Goal: Download file/media

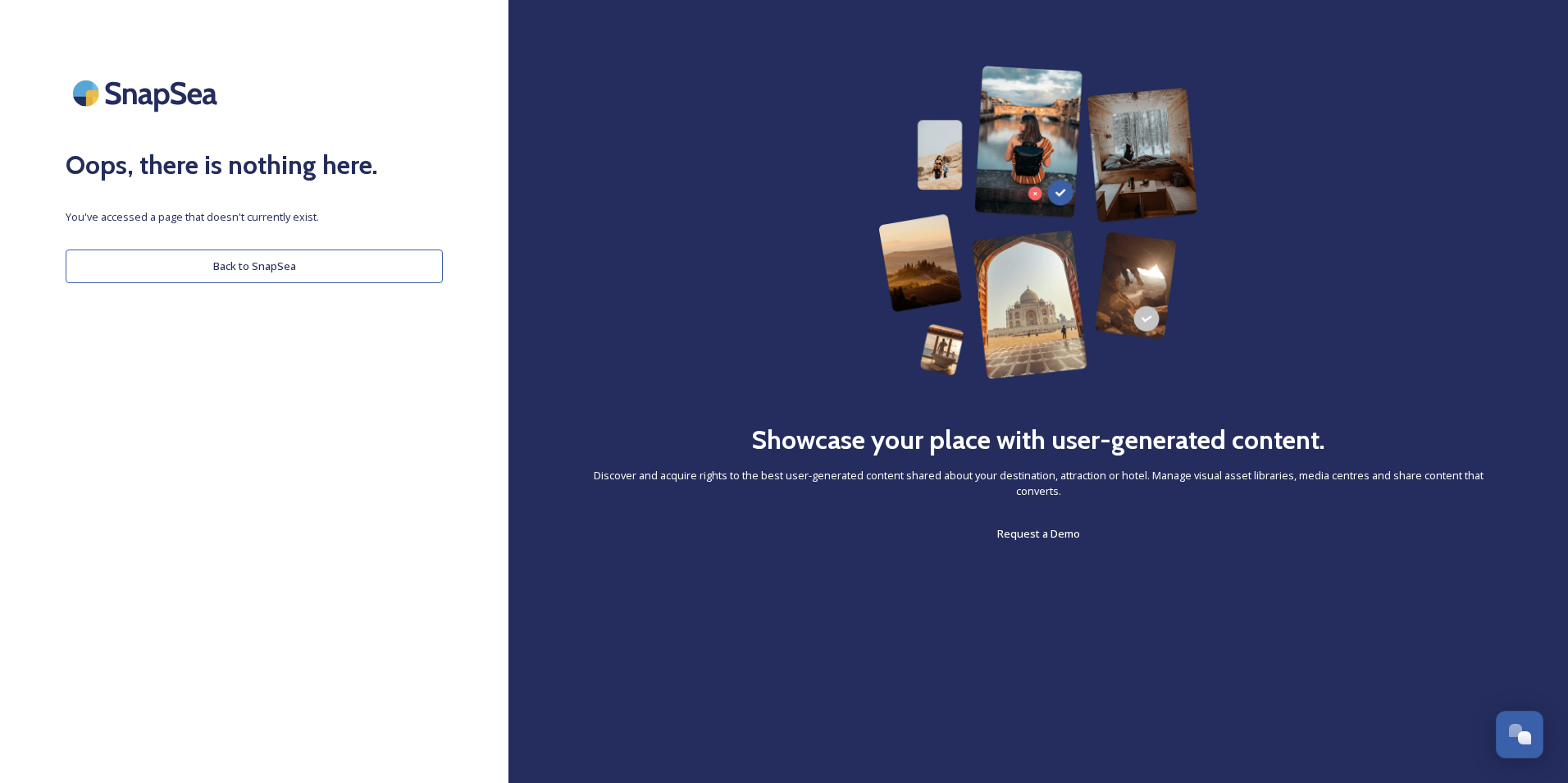
click at [153, 269] on button "Back to SnapSea" at bounding box center [254, 266] width 377 height 34
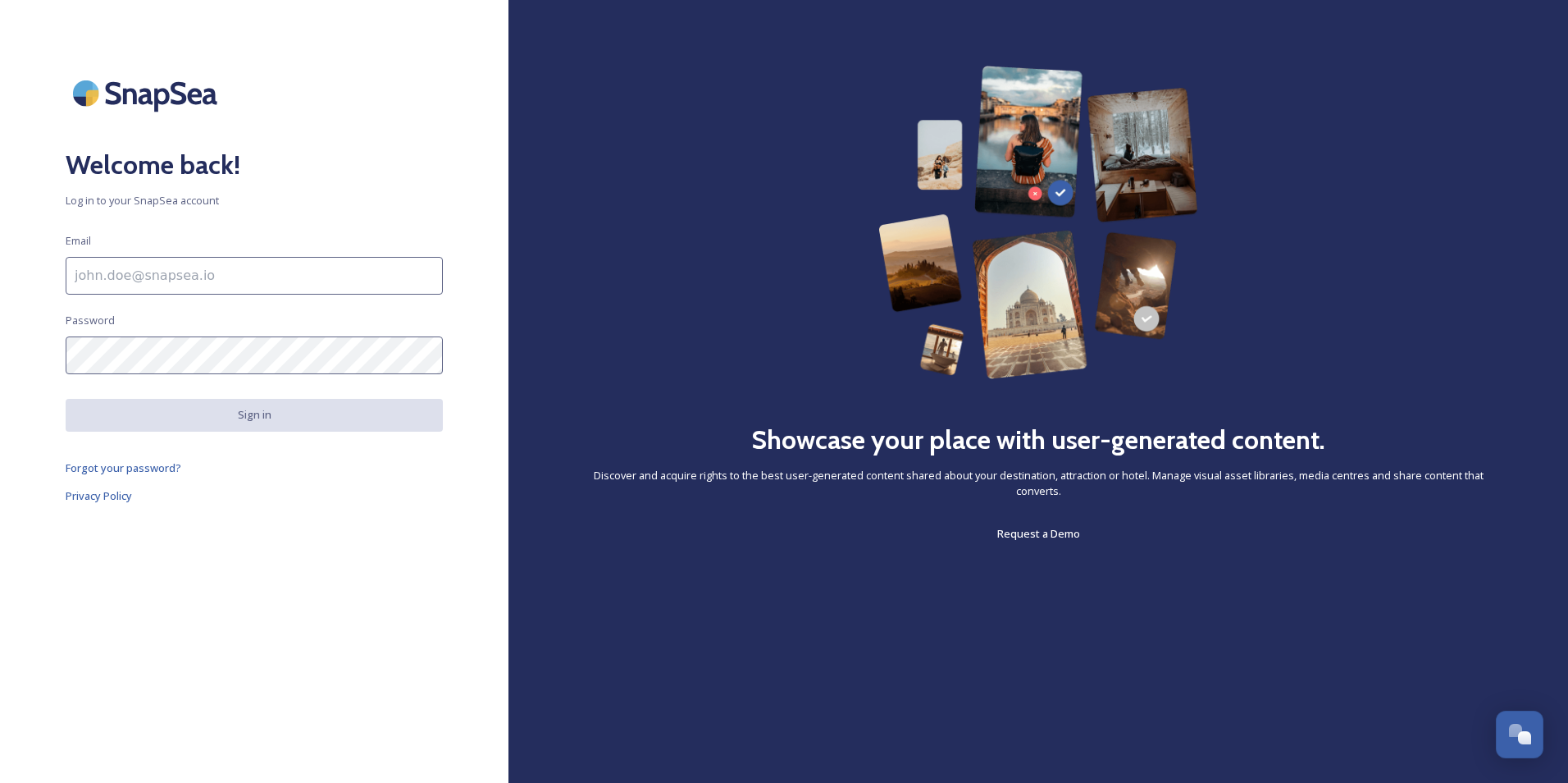
type input "[PERSON_NAME][EMAIL_ADDRESS][PERSON_NAME][DOMAIN_NAME]"
click at [227, 263] on input "[PERSON_NAME][EMAIL_ADDRESS][PERSON_NAME][DOMAIN_NAME]" at bounding box center [254, 275] width 377 height 38
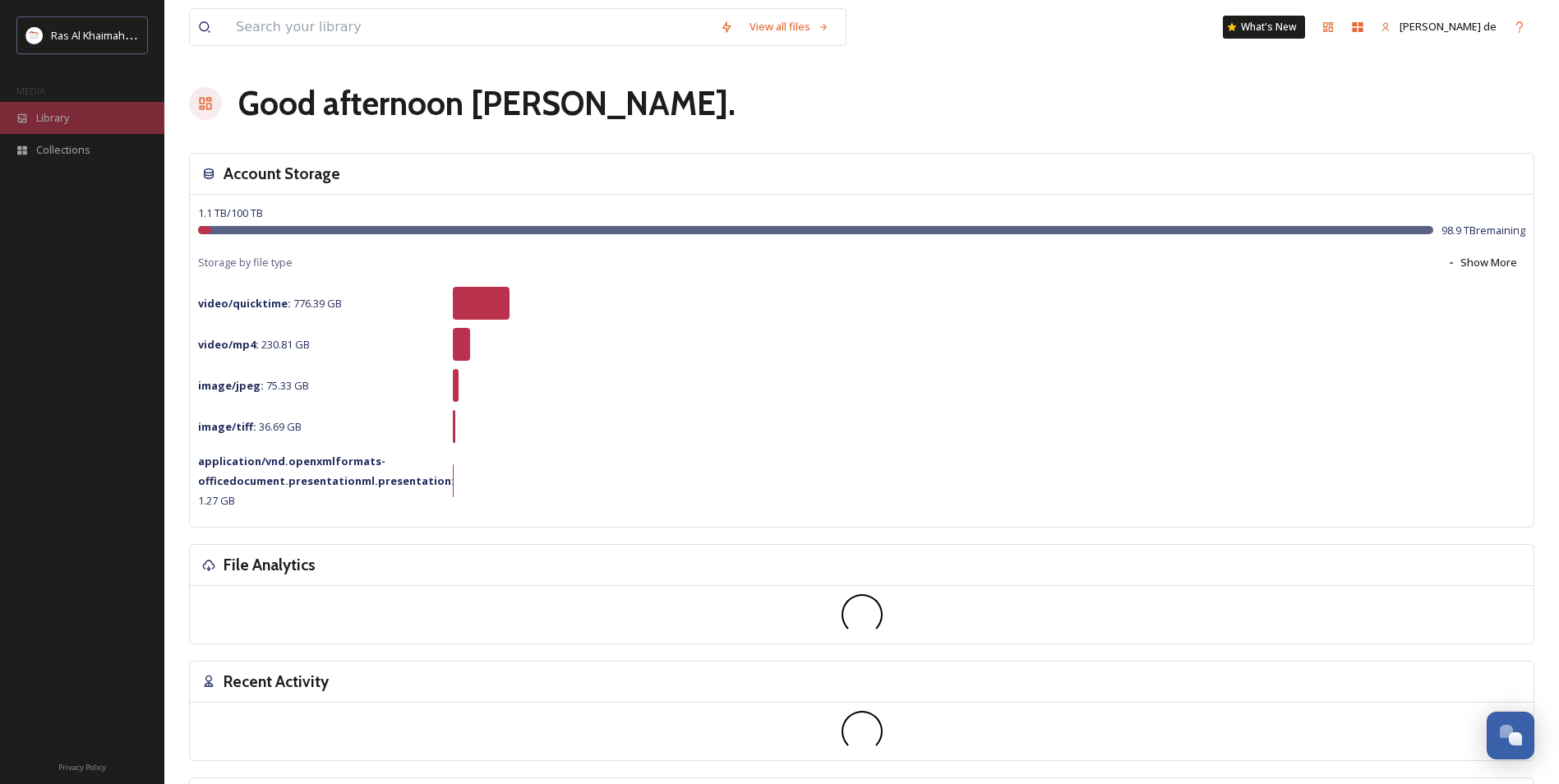
click at [69, 120] on span "Library" at bounding box center [52, 118] width 33 height 16
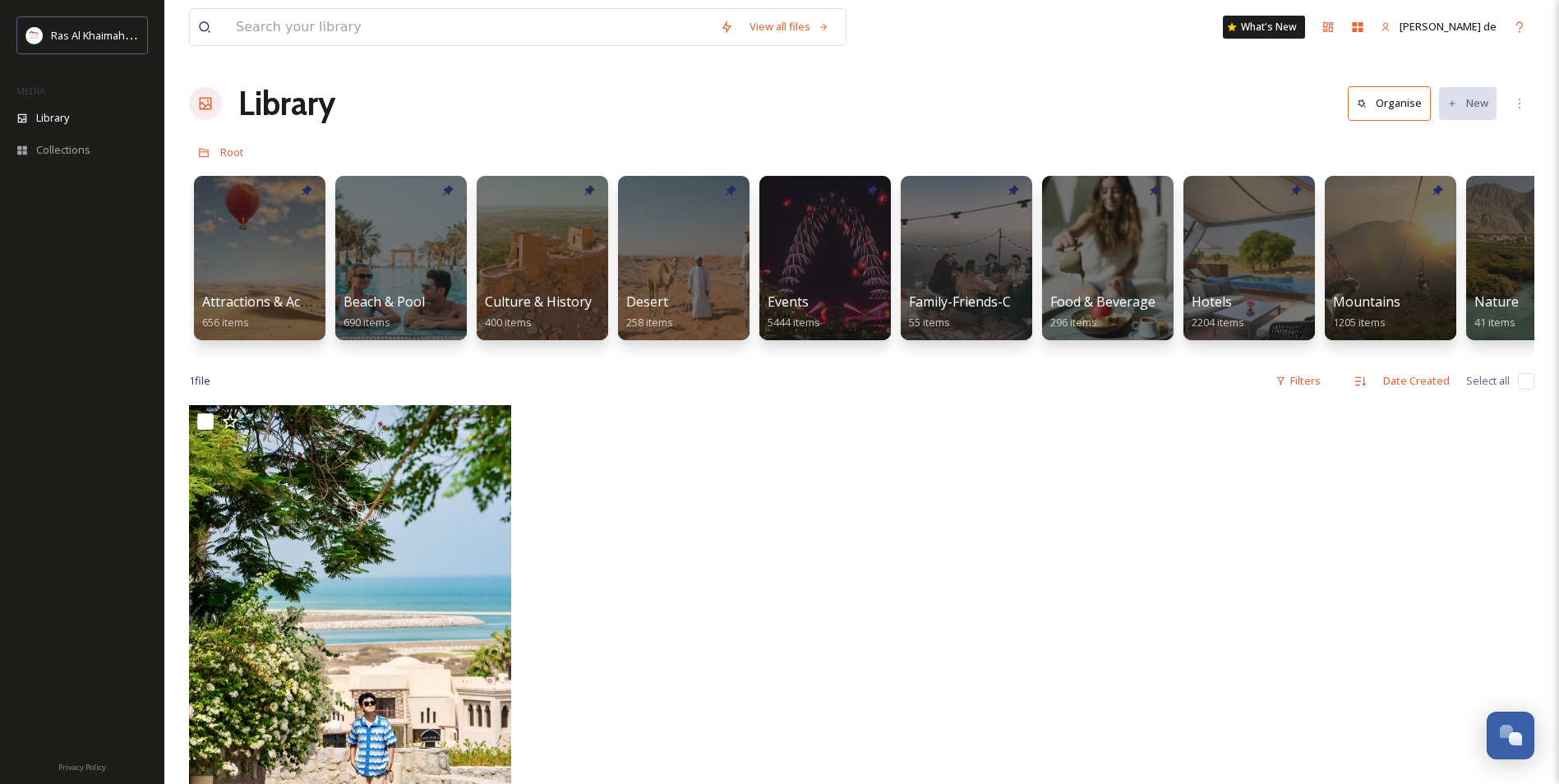
click at [391, 45] on div "View all files" at bounding box center [518, 27] width 658 height 38
click at [427, 30] on input at bounding box center [470, 27] width 484 height 36
paste input "Suwaidi Pearl Farm"
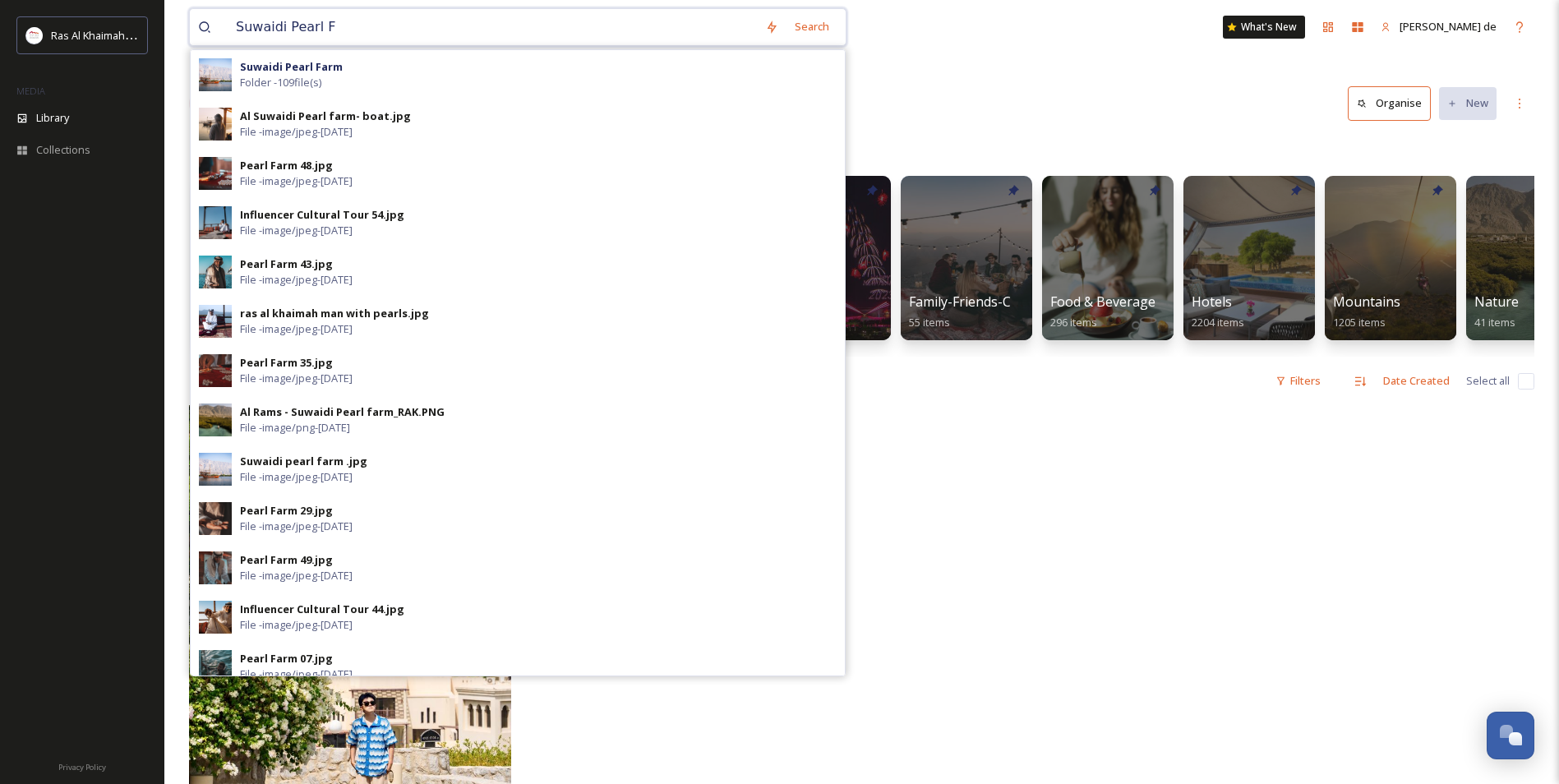
type input "Suwaidi Pearl"
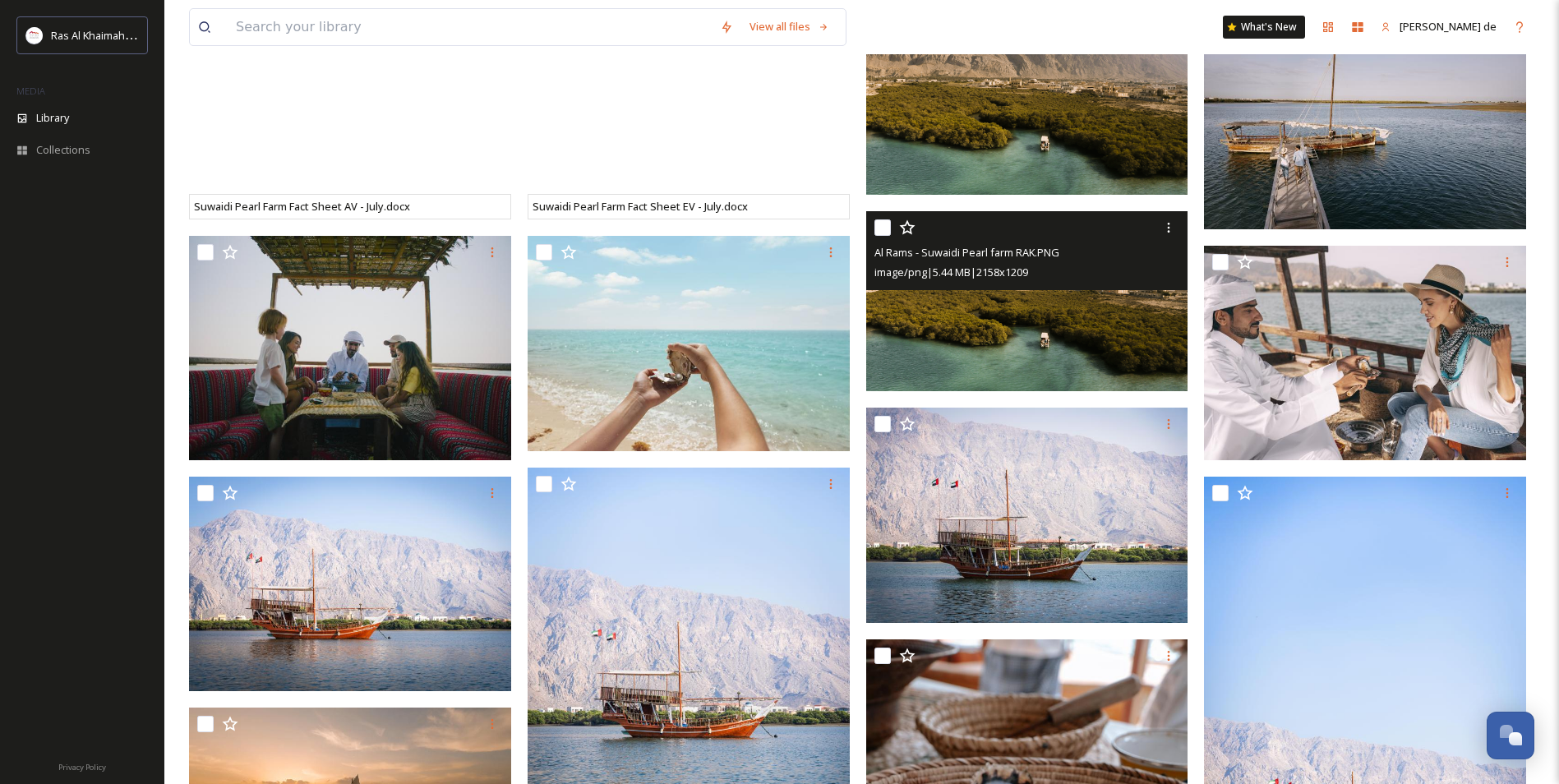
drag, startPoint x: 891, startPoint y: 210, endPoint x: 899, endPoint y: 262, distance: 52.6
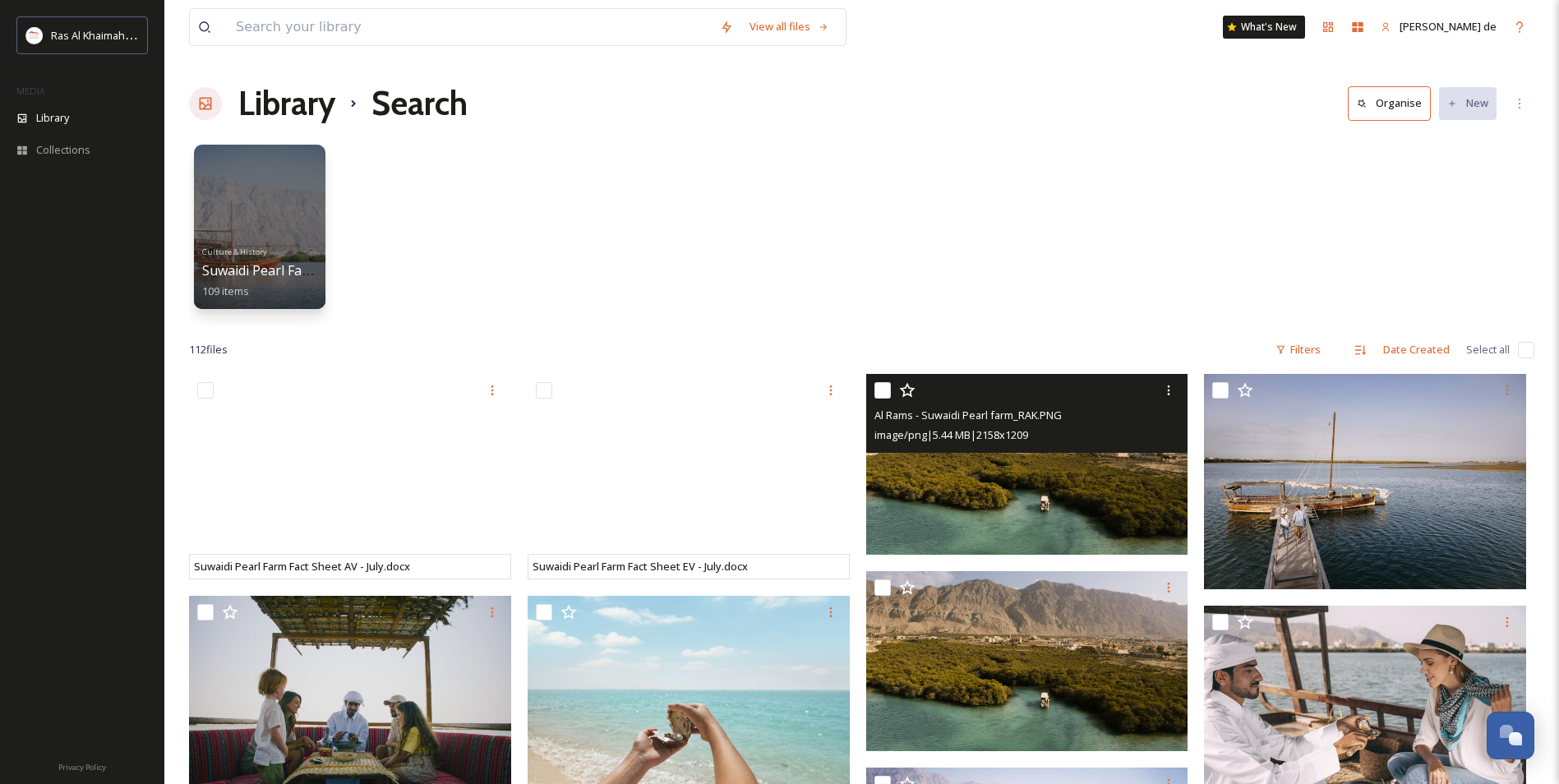
click at [881, 391] on input "checkbox" at bounding box center [882, 390] width 17 height 17
checkbox input "true"
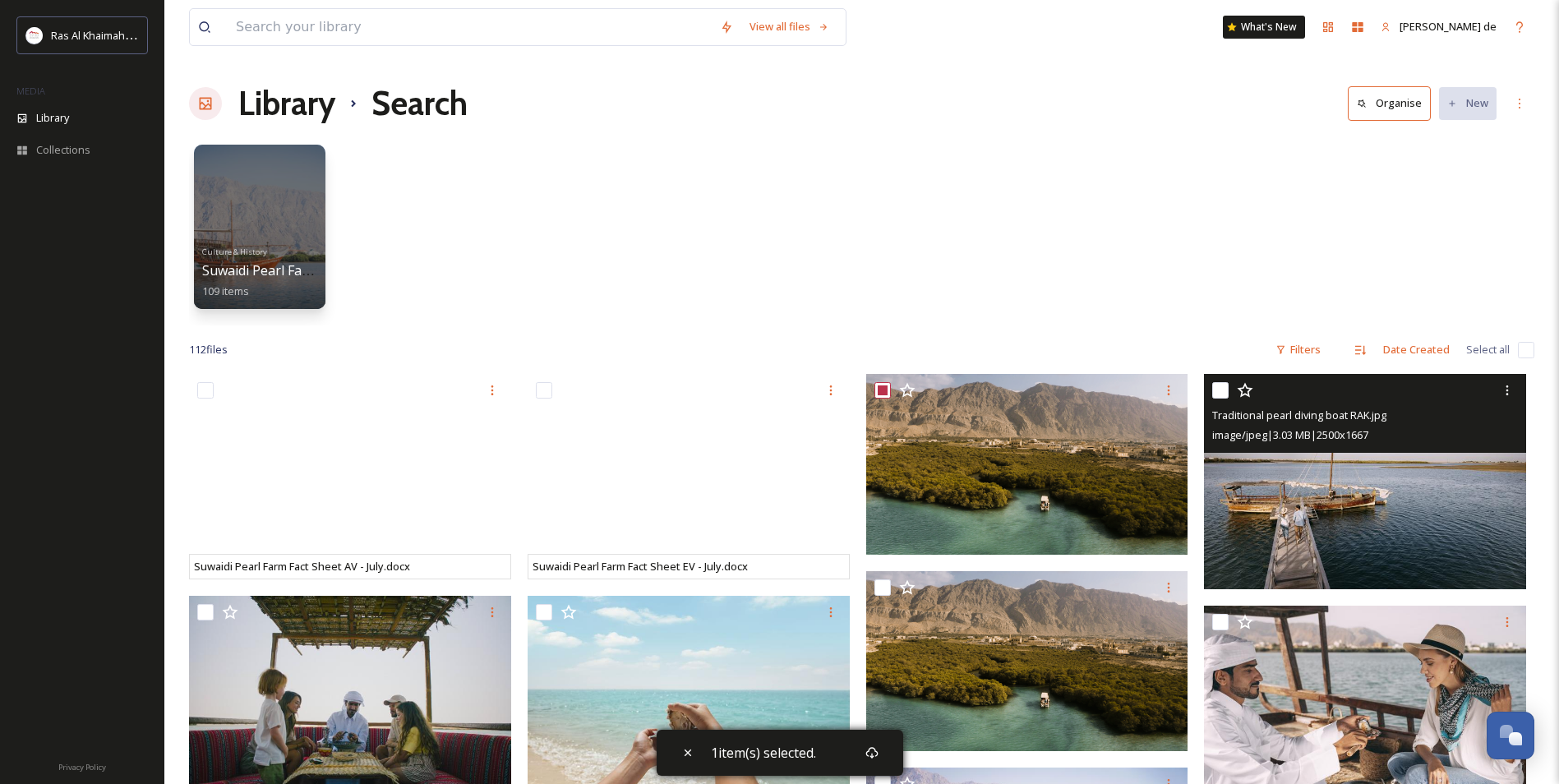
click at [1228, 392] on input "checkbox" at bounding box center [1221, 390] width 17 height 17
checkbox input "true"
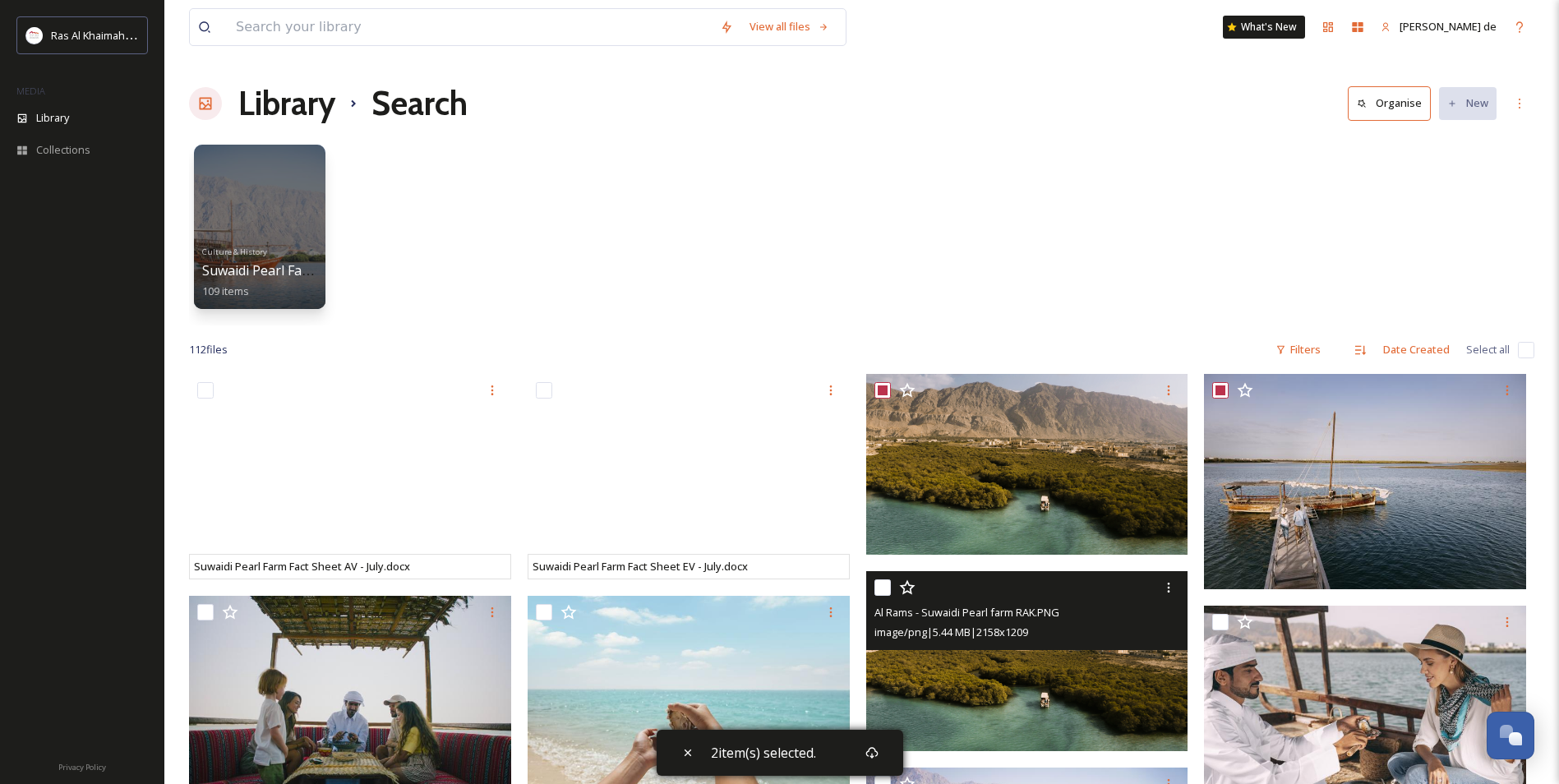
scroll to position [411, 0]
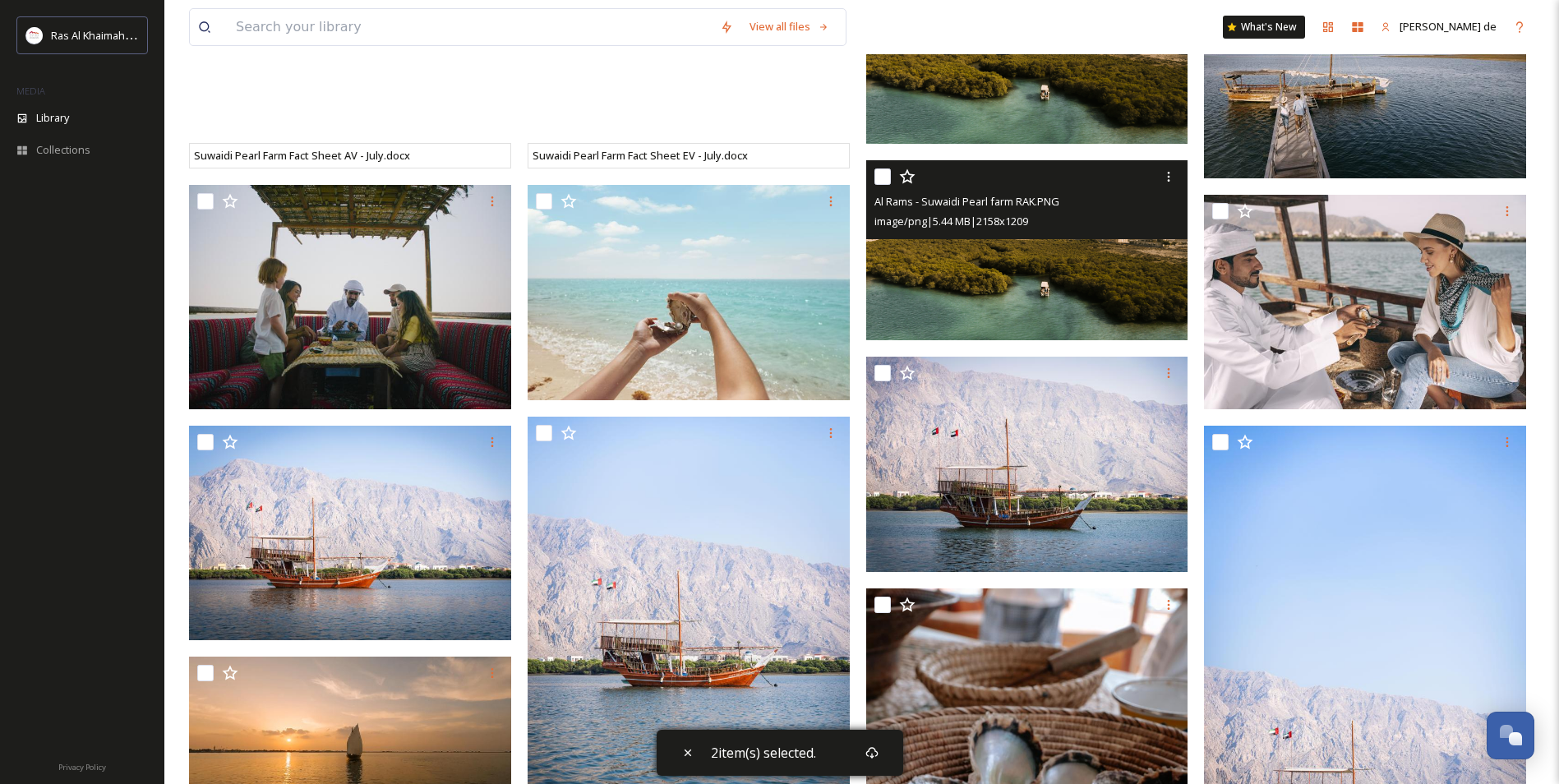
click at [882, 184] on input "checkbox" at bounding box center [882, 176] width 17 height 17
click at [884, 177] on input "checkbox" at bounding box center [882, 176] width 17 height 17
checkbox input "false"
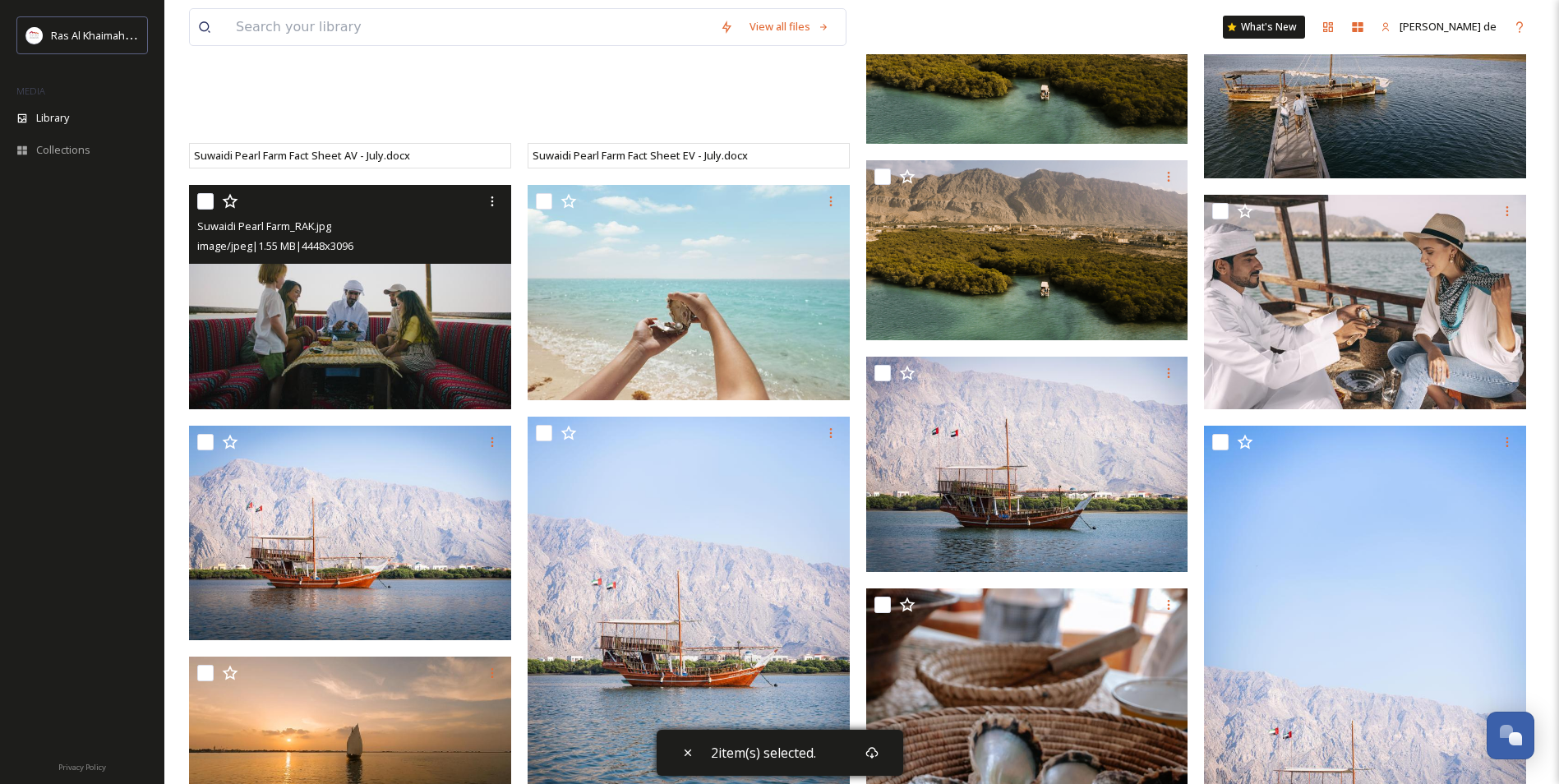
click at [199, 205] on input "checkbox" at bounding box center [205, 201] width 17 height 17
checkbox input "true"
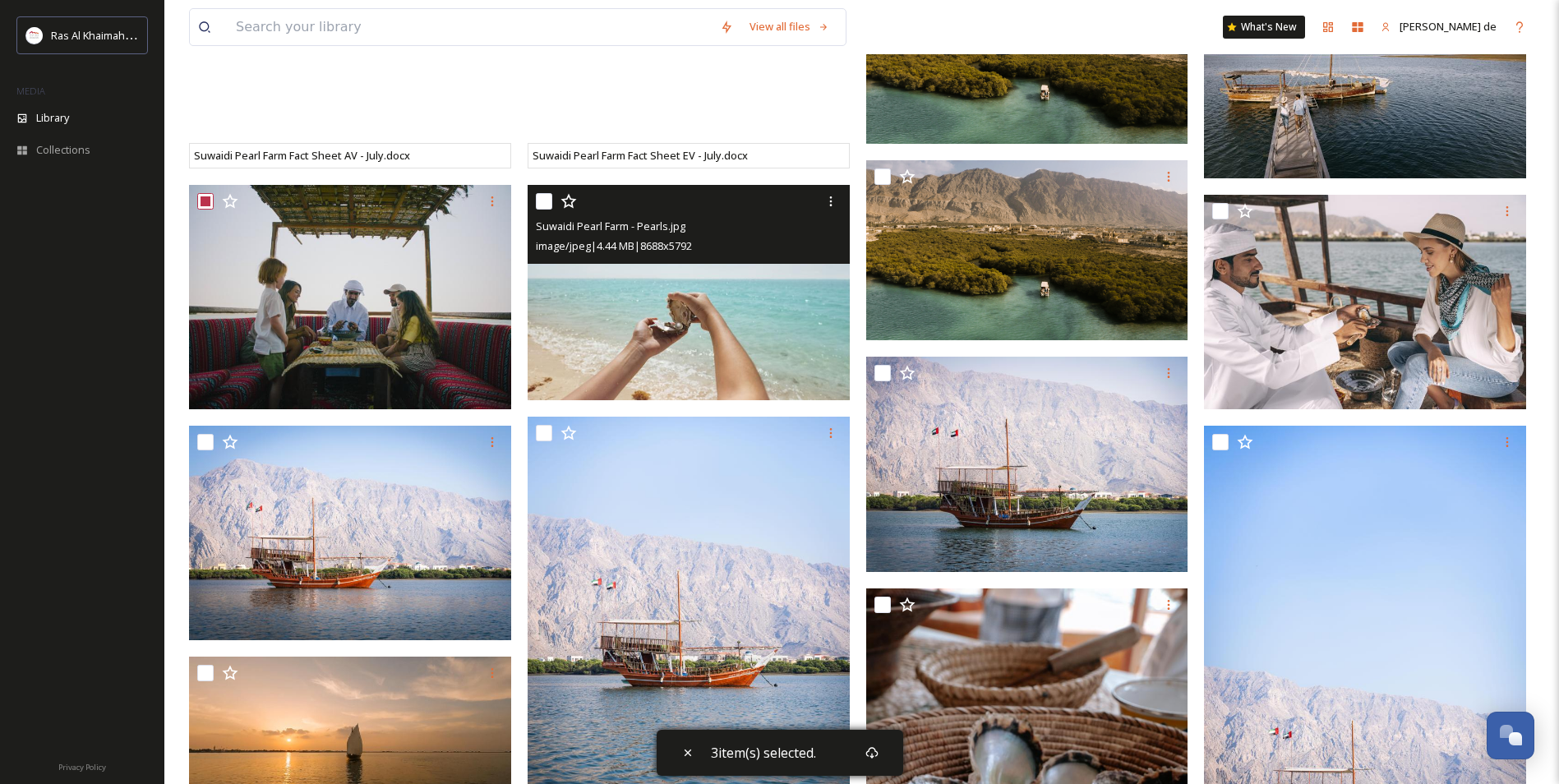
click at [541, 196] on input "checkbox" at bounding box center [544, 201] width 17 height 17
checkbox input "true"
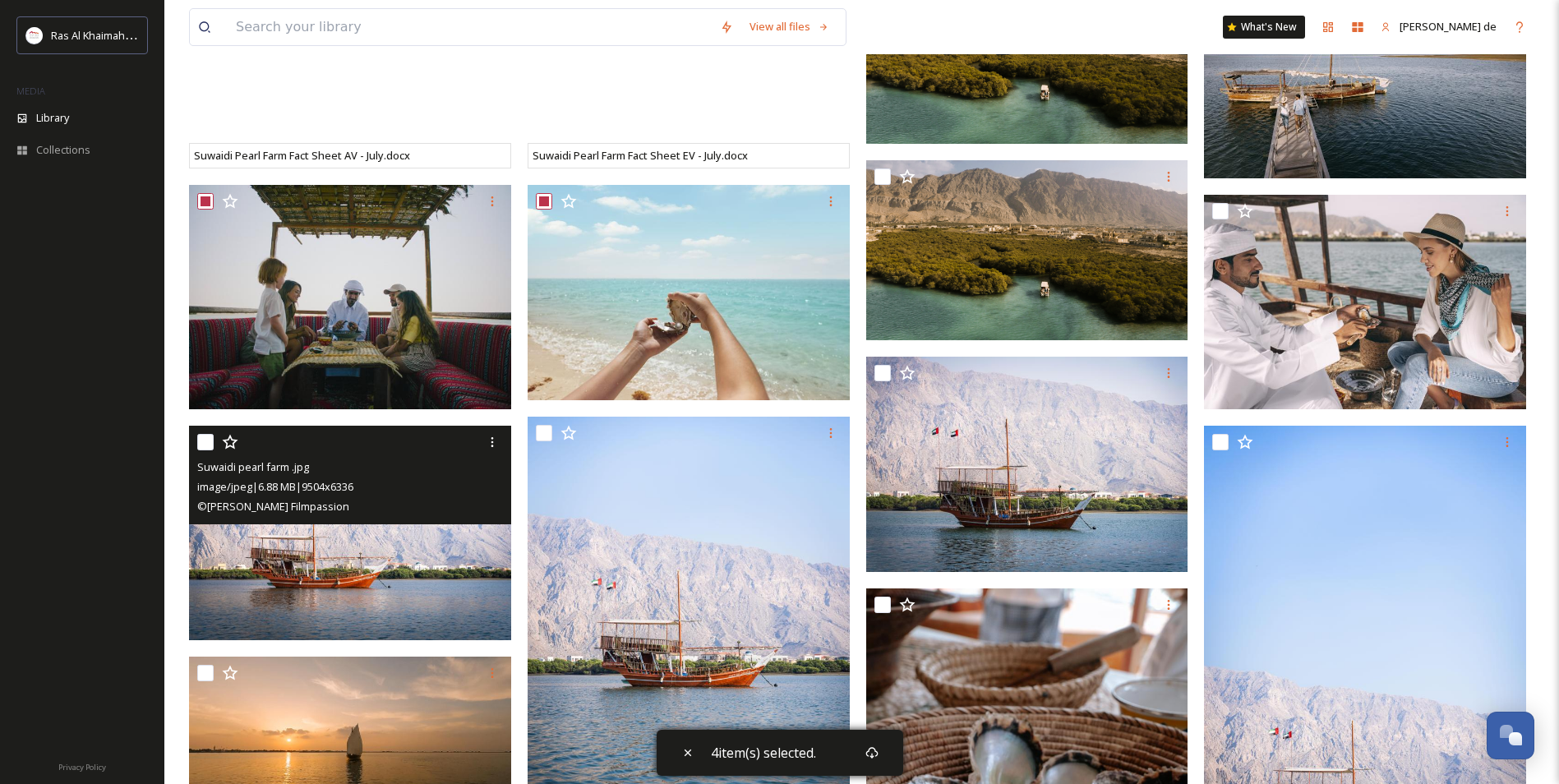
click at [206, 441] on input "checkbox" at bounding box center [205, 442] width 17 height 17
checkbox input "true"
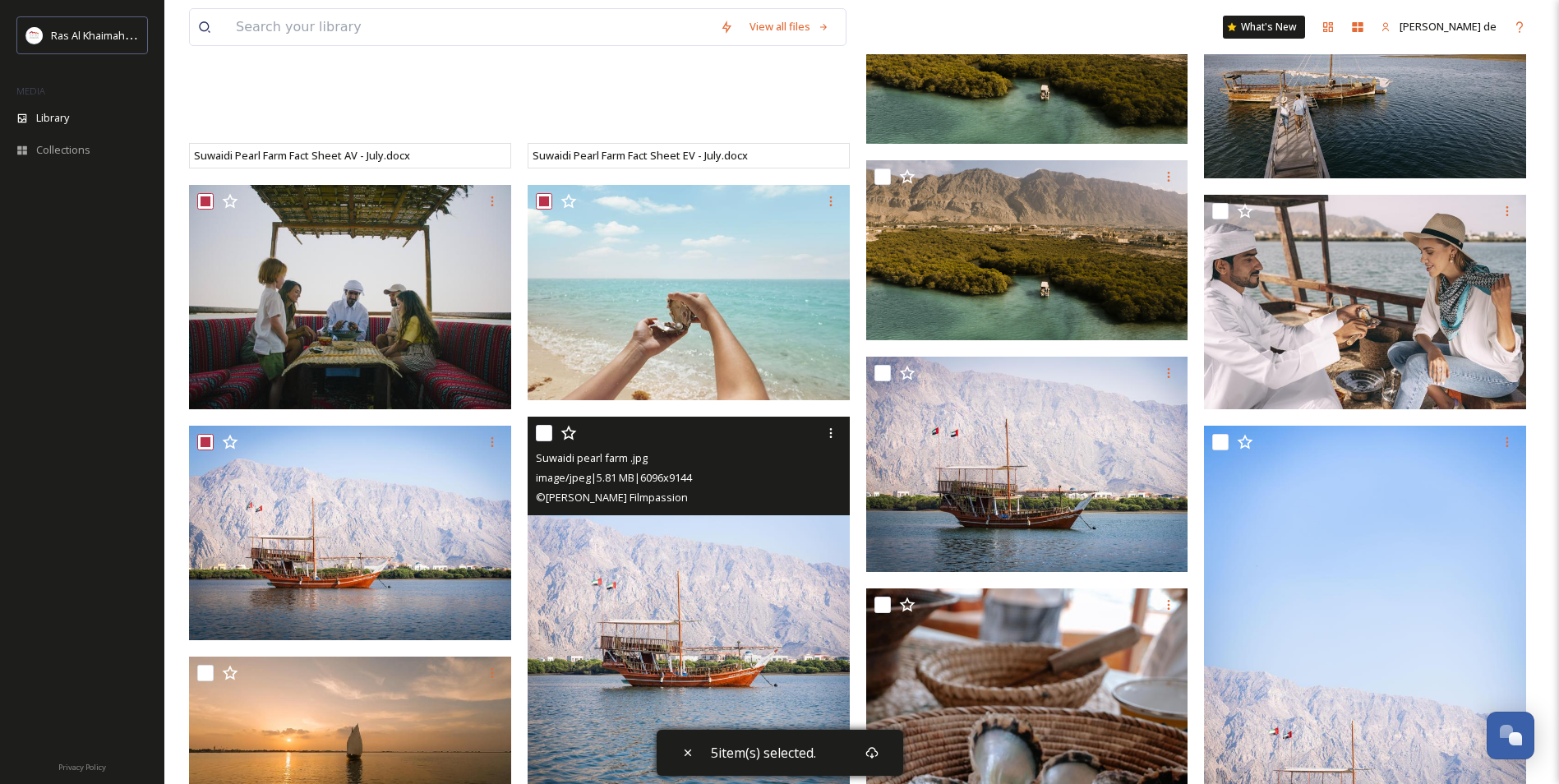
click at [551, 436] on input "checkbox" at bounding box center [544, 433] width 17 height 17
checkbox input "true"
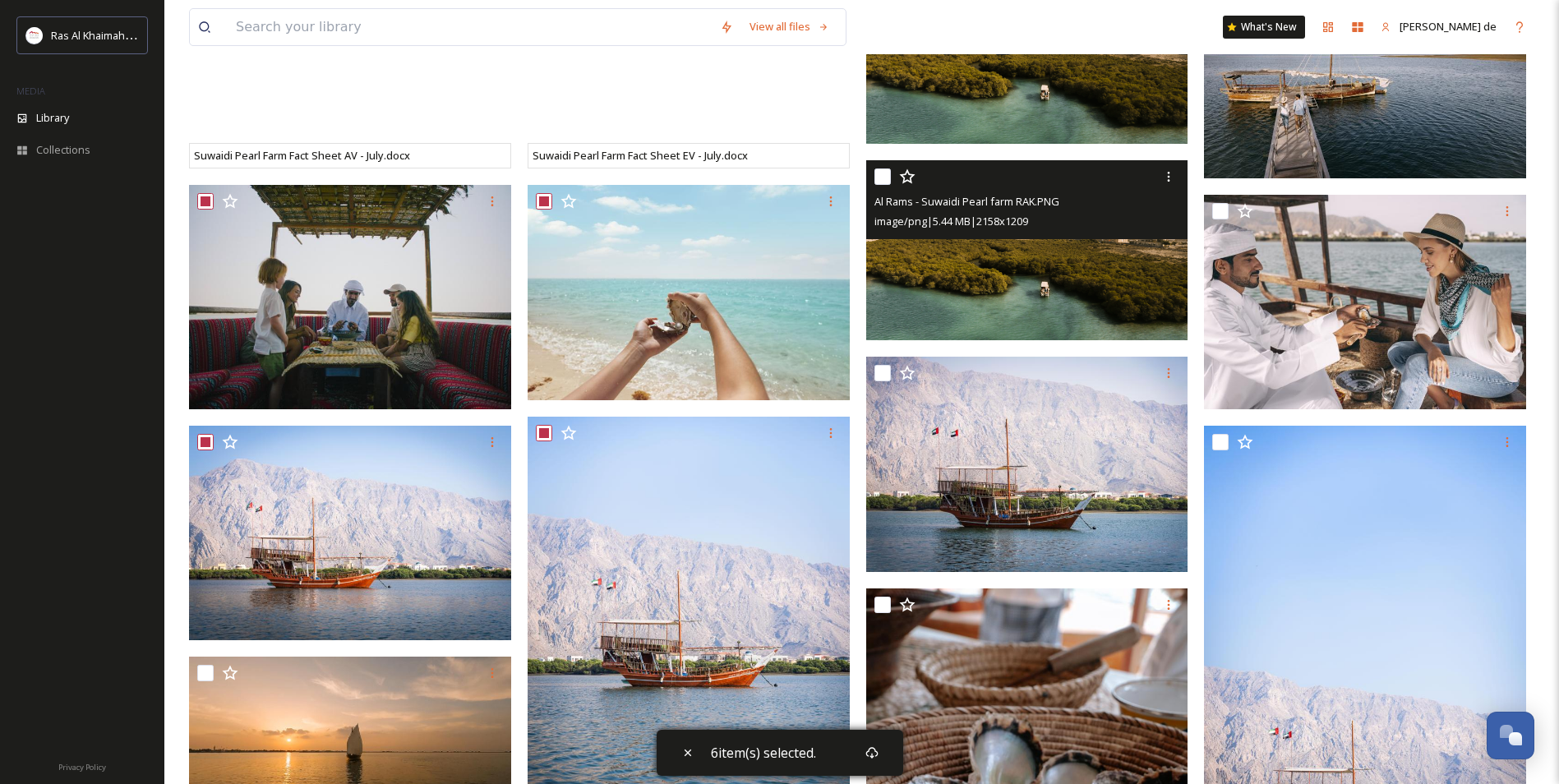
click at [889, 181] on input "checkbox" at bounding box center [882, 176] width 17 height 17
click at [879, 182] on input "checkbox" at bounding box center [882, 176] width 17 height 17
checkbox input "false"
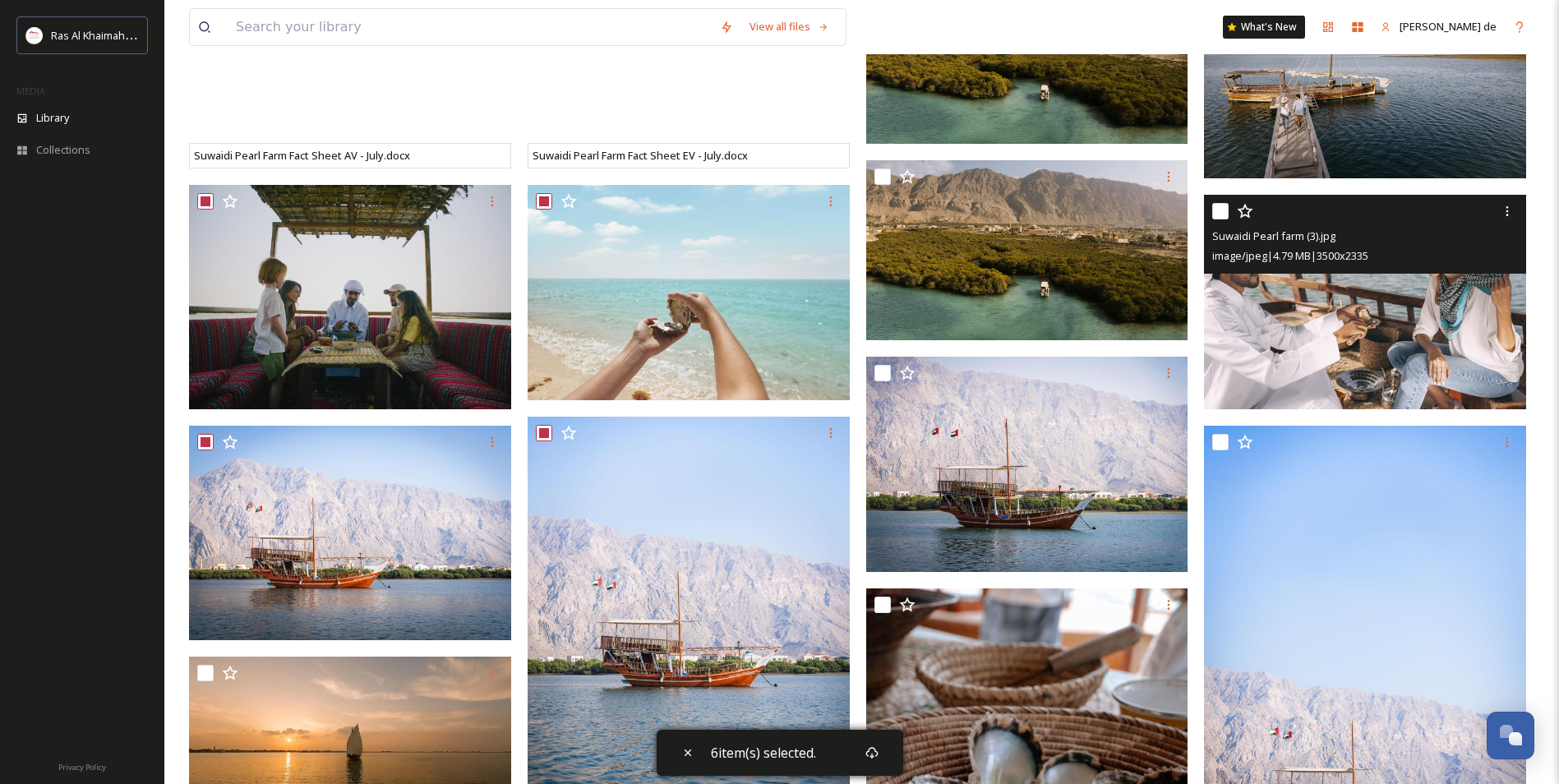
click at [1212, 211] on div "Suwaidi Pearl farm (3).jpg image/jpeg | 4.79 MB | 3500 x 2335" at bounding box center [1366, 234] width 323 height 79
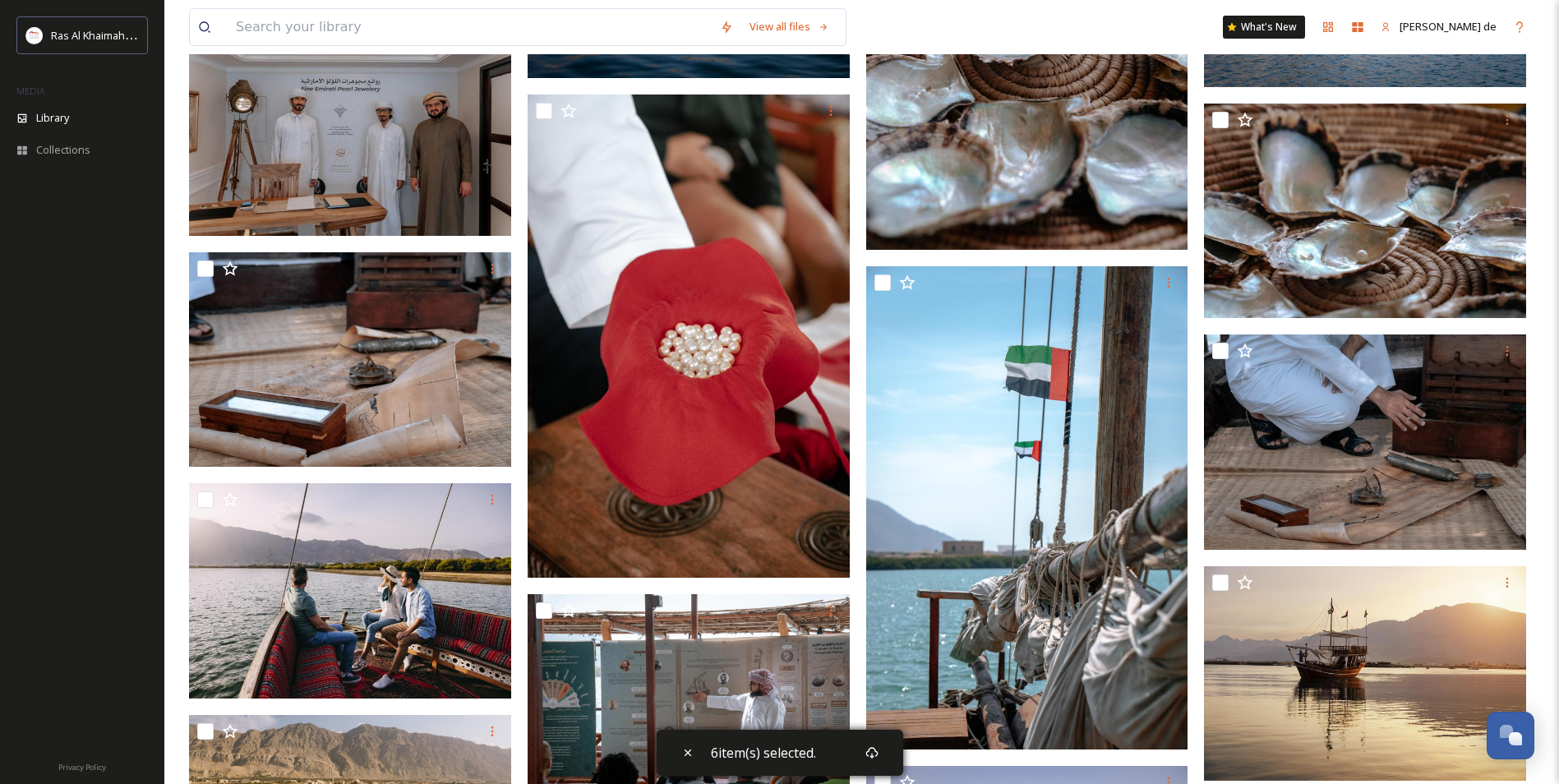
scroll to position [822, 0]
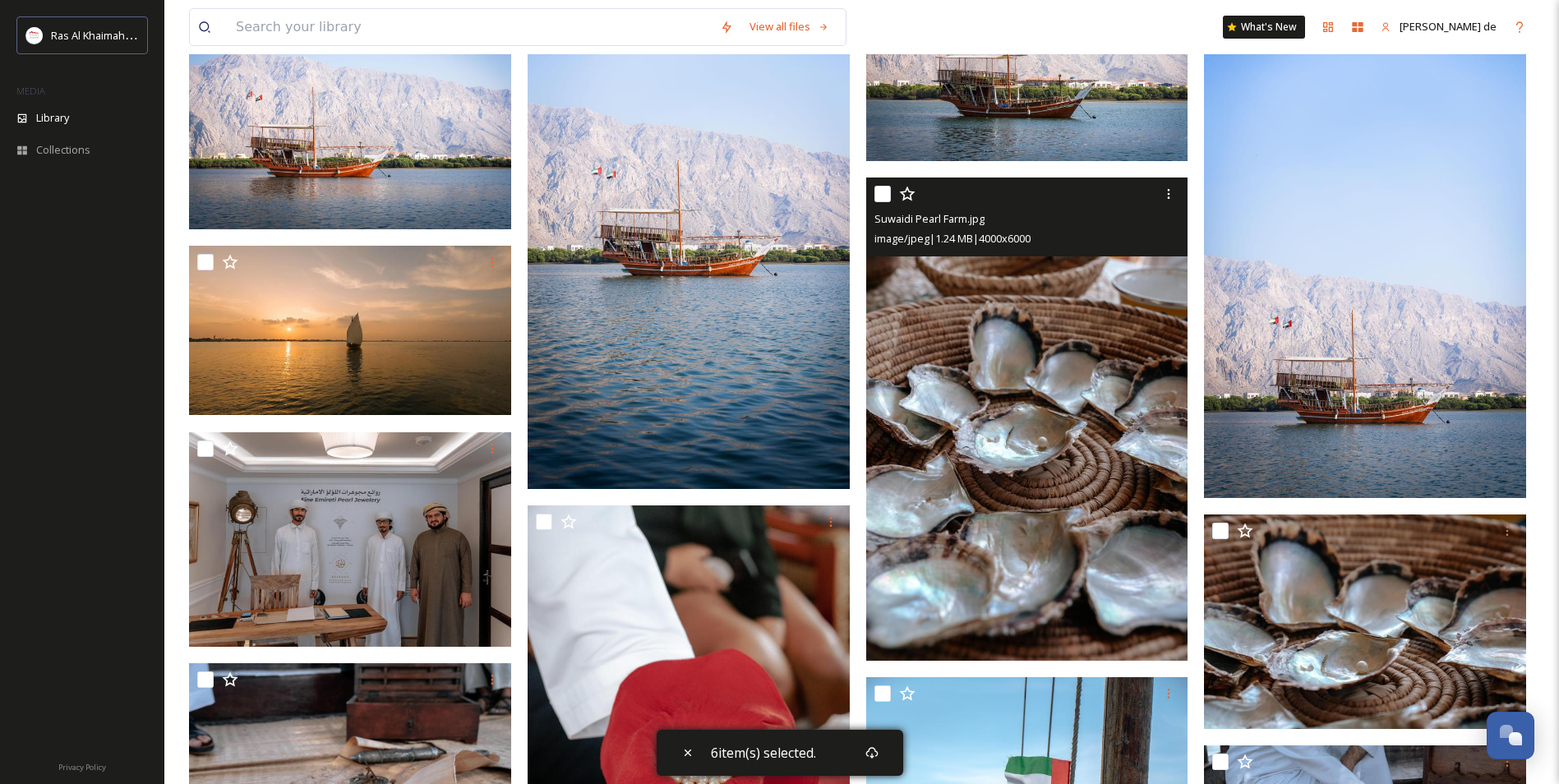
click at [879, 189] on input "checkbox" at bounding box center [882, 194] width 17 height 17
checkbox input "true"
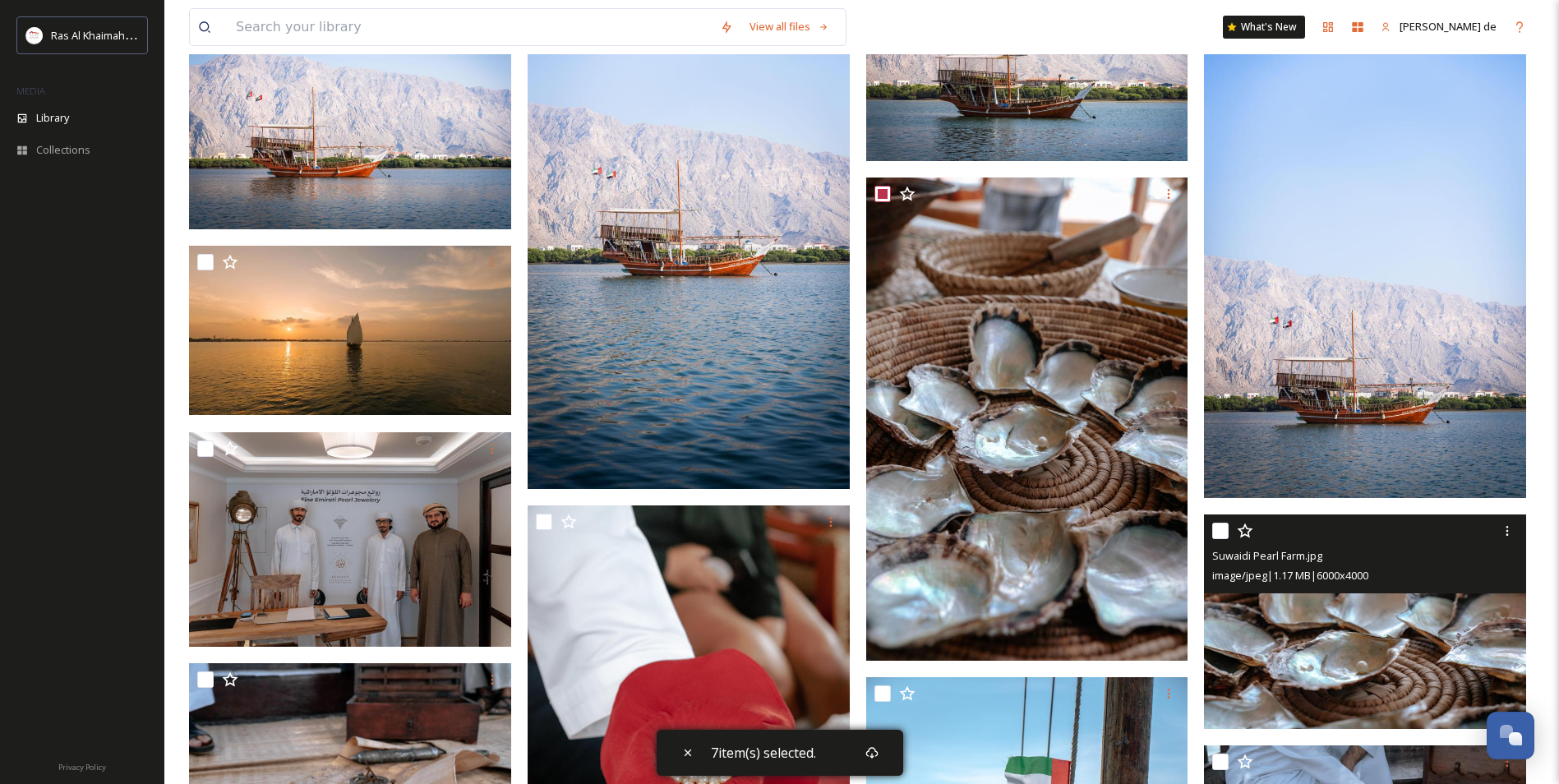
click at [1219, 530] on input "checkbox" at bounding box center [1221, 530] width 17 height 17
checkbox input "true"
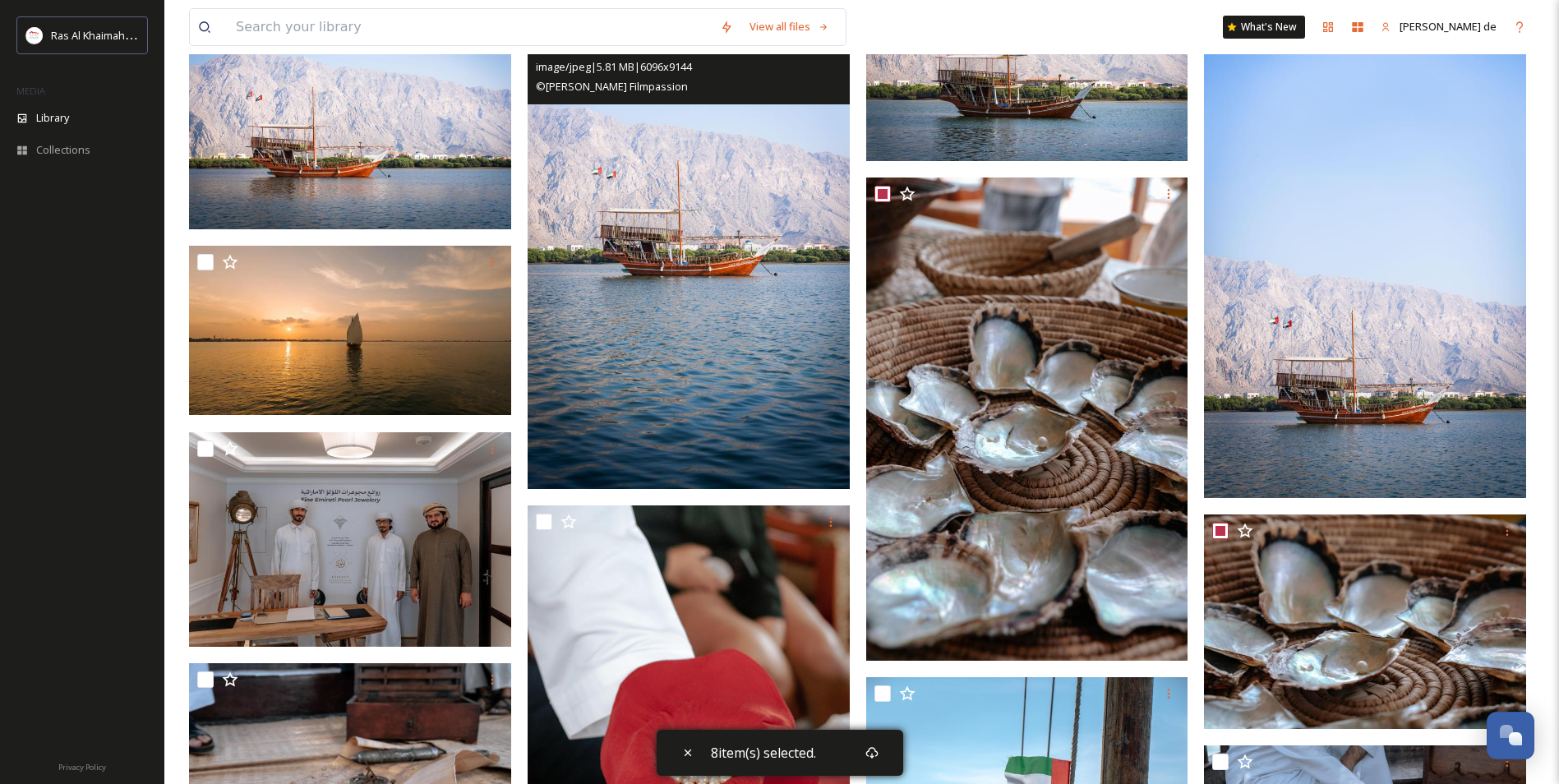
scroll to position [1232, 0]
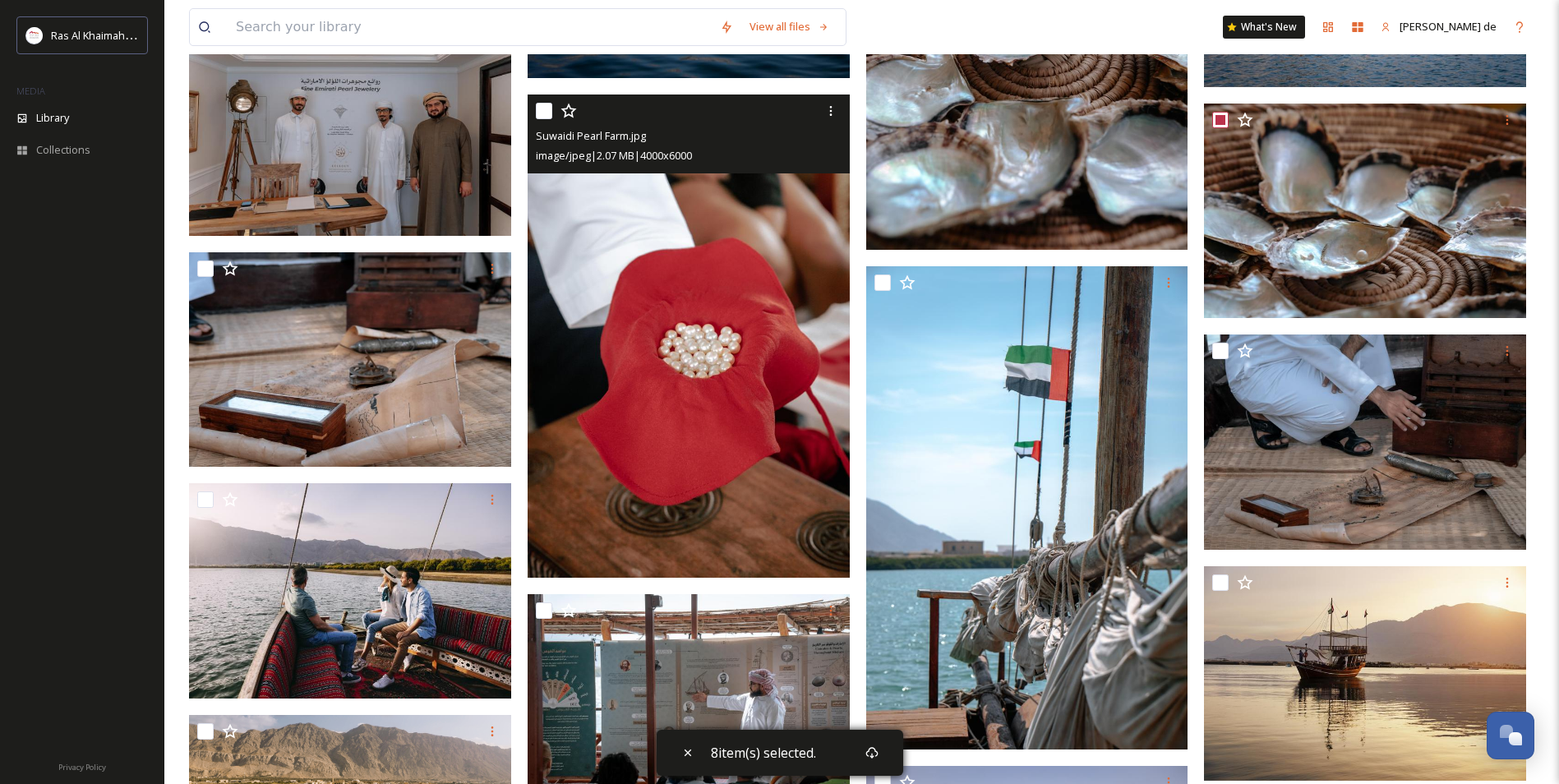
click at [538, 112] on input "checkbox" at bounding box center [544, 110] width 17 height 17
checkbox input "true"
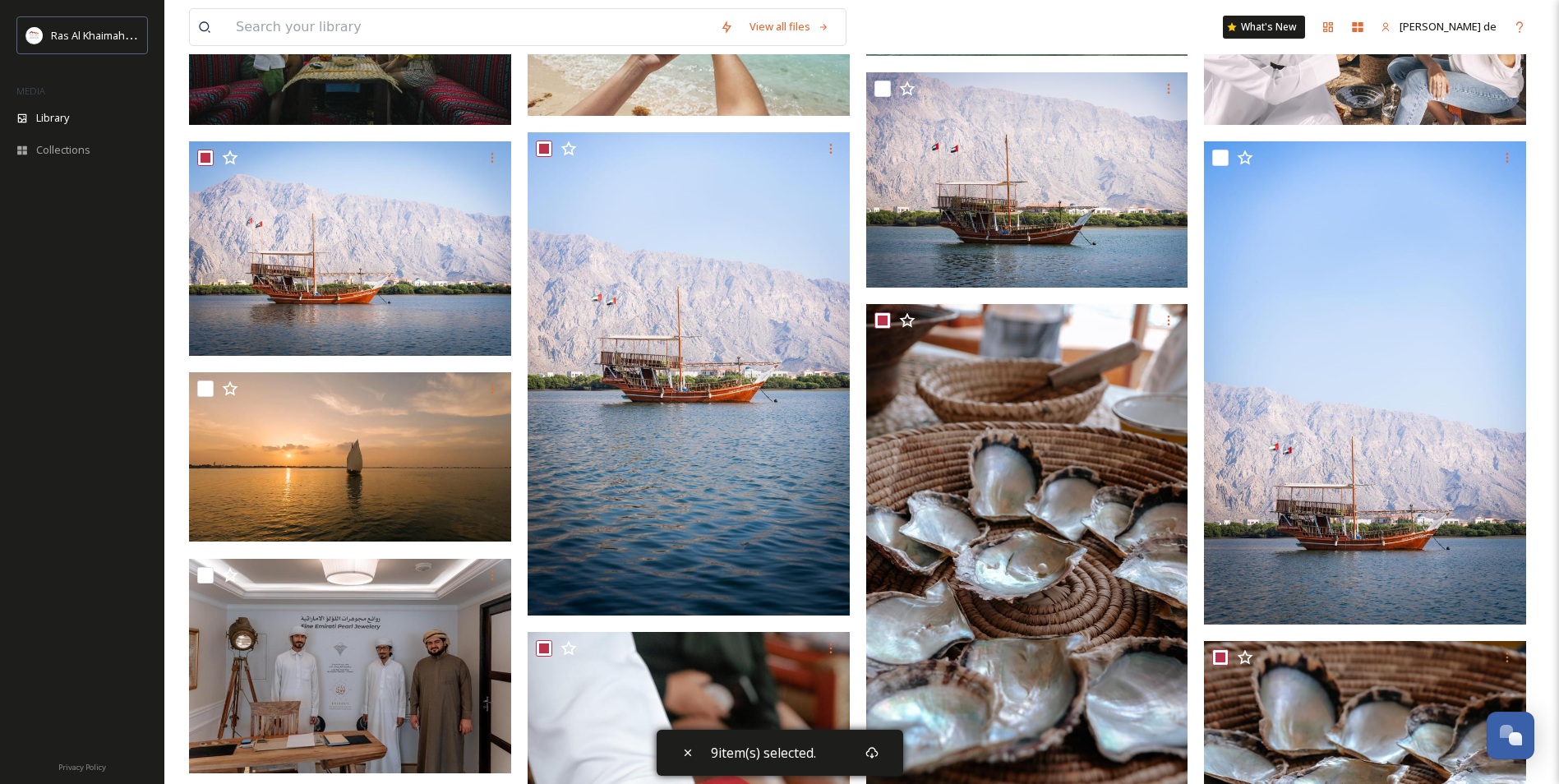
scroll to position [0, 0]
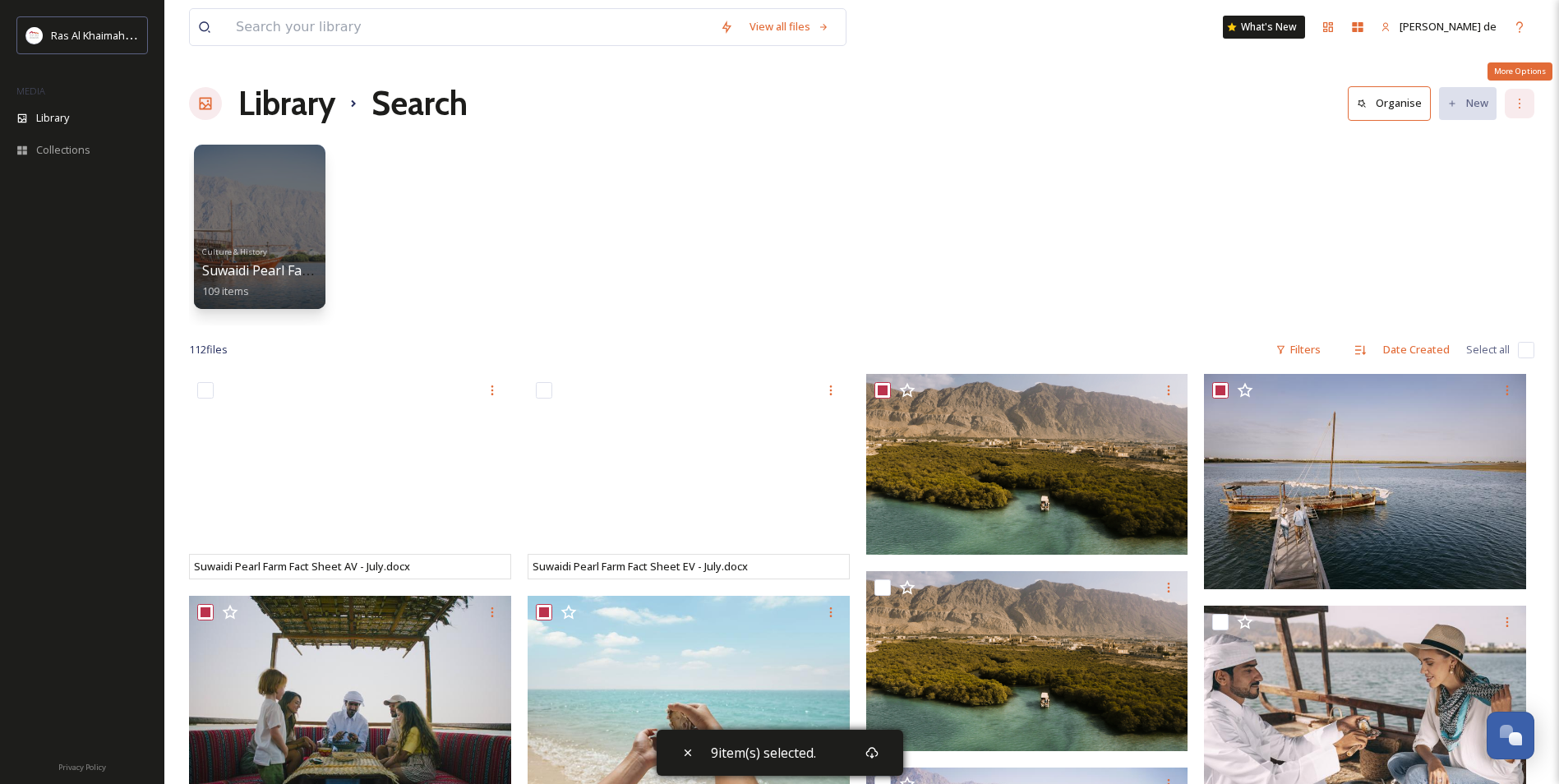
click at [1518, 103] on icon at bounding box center [1519, 102] width 13 height 13
click at [657, 258] on div "Culture & History Suwaidi Pearl Farm 109 items" at bounding box center [862, 231] width 1346 height 189
click at [1318, 352] on div "Descending" at bounding box center [1309, 349] width 58 height 18
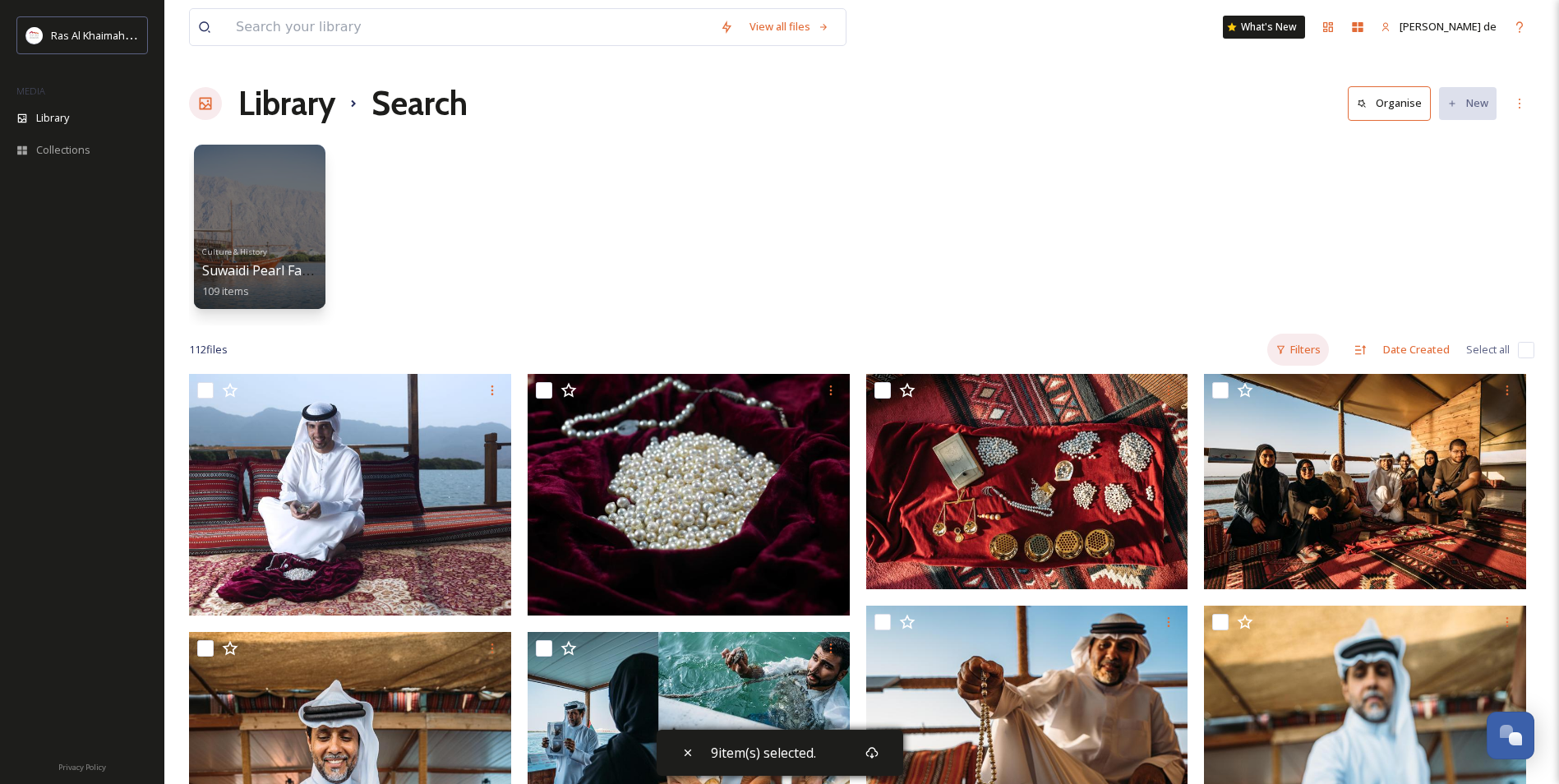
click at [1289, 352] on div "Filters" at bounding box center [1298, 349] width 62 height 32
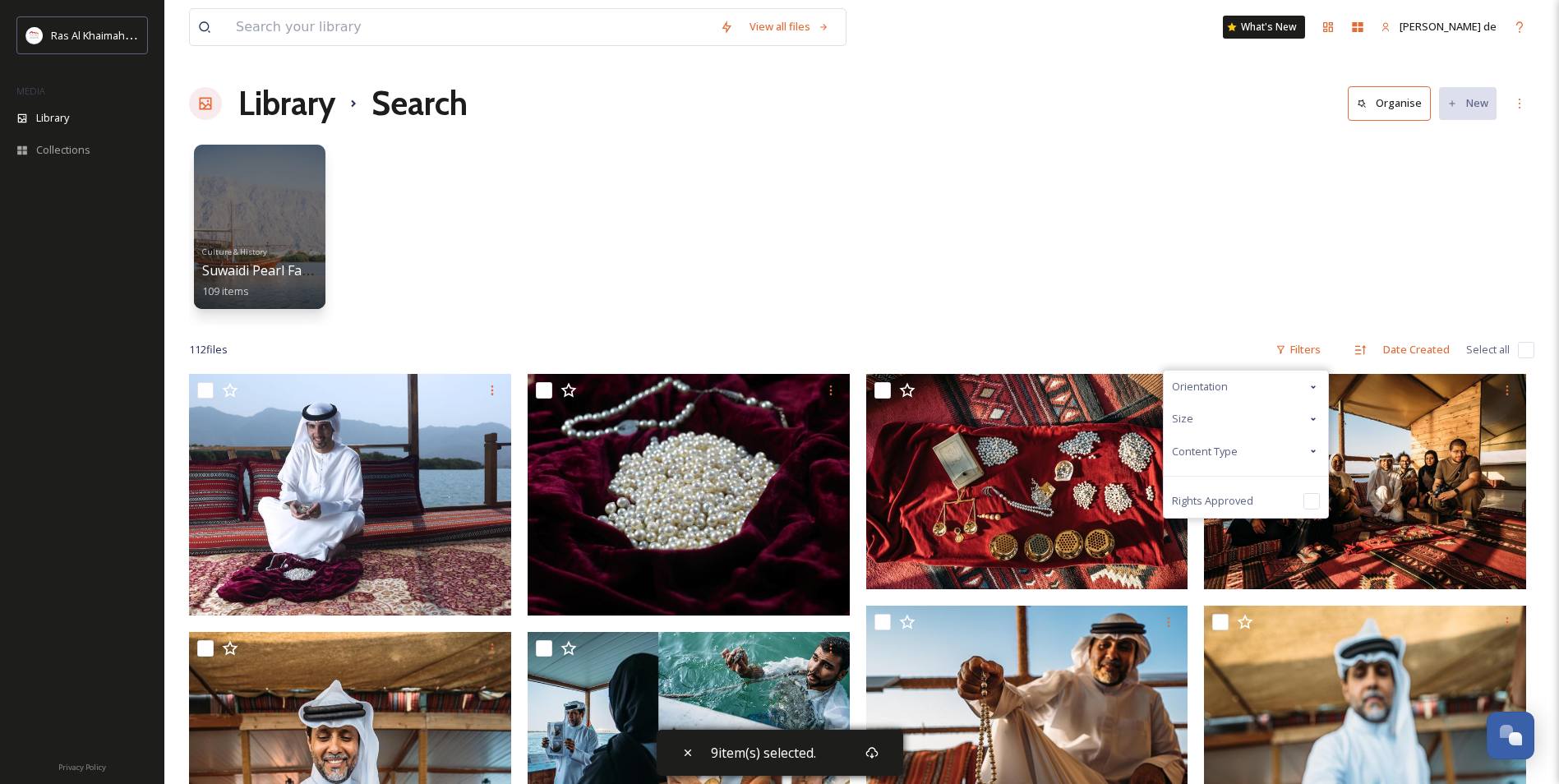
click at [1313, 452] on icon at bounding box center [1313, 451] width 13 height 13
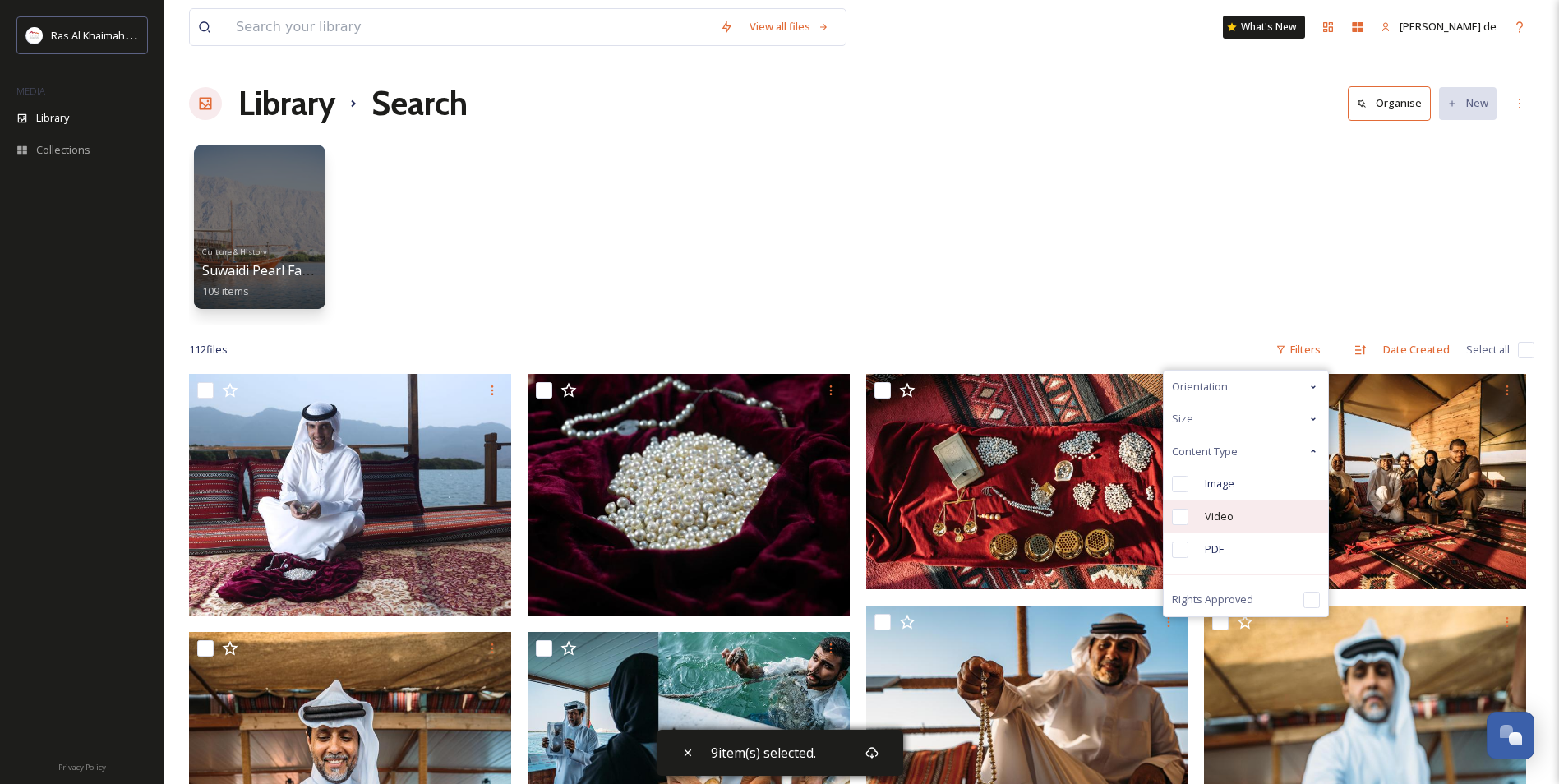
click at [1206, 516] on span "Video" at bounding box center [1219, 516] width 29 height 16
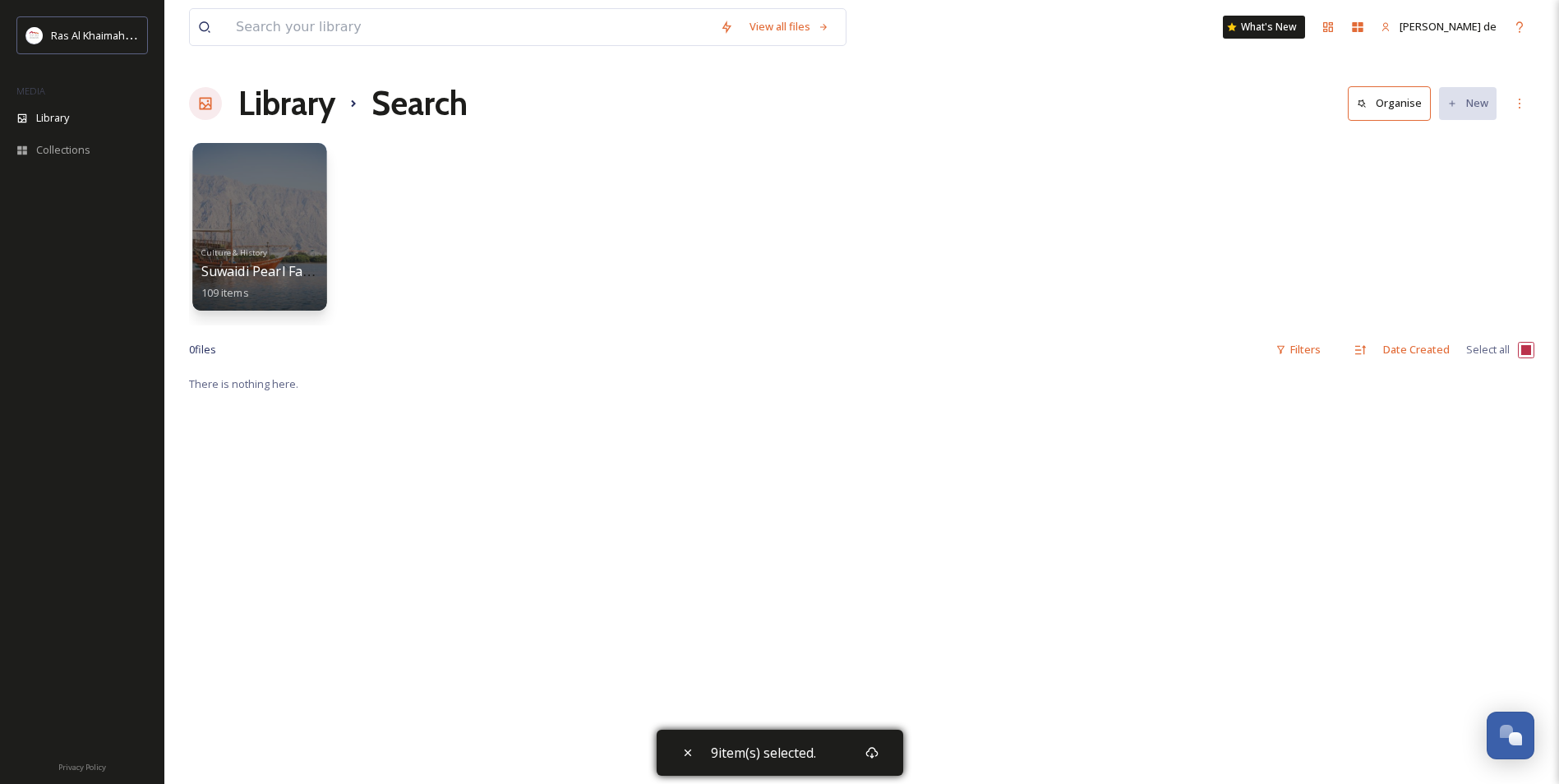
click at [279, 205] on div at bounding box center [259, 227] width 134 height 167
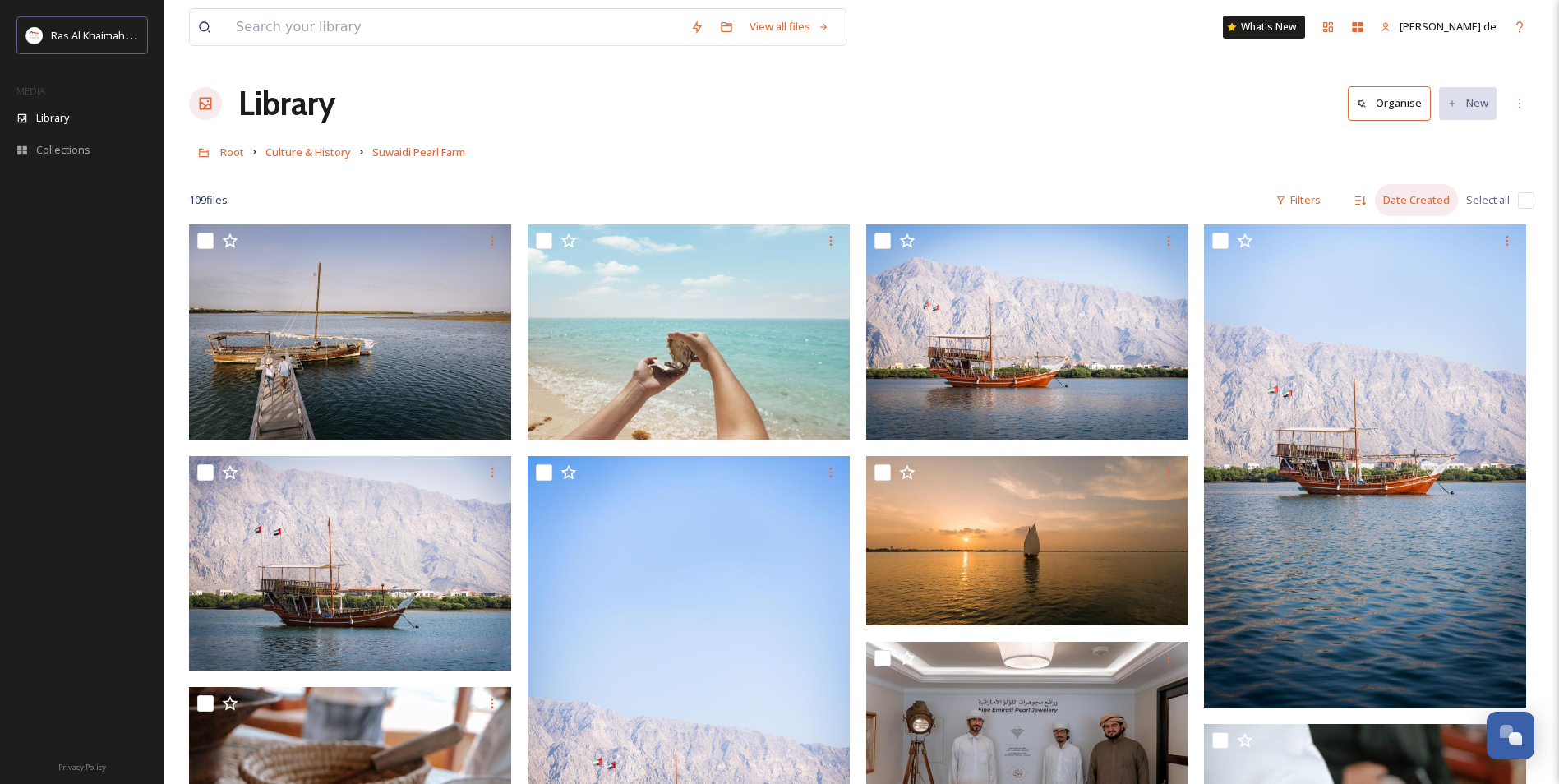
click at [1420, 195] on div "Date Created" at bounding box center [1416, 200] width 83 height 32
click at [1294, 196] on div "Filters" at bounding box center [1298, 200] width 62 height 32
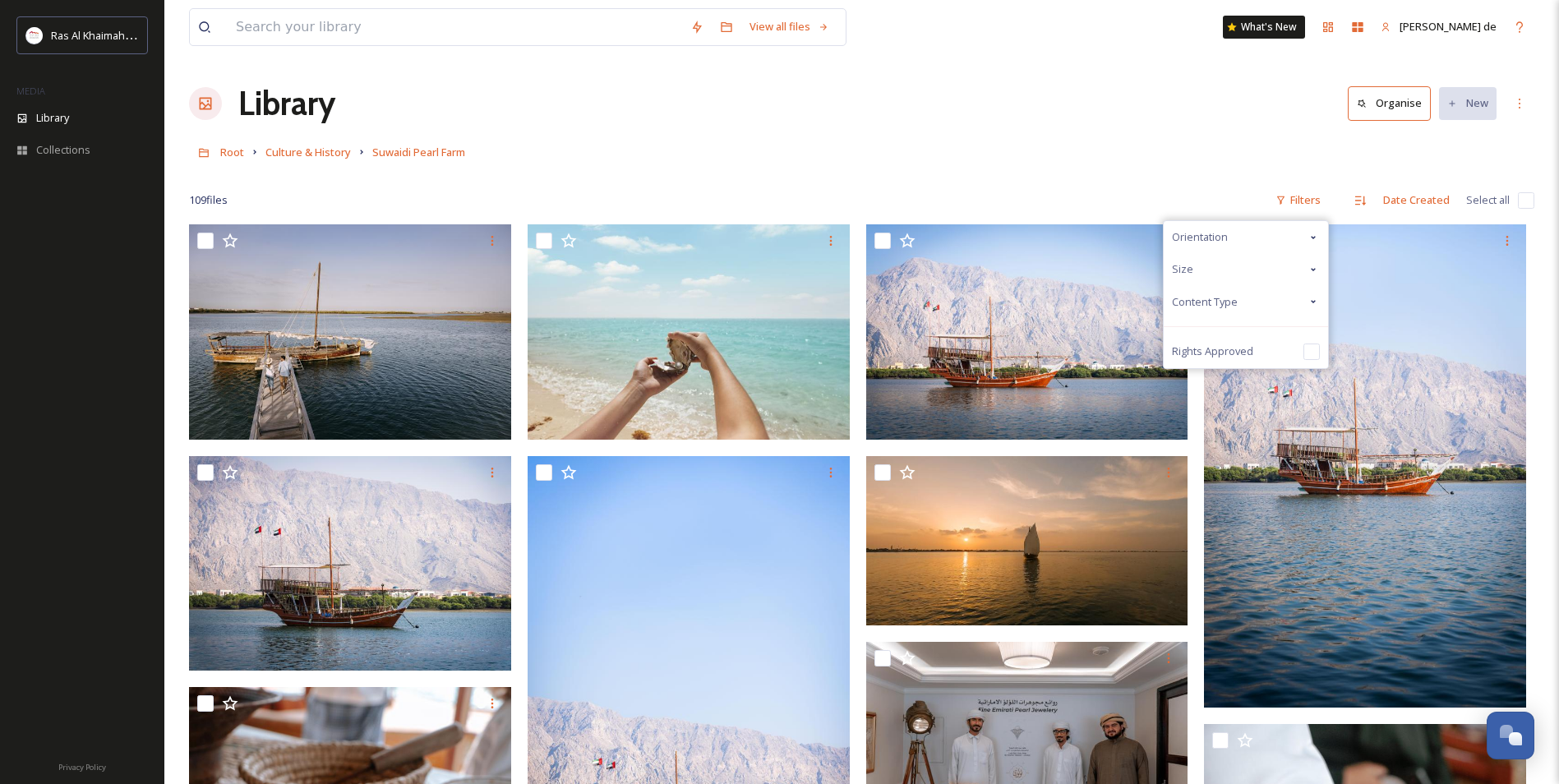
click at [1207, 304] on span "Content Type" at bounding box center [1205, 302] width 66 height 16
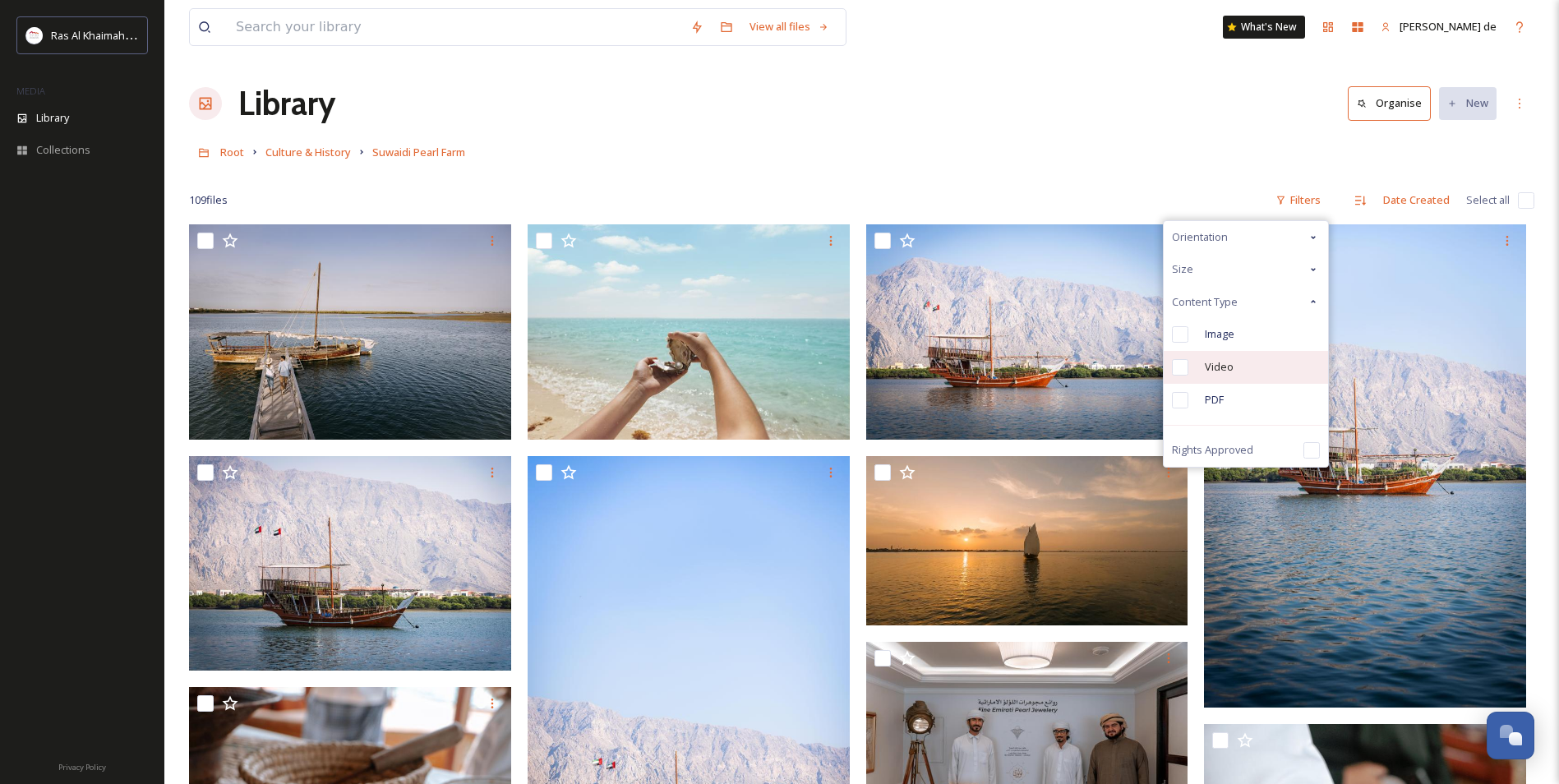
click at [1210, 372] on span "Video" at bounding box center [1219, 367] width 29 height 16
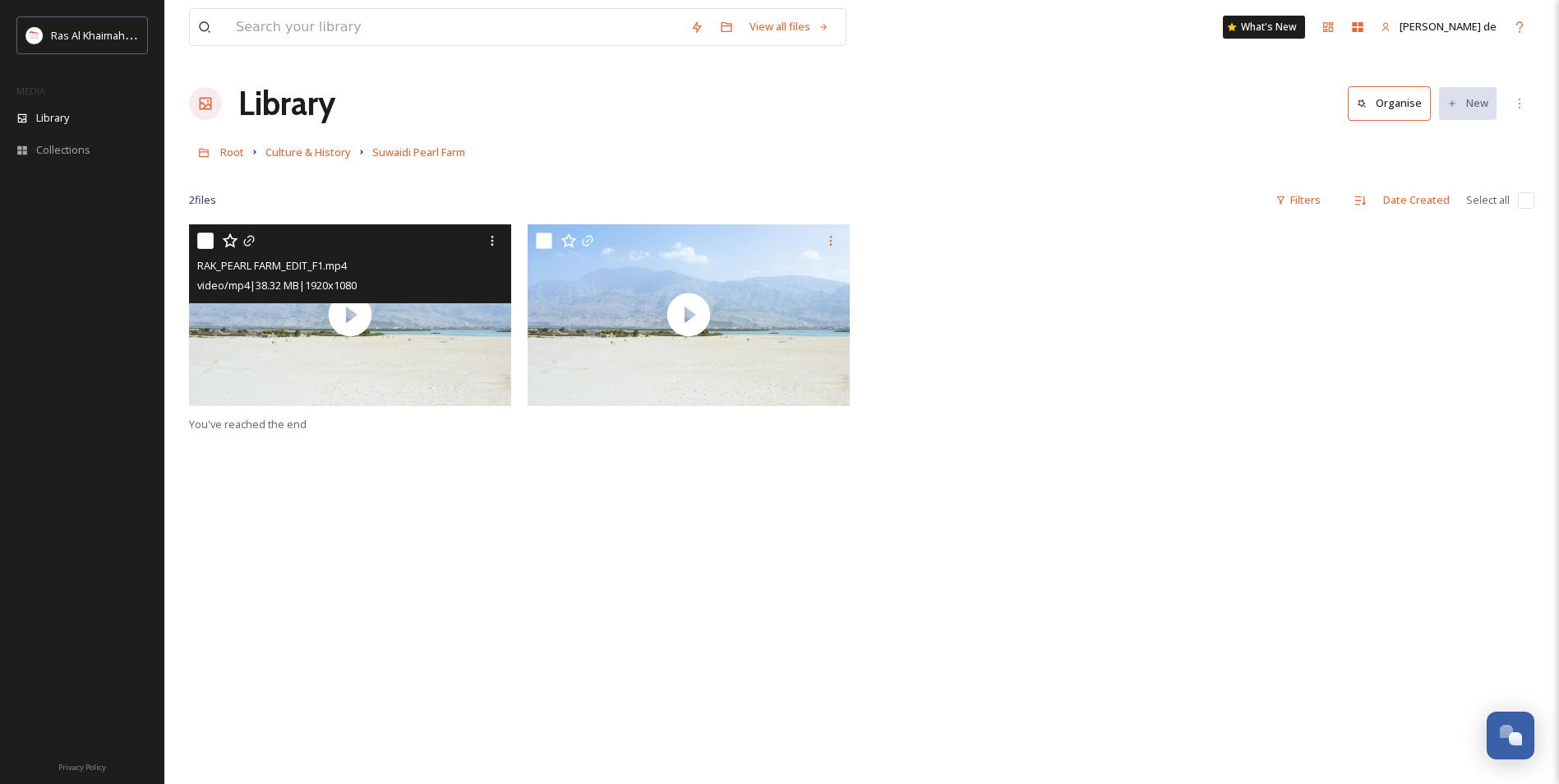
click at [203, 235] on input "checkbox" at bounding box center [205, 241] width 17 height 17
checkbox input "true"
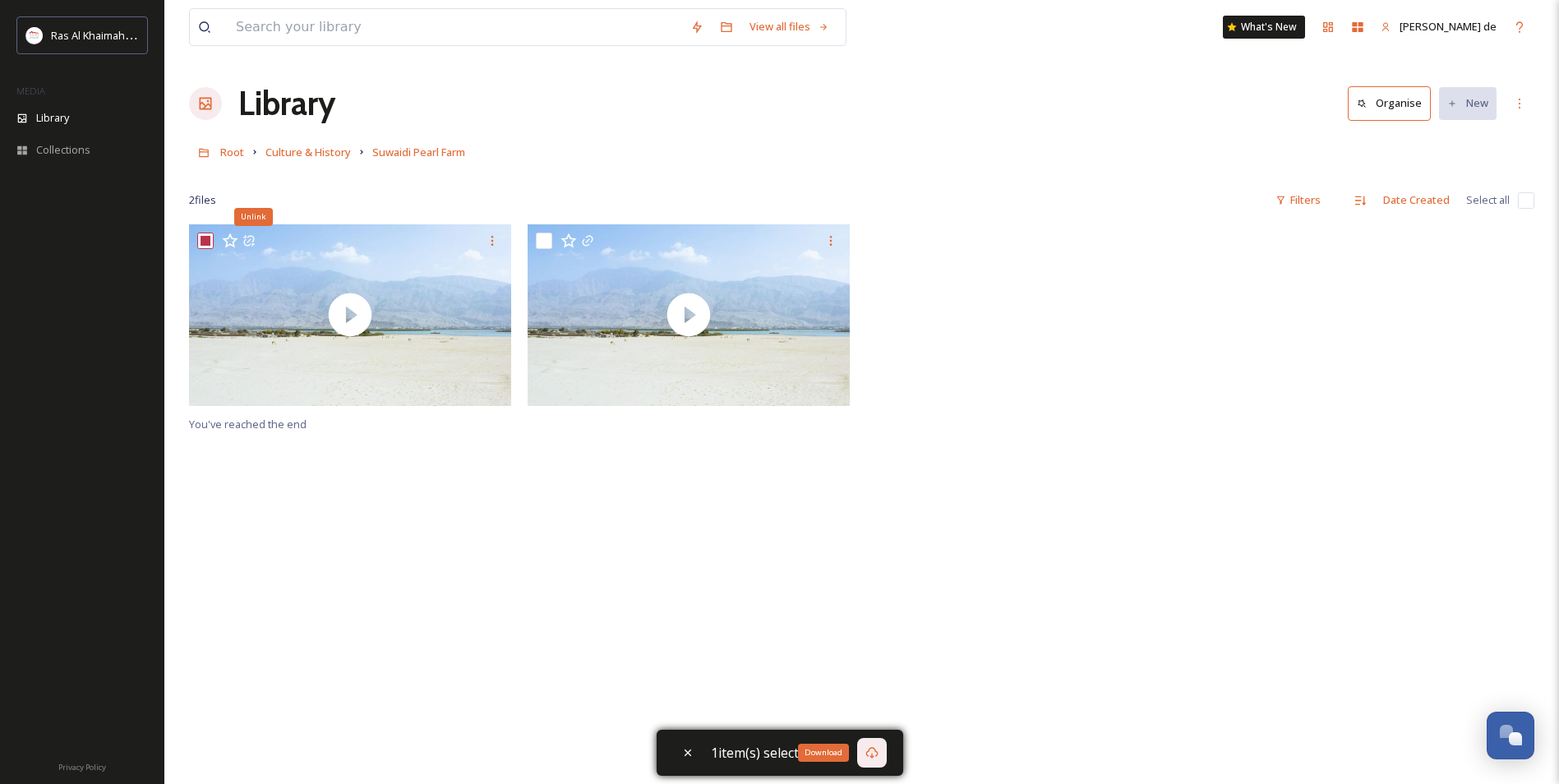
click at [867, 752] on icon at bounding box center [871, 752] width 13 height 13
click at [409, 669] on div "Unlink You've reached the end" at bounding box center [862, 616] width 1346 height 784
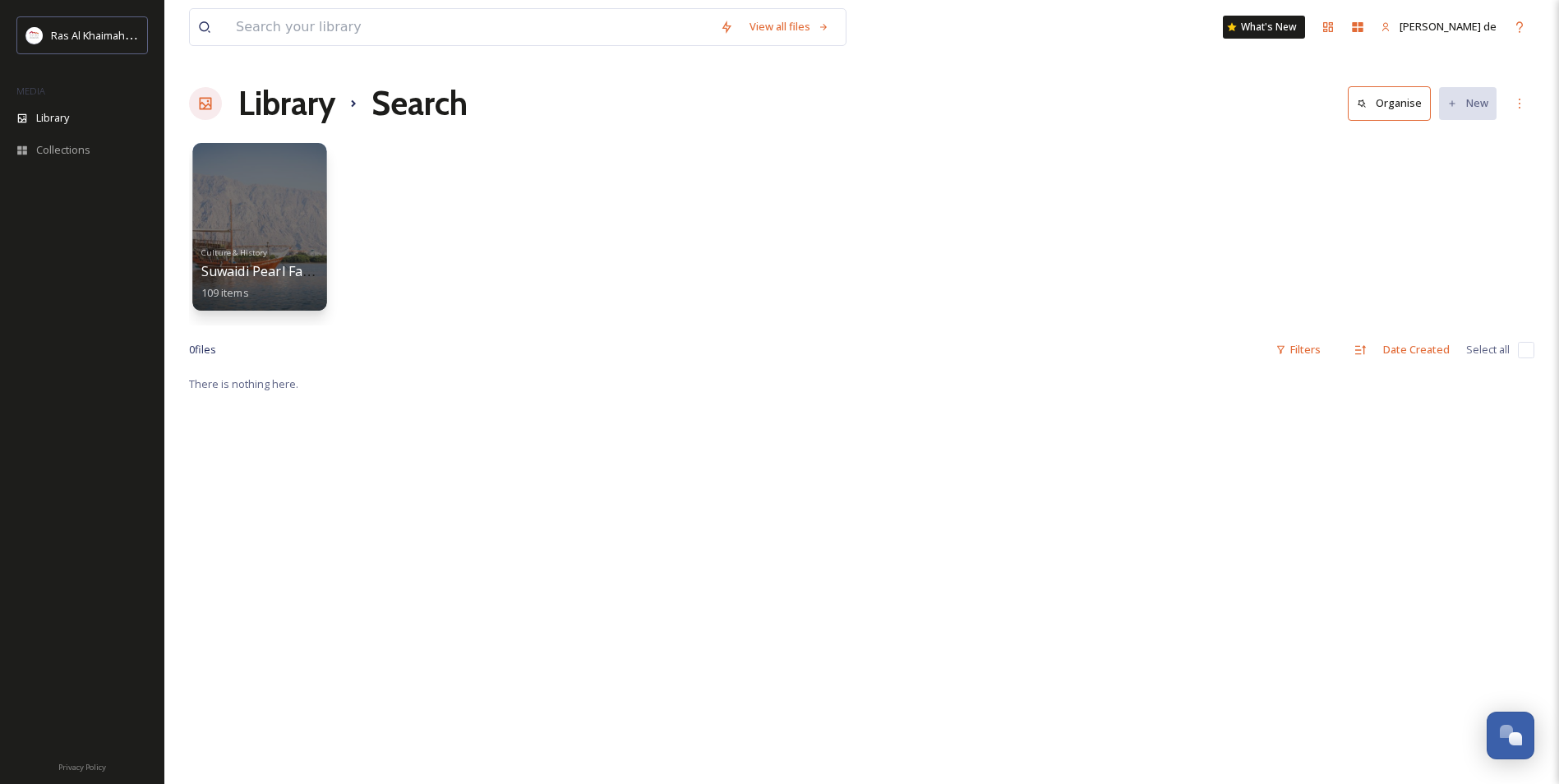
click at [254, 242] on div "Culture & History Suwaidi Pearl Farm 109 items" at bounding box center [260, 271] width 117 height 61
click at [1281, 344] on icon at bounding box center [1280, 349] width 11 height 11
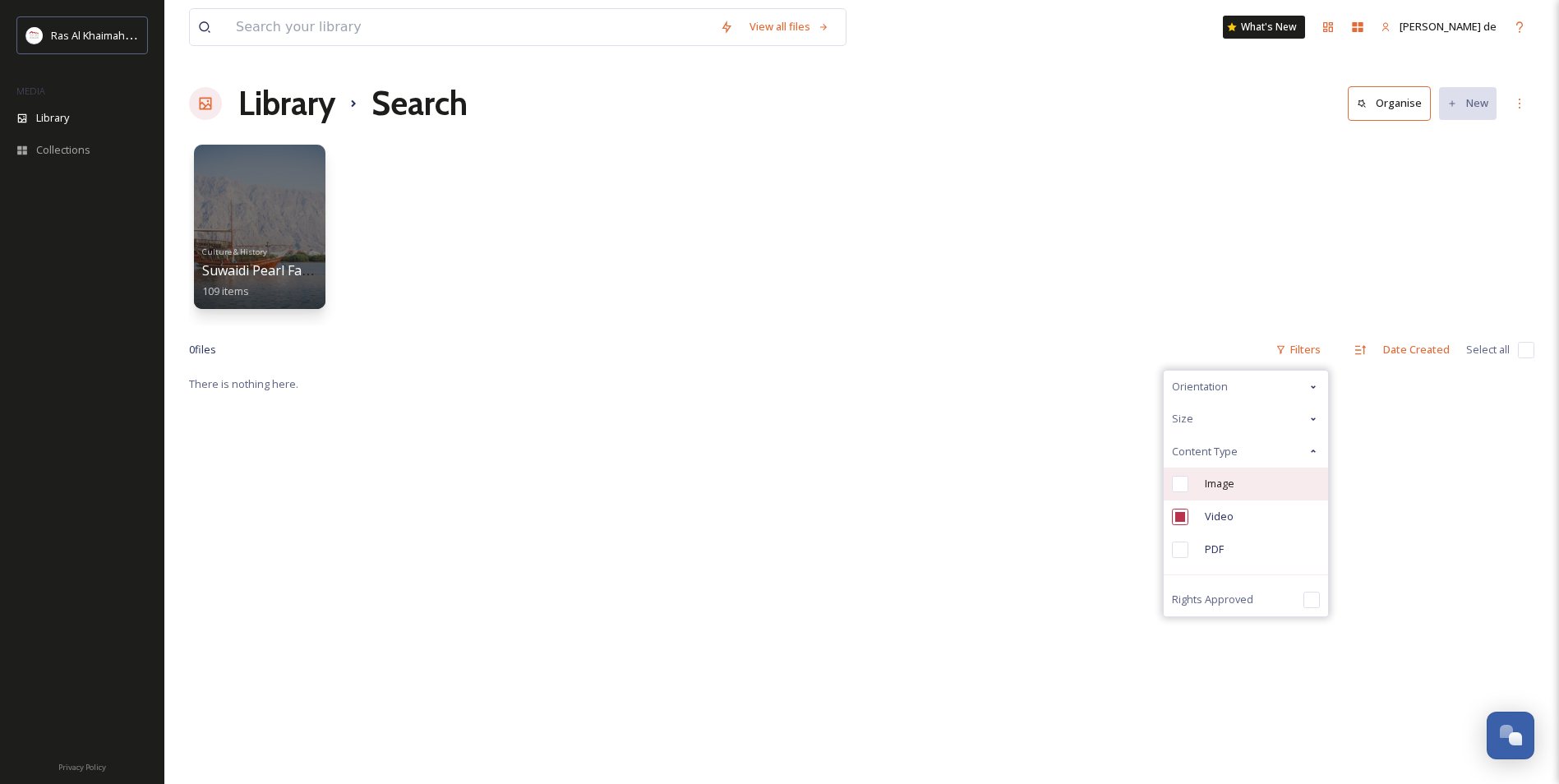
click at [1216, 492] on div "Image" at bounding box center [1245, 484] width 164 height 33
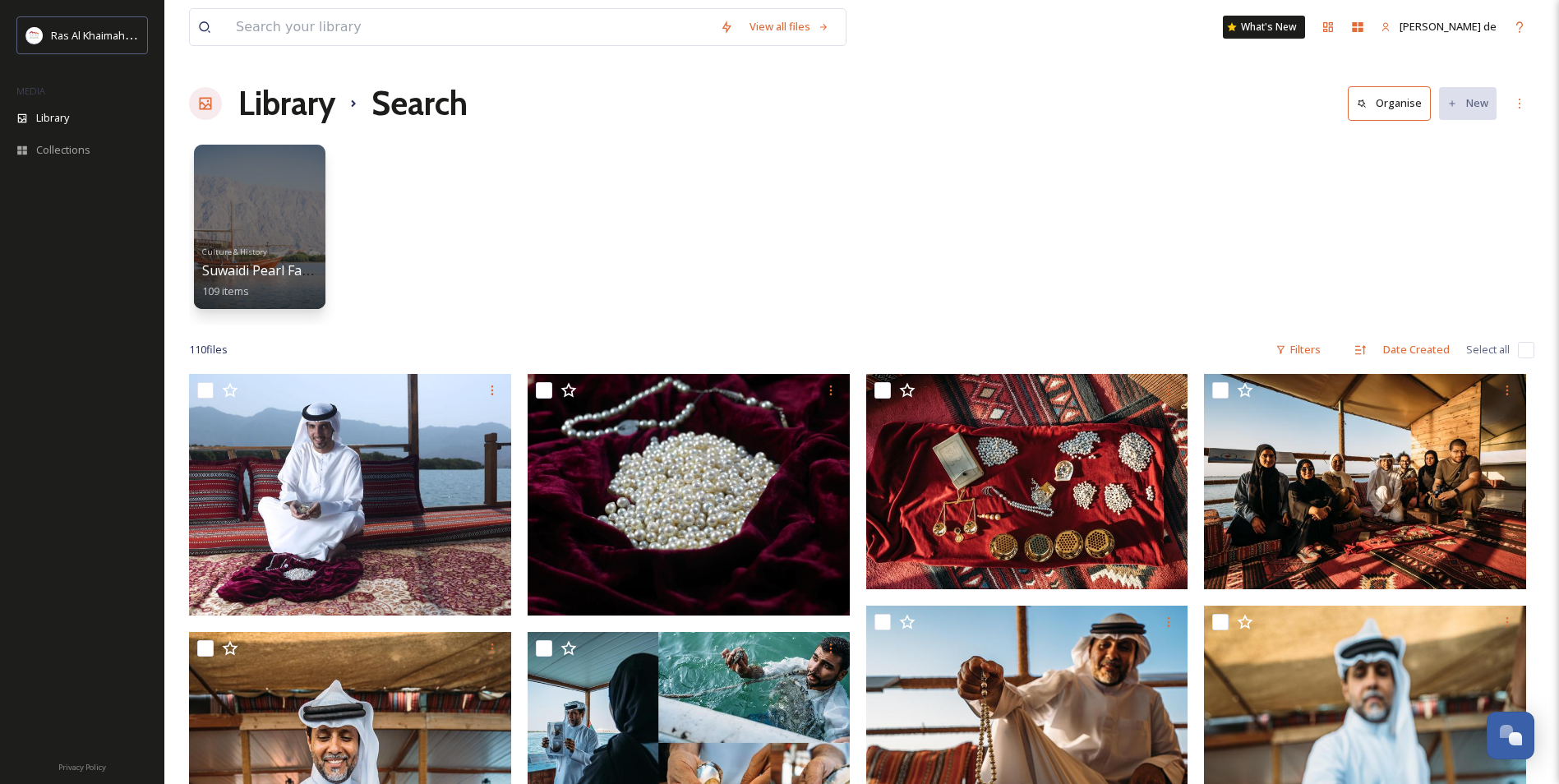
scroll to position [98, 0]
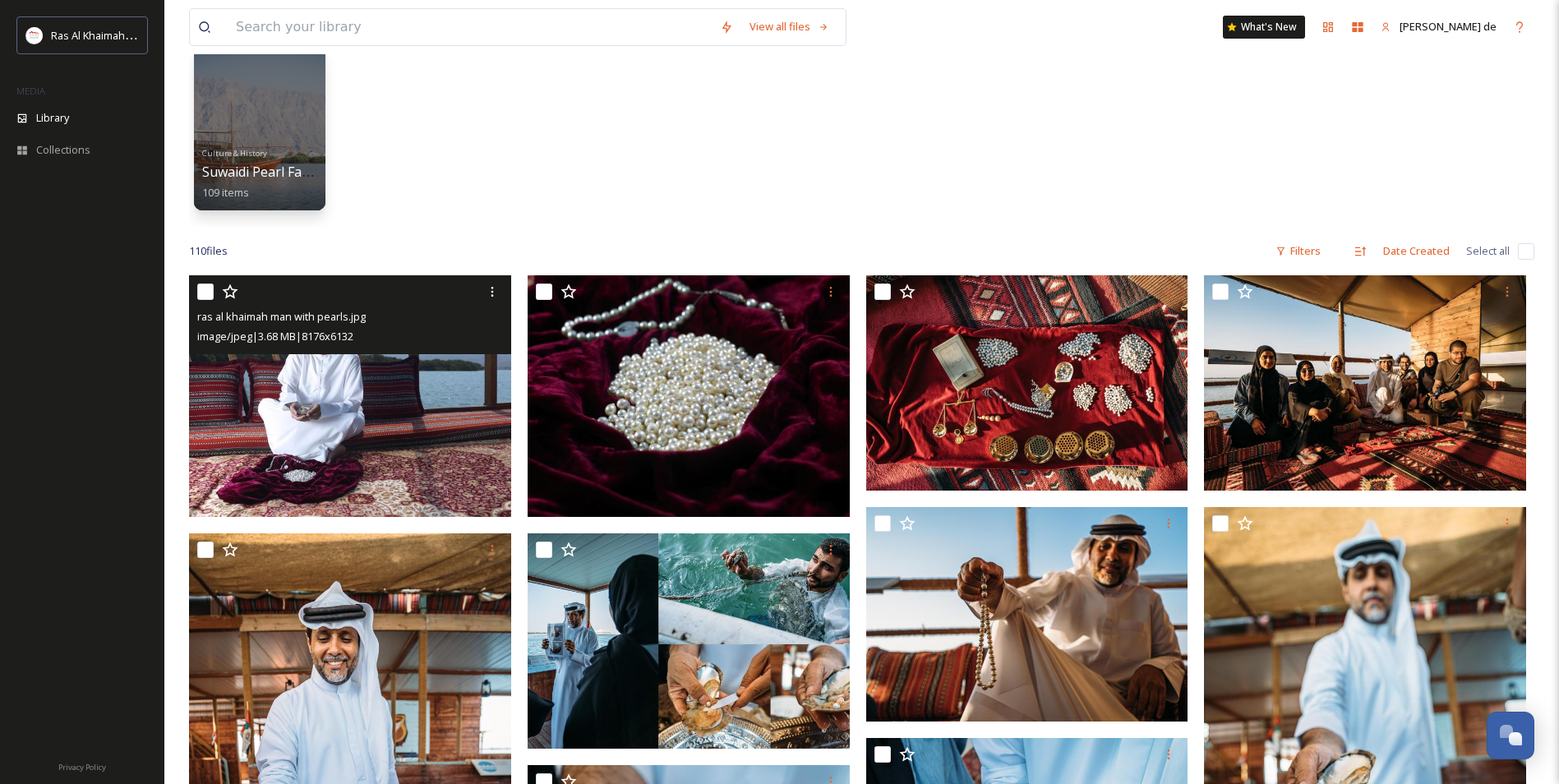
click at [206, 294] on input "checkbox" at bounding box center [205, 292] width 17 height 17
checkbox input "true"
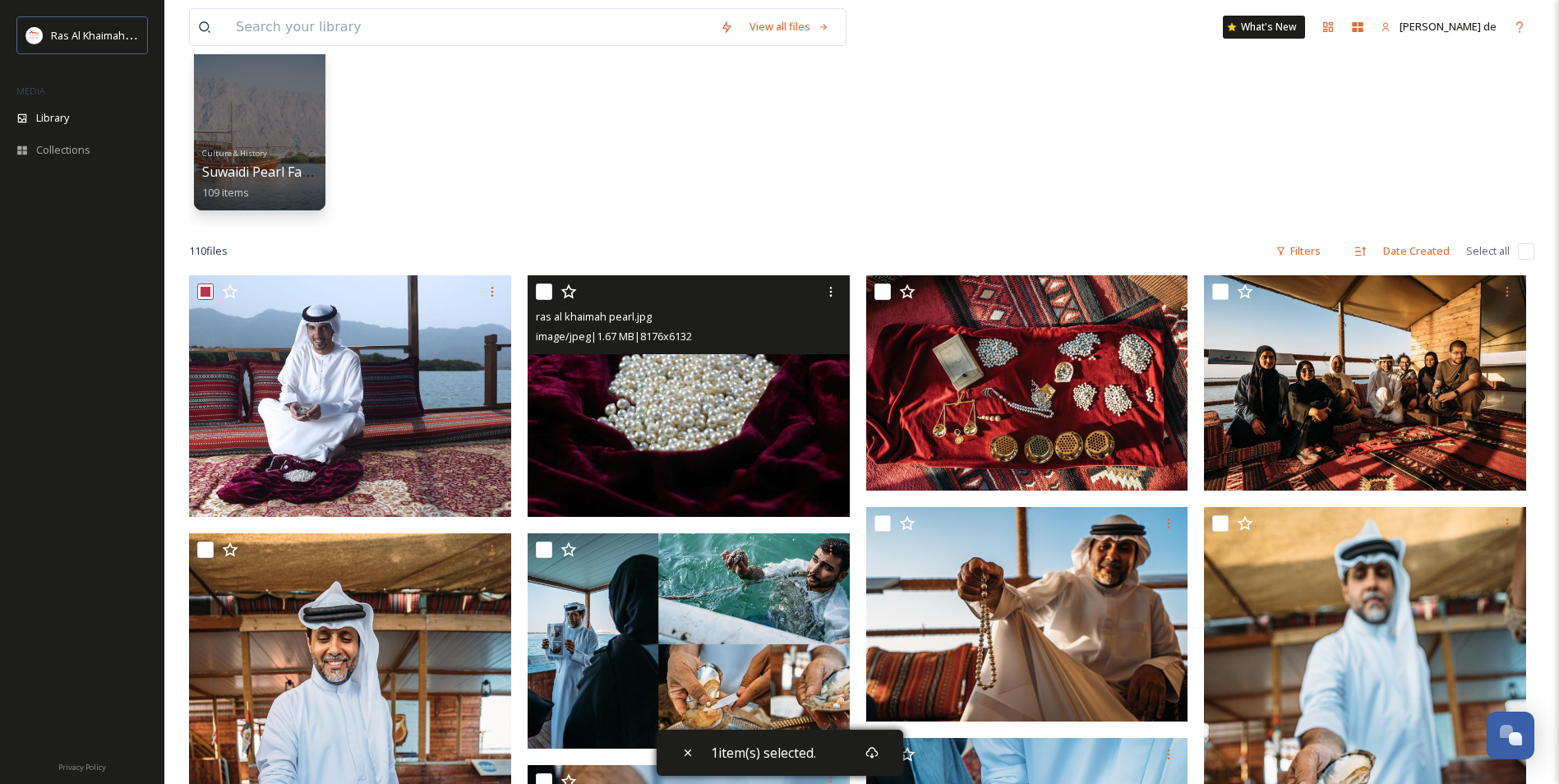
click at [548, 296] on input "checkbox" at bounding box center [544, 292] width 17 height 17
checkbox input "true"
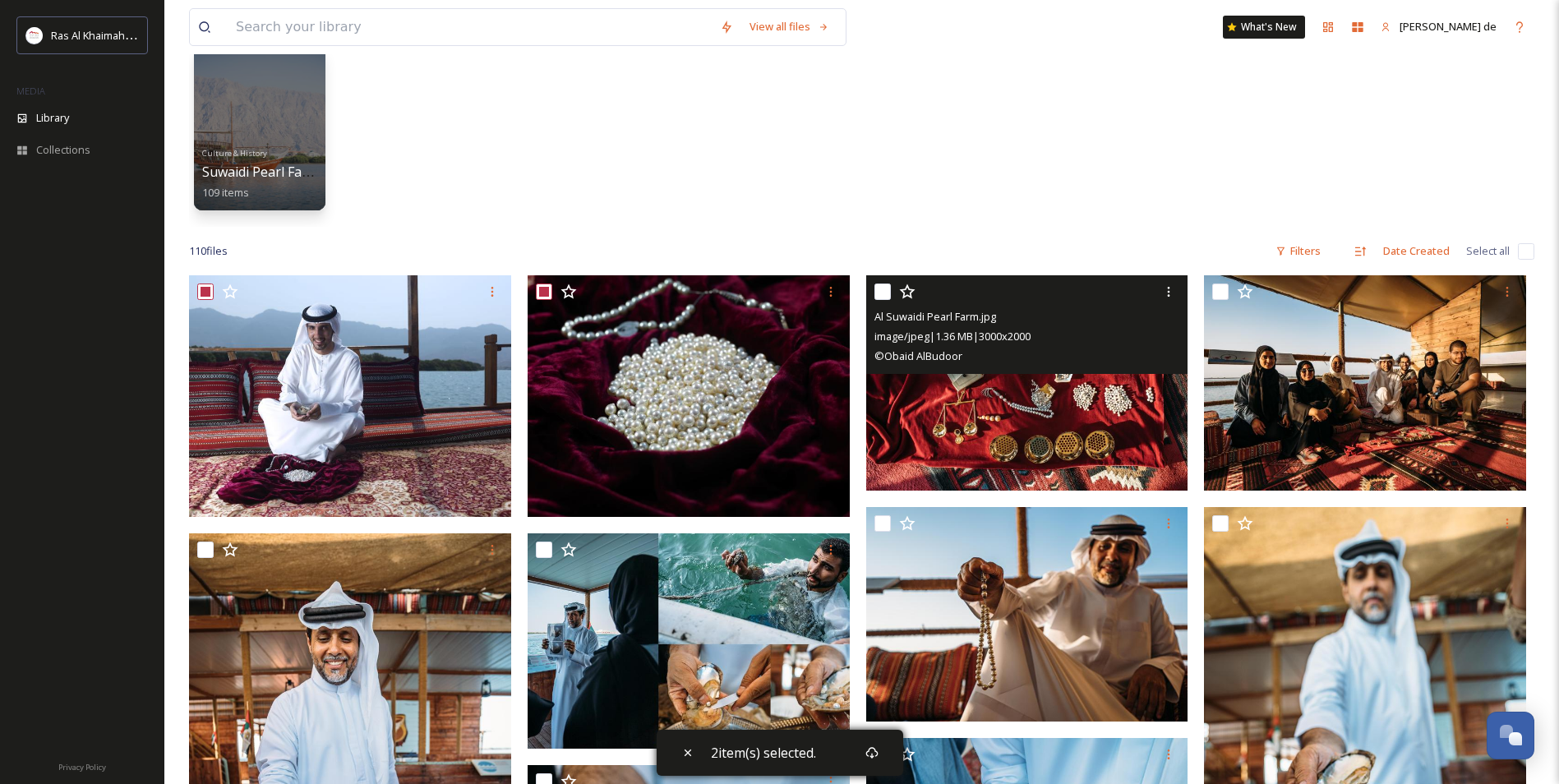
click at [881, 289] on input "checkbox" at bounding box center [882, 292] width 17 height 17
checkbox input "true"
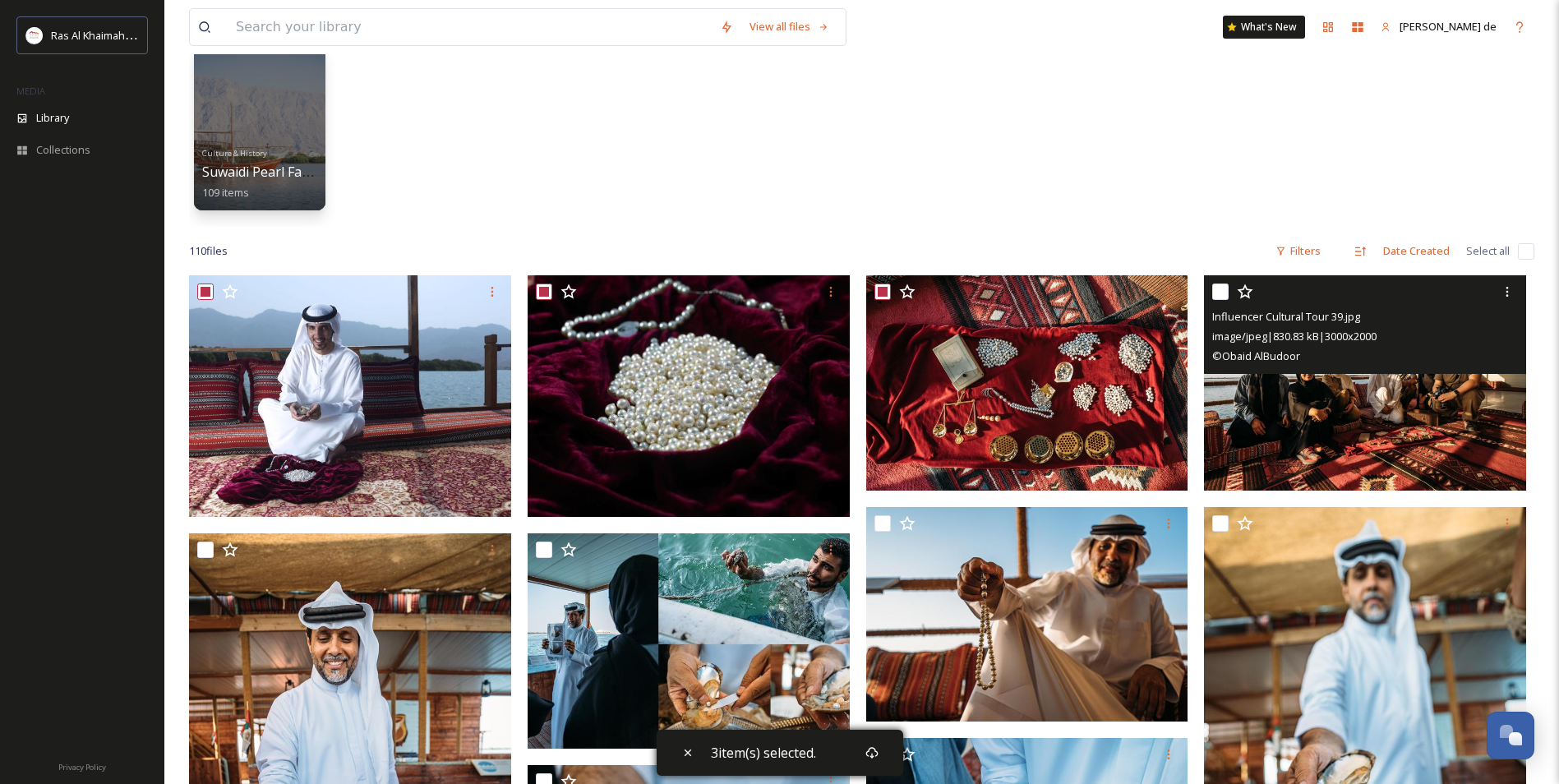
click at [1218, 286] on input "checkbox" at bounding box center [1221, 292] width 17 height 17
checkbox input "true"
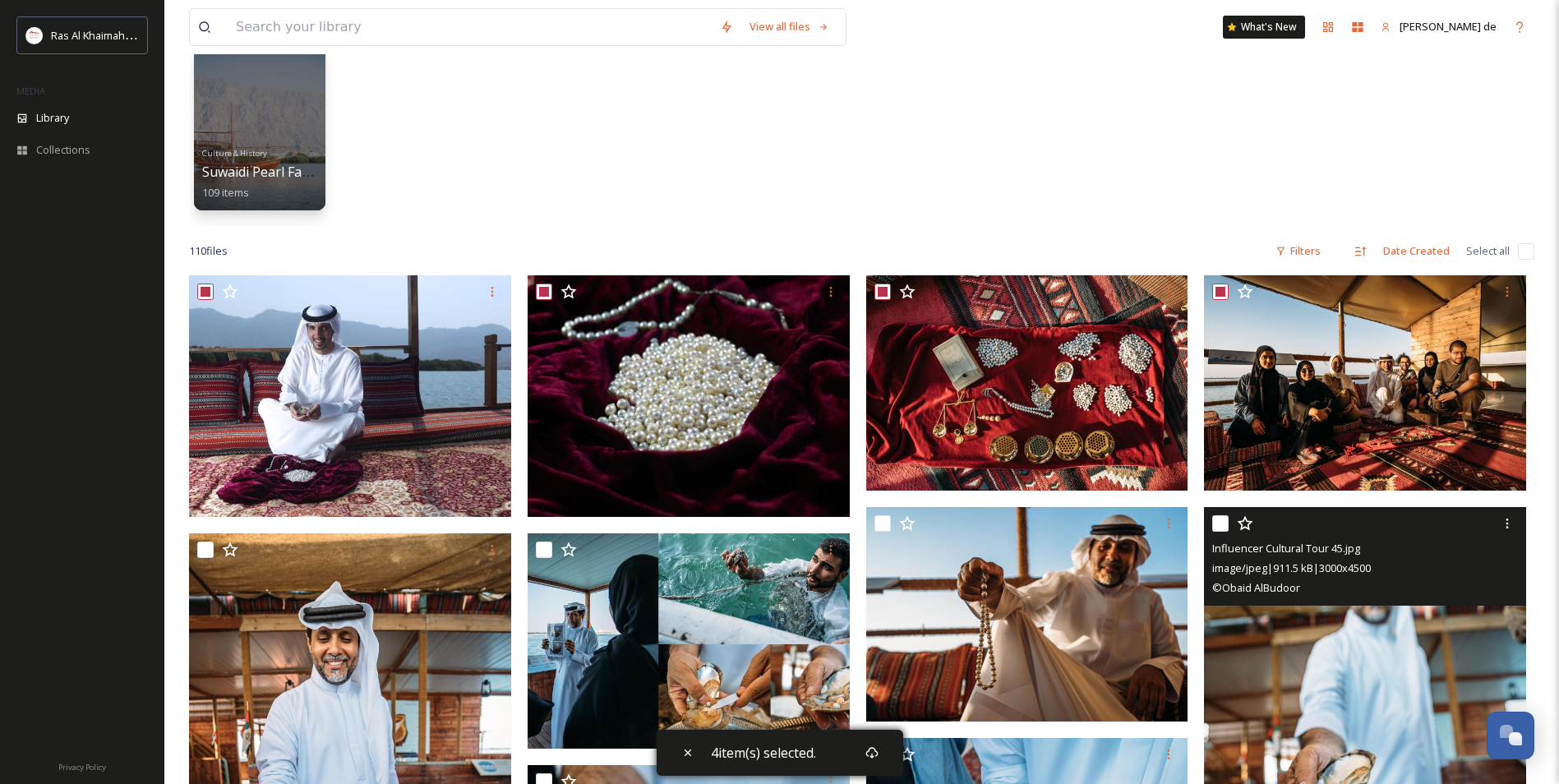
click at [1224, 522] on input "checkbox" at bounding box center [1221, 523] width 17 height 17
checkbox input "true"
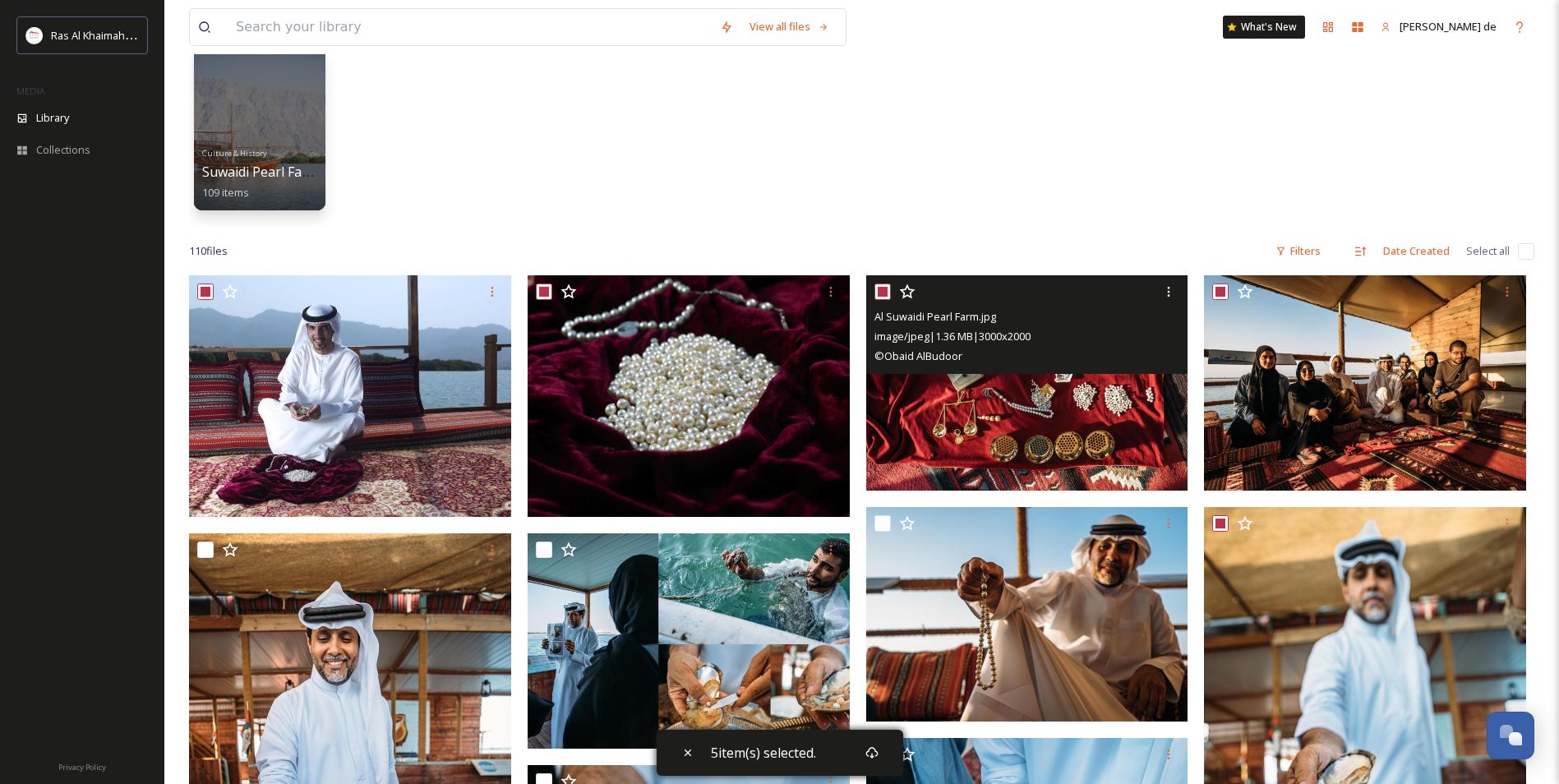
scroll to position [509, 0]
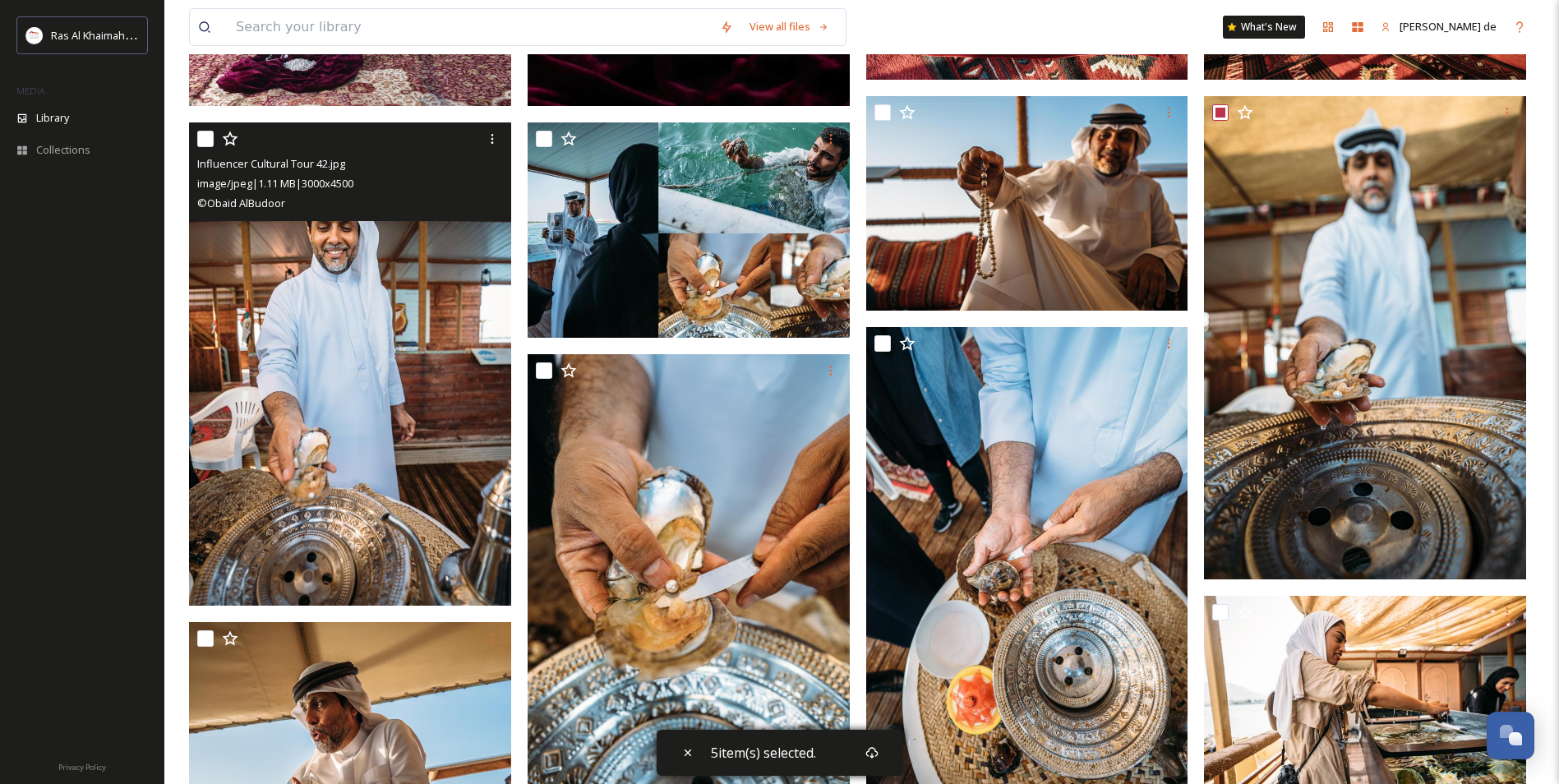
click at [202, 137] on input "checkbox" at bounding box center [205, 138] width 17 height 17
checkbox input "true"
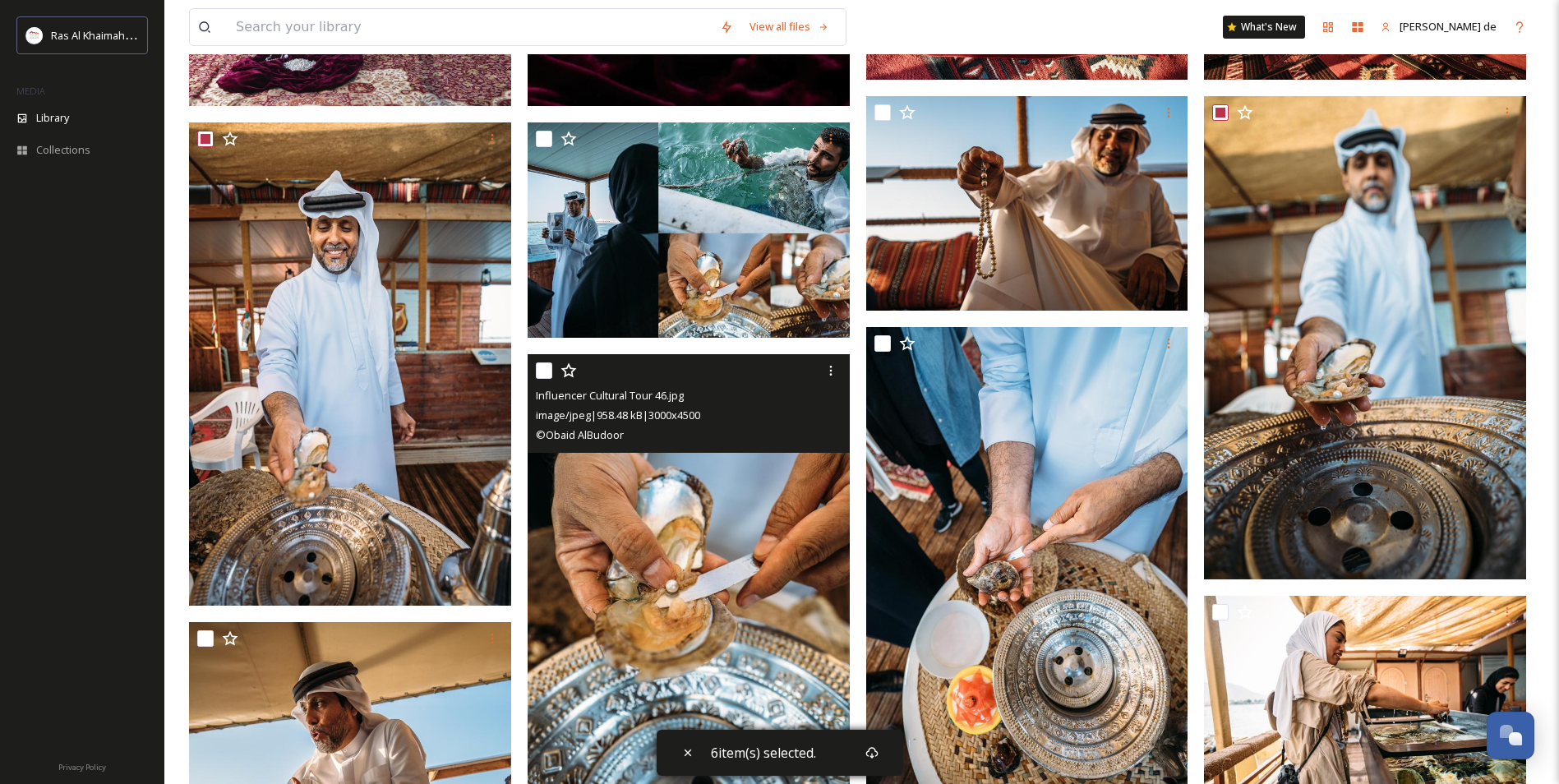
click at [552, 364] on input "checkbox" at bounding box center [544, 370] width 17 height 17
checkbox input "true"
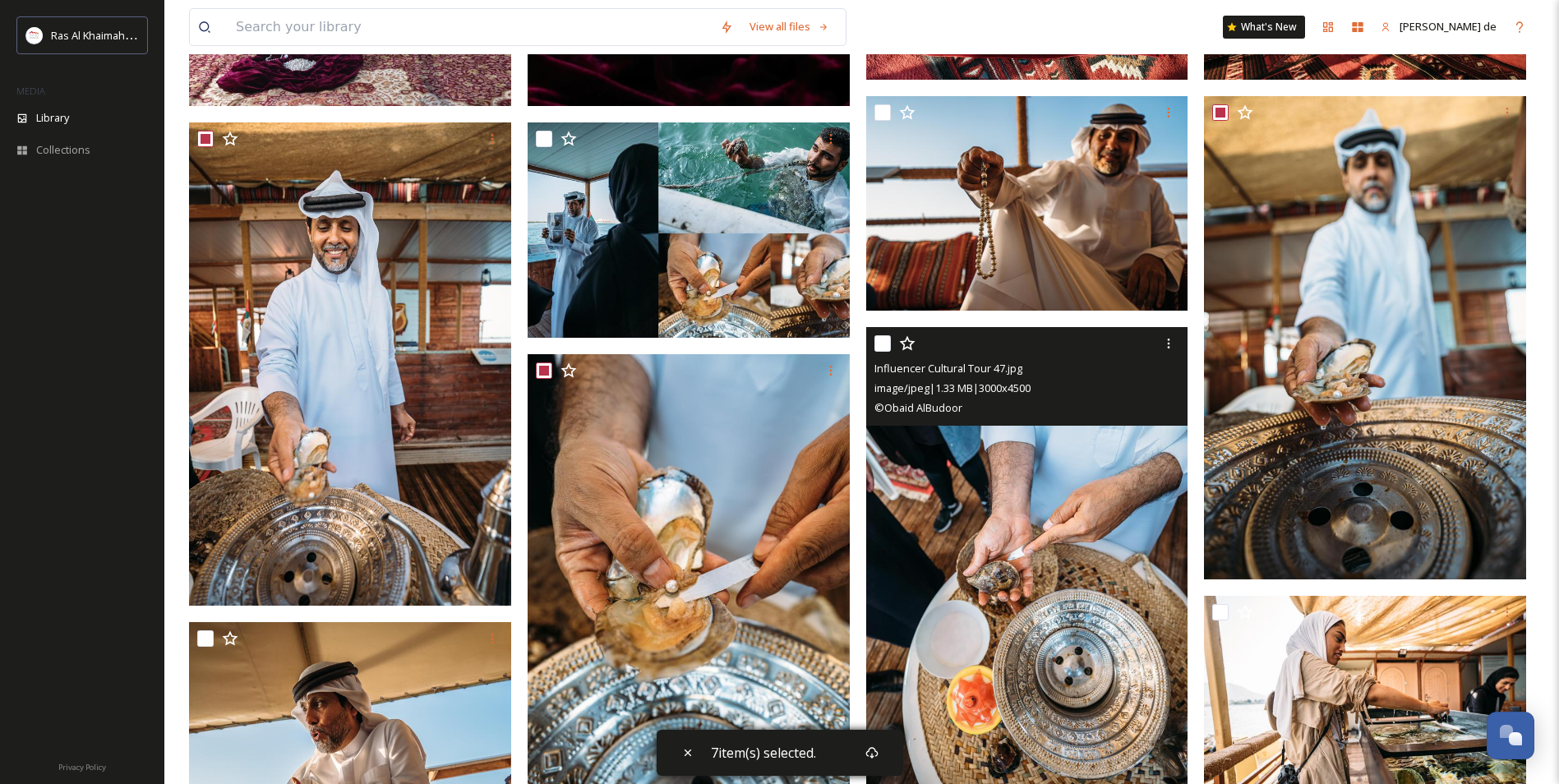
scroll to position [920, 0]
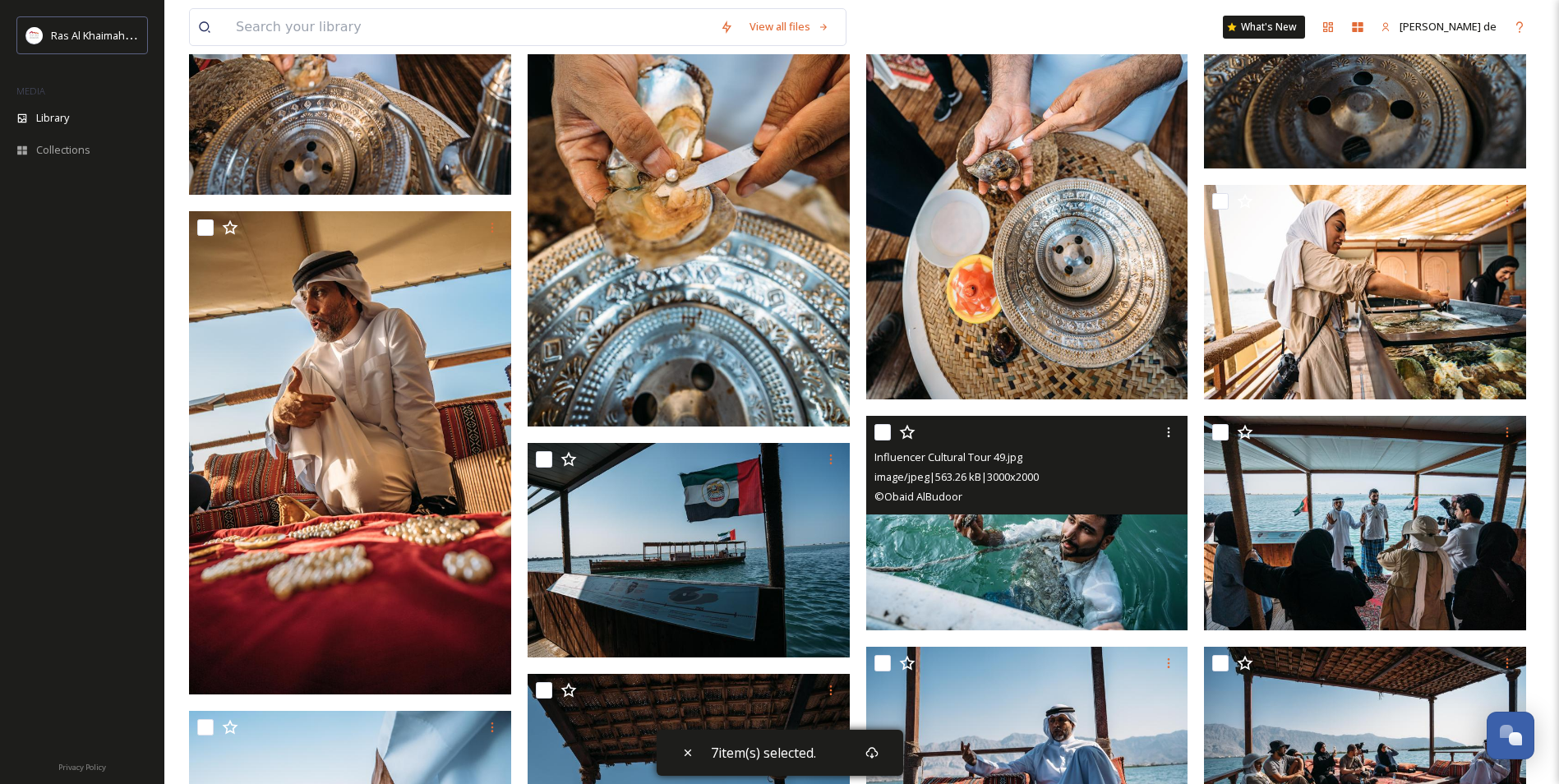
click at [882, 435] on input "checkbox" at bounding box center [882, 432] width 17 height 17
checkbox input "true"
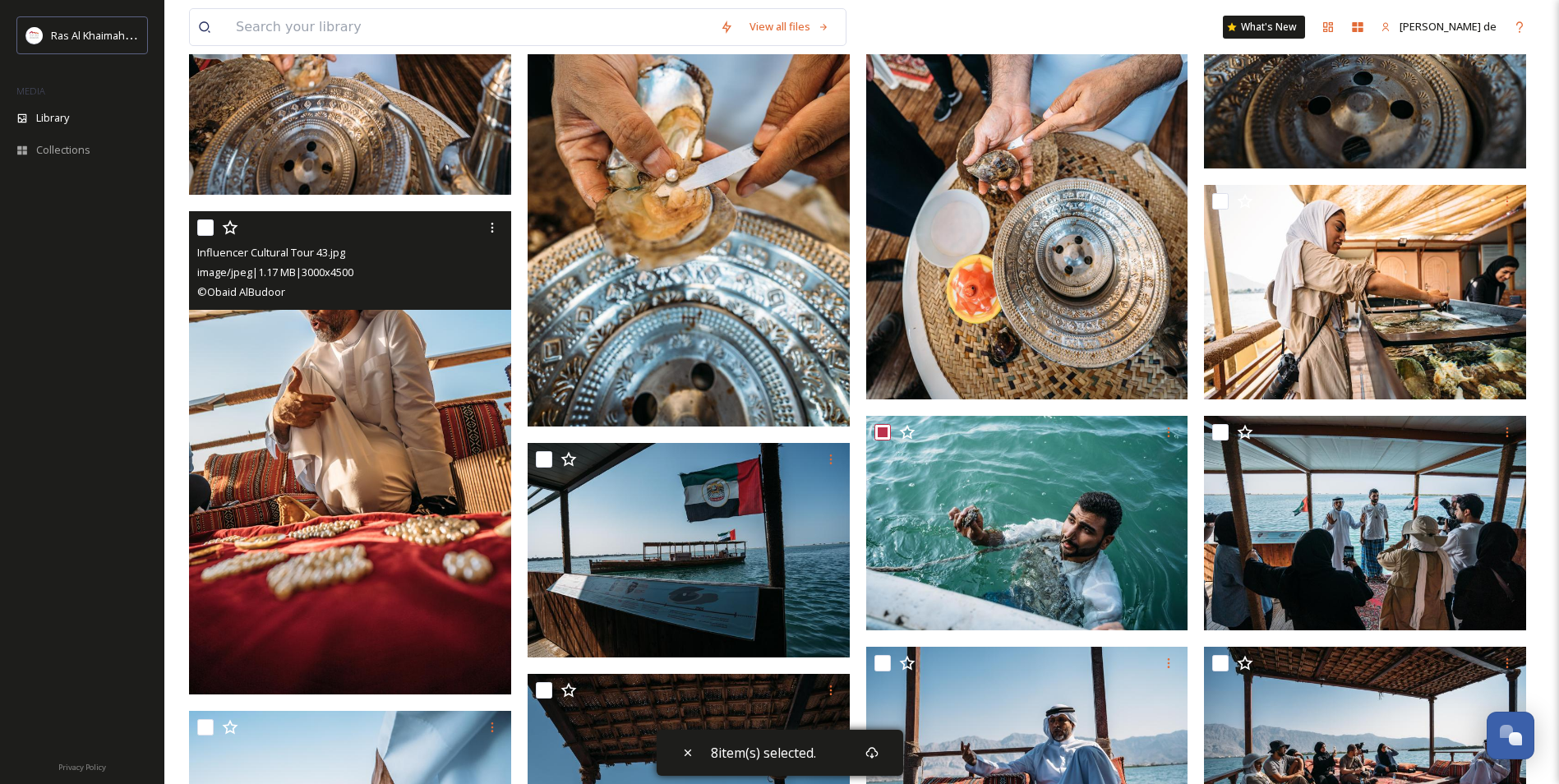
click at [209, 225] on input "checkbox" at bounding box center [205, 227] width 17 height 17
checkbox input "true"
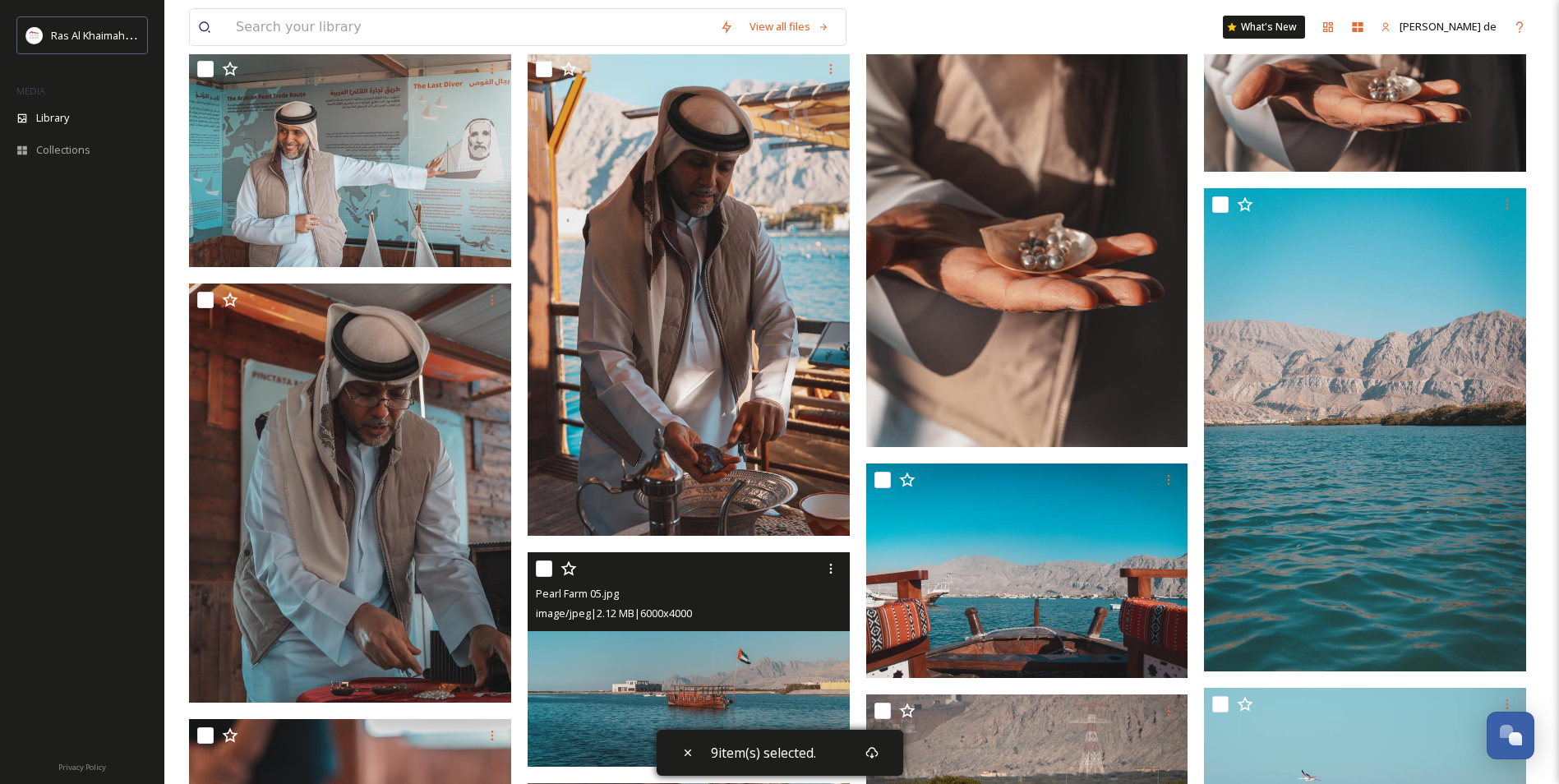
scroll to position [2152, 0]
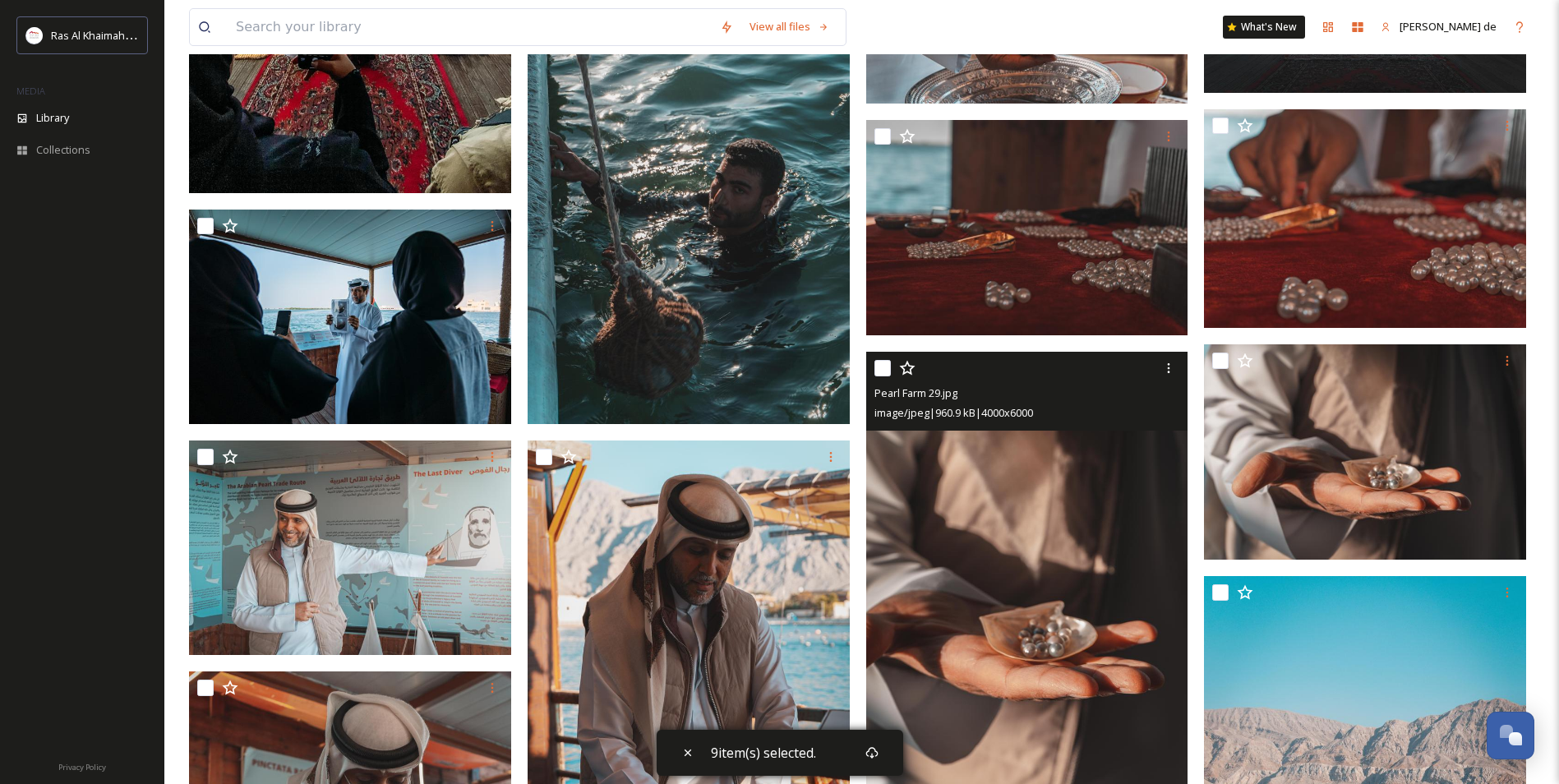
click at [884, 370] on input "checkbox" at bounding box center [882, 368] width 17 height 17
checkbox input "true"
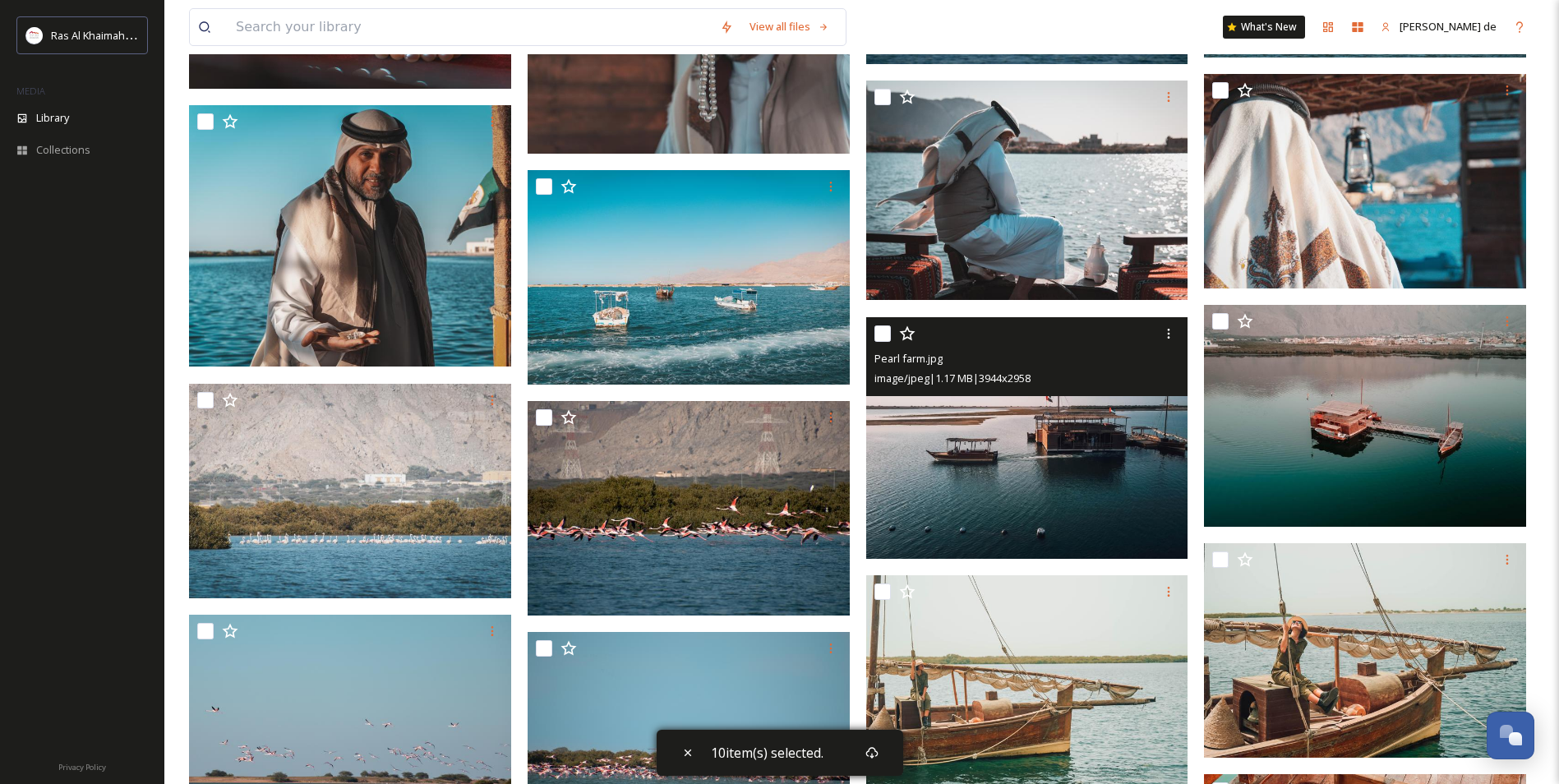
scroll to position [3796, 0]
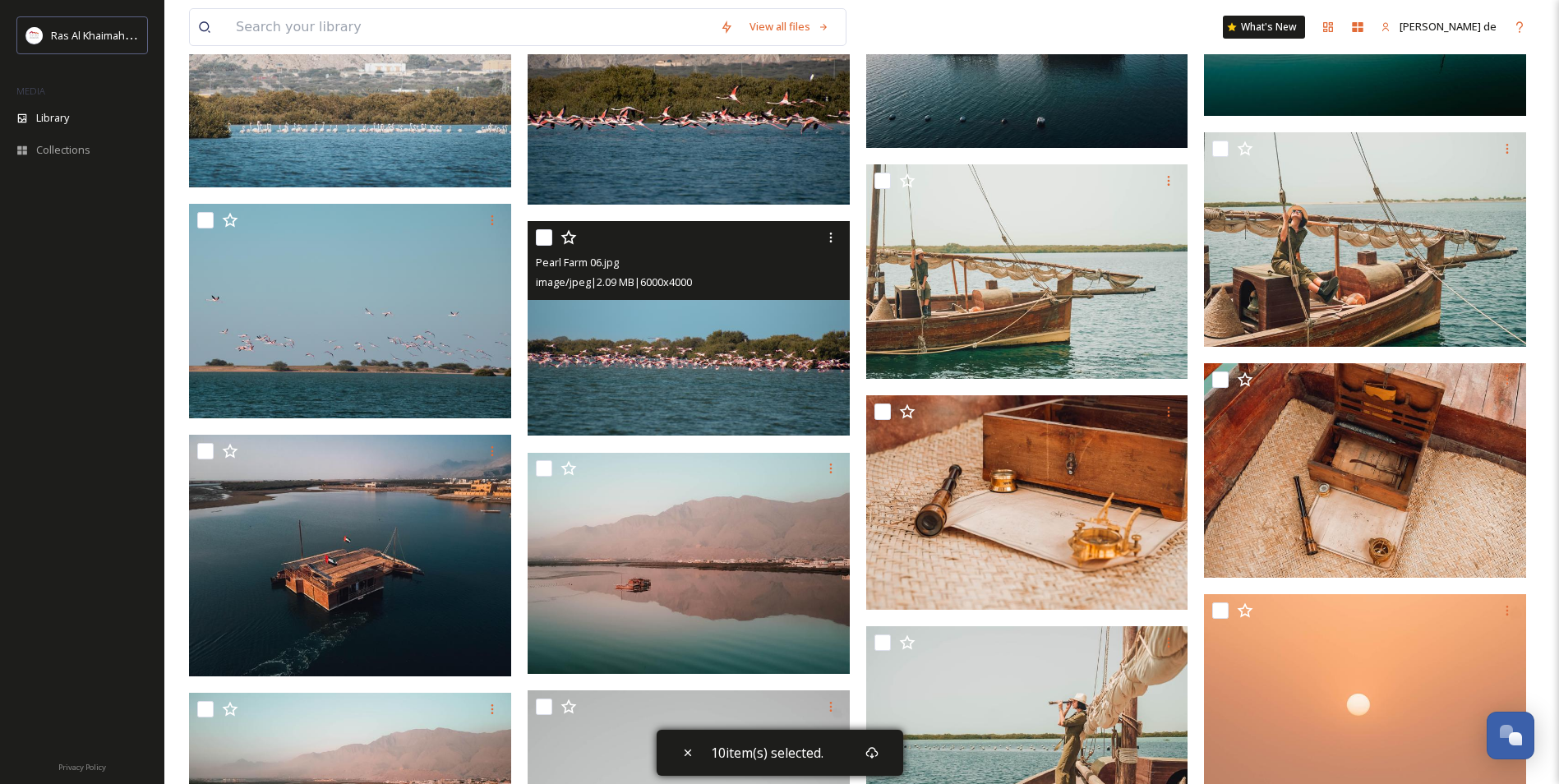
click at [538, 238] on input "checkbox" at bounding box center [544, 237] width 17 height 17
checkbox input "true"
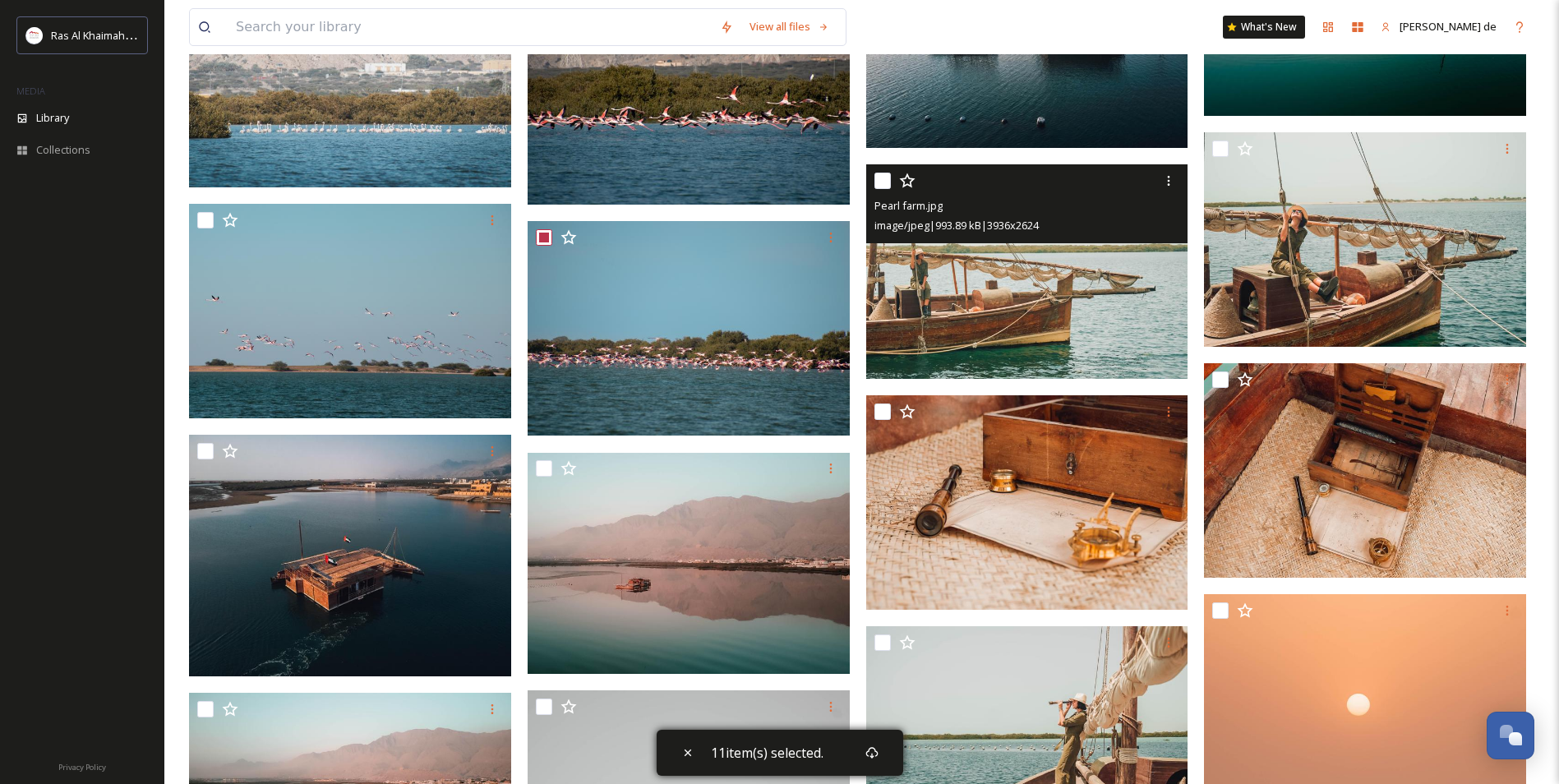
click at [881, 178] on input "checkbox" at bounding box center [882, 180] width 17 height 17
checkbox input "true"
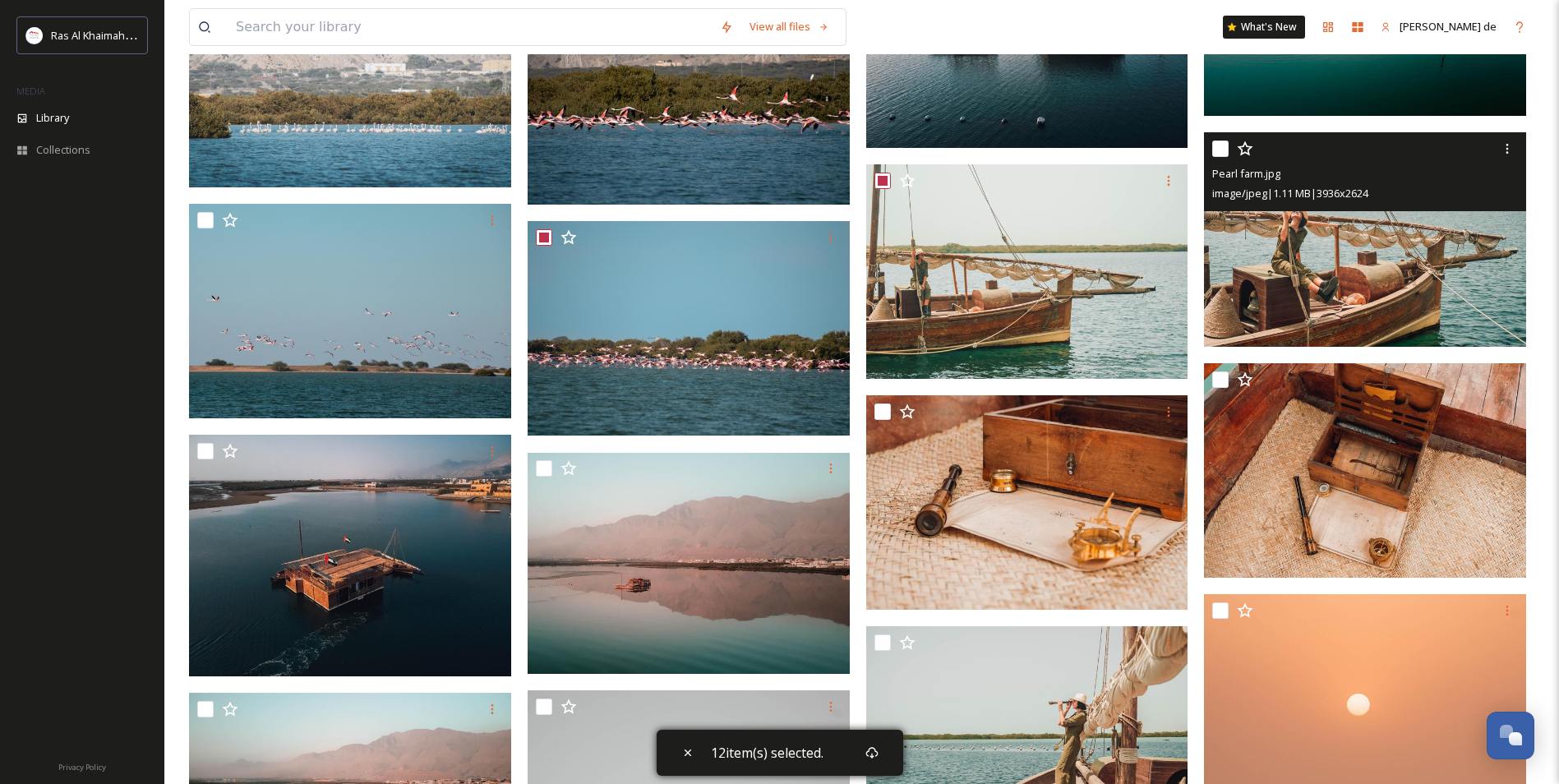
click at [1224, 146] on input "checkbox" at bounding box center [1221, 148] width 17 height 17
checkbox input "true"
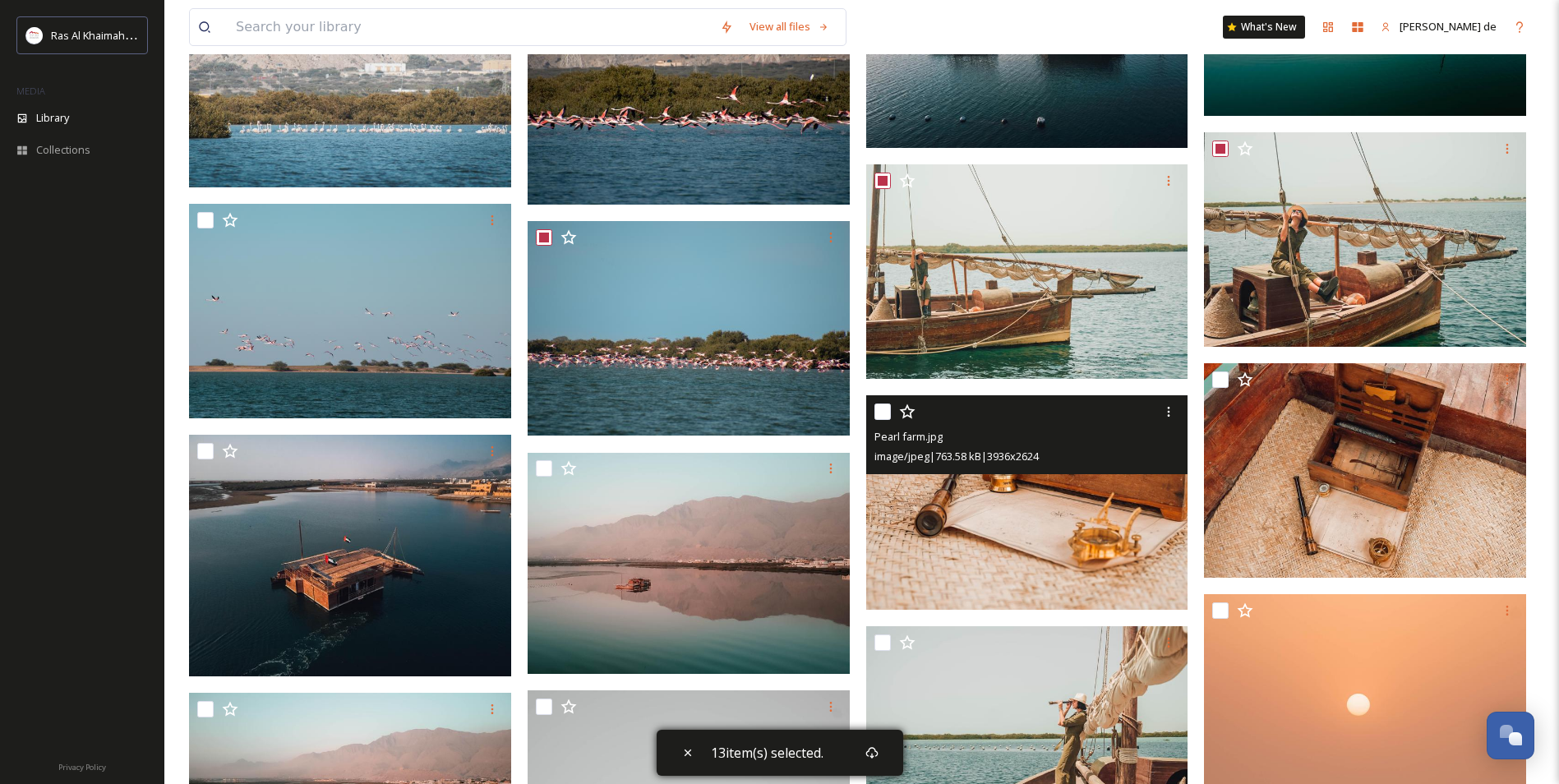
scroll to position [4206, 0]
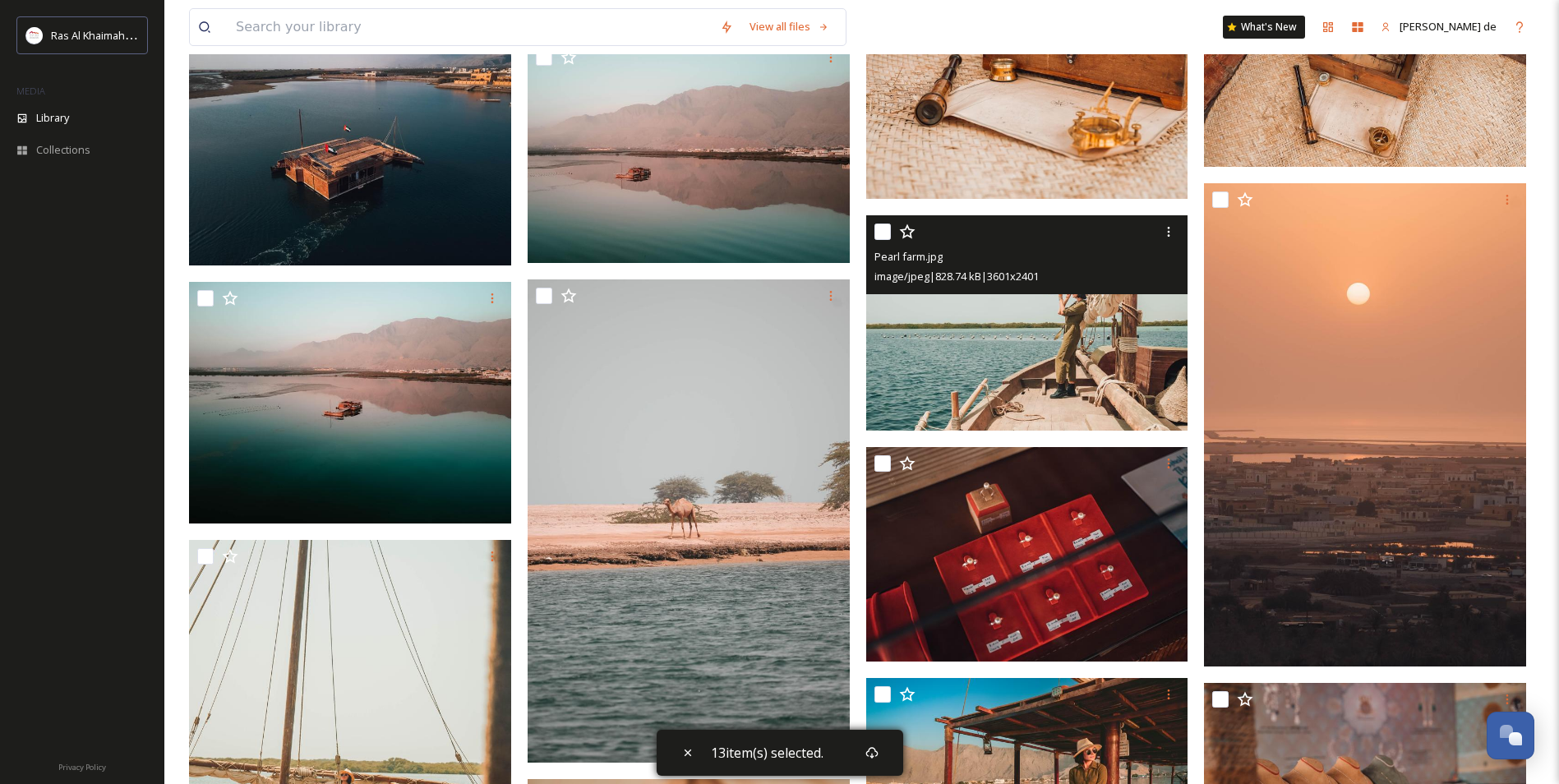
click at [882, 230] on input "checkbox" at bounding box center [882, 232] width 17 height 17
checkbox input "true"
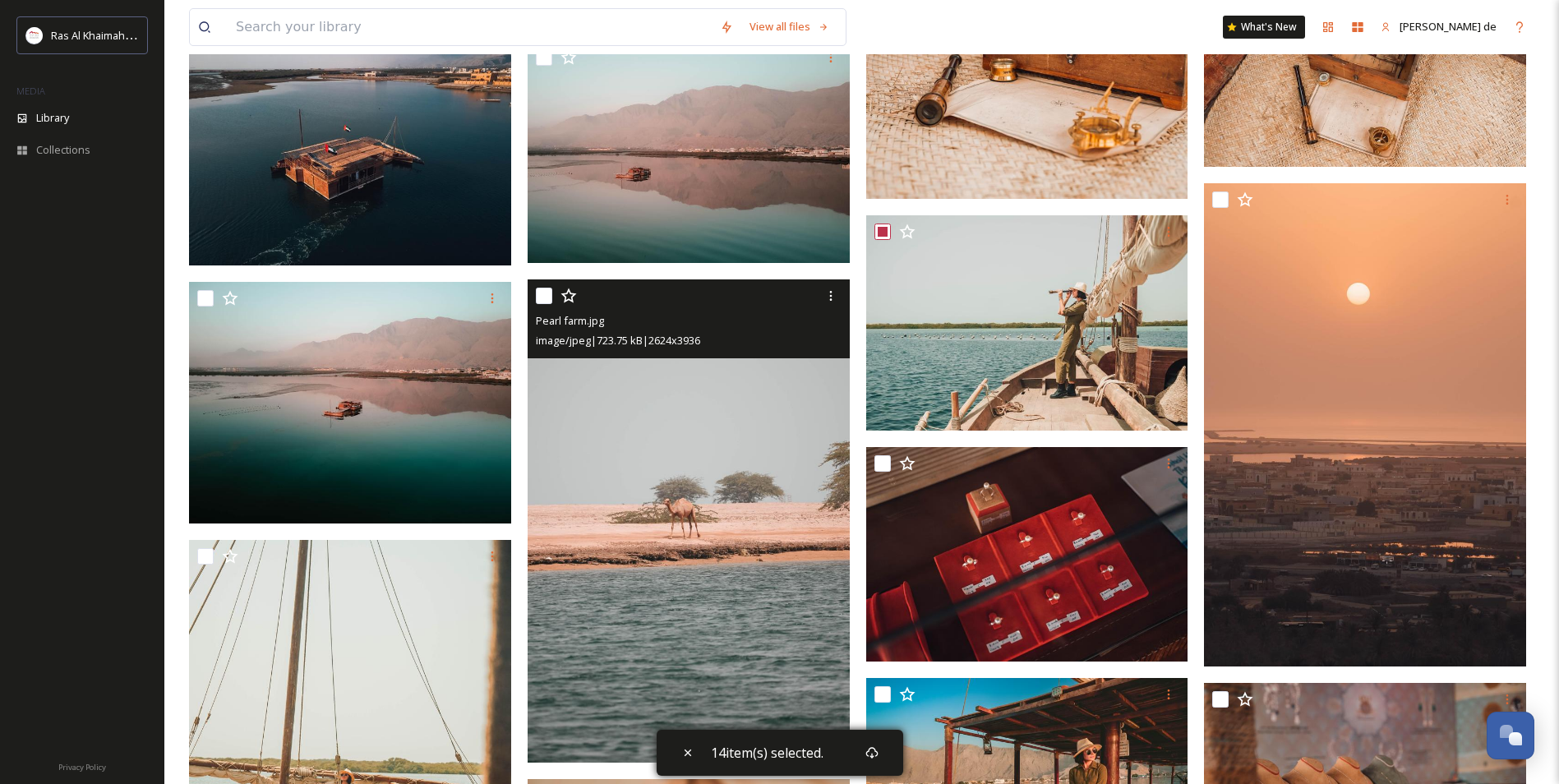
click at [547, 298] on input "checkbox" at bounding box center [544, 295] width 17 height 17
checkbox input "true"
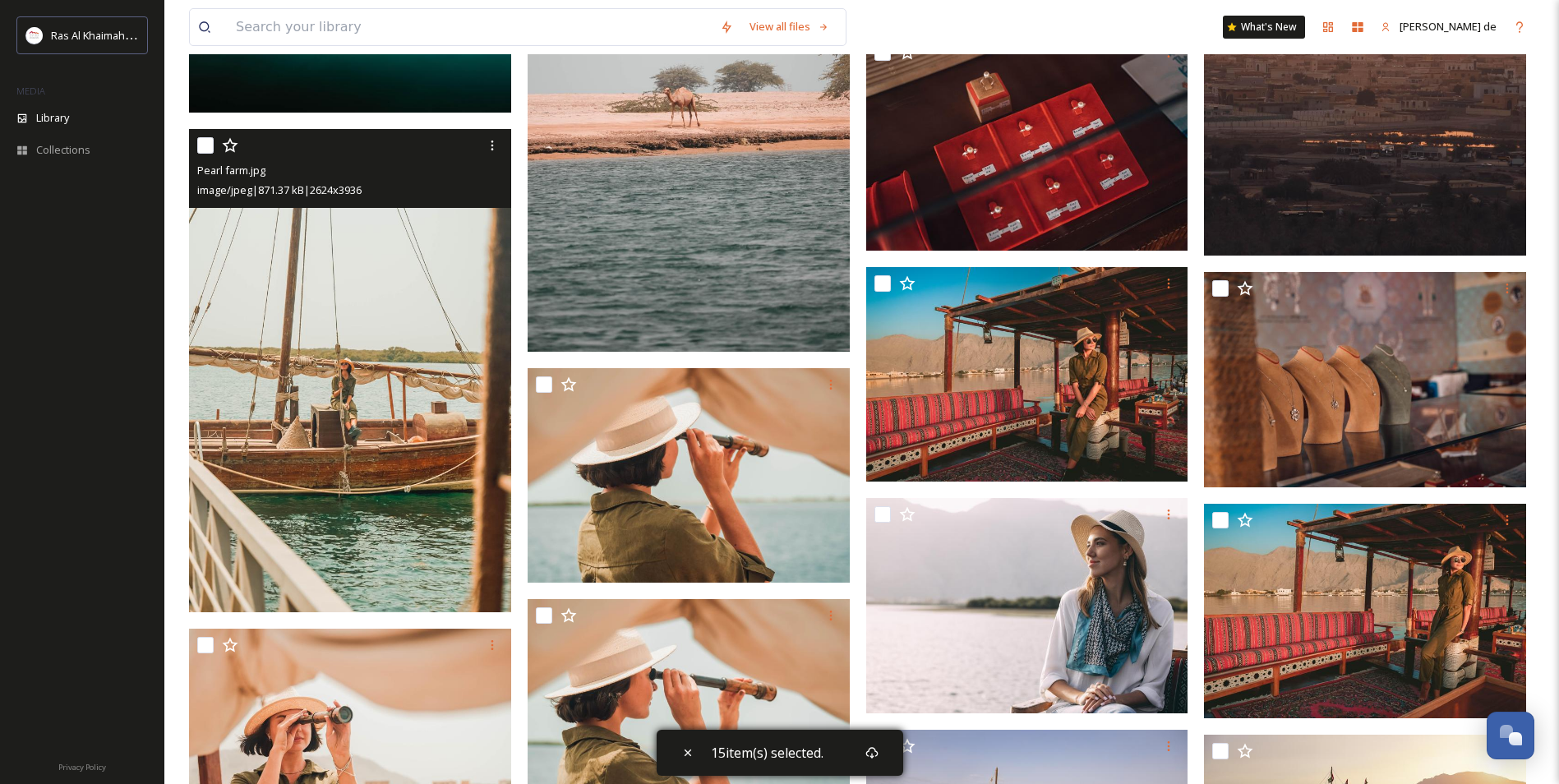
click at [205, 140] on input "checkbox" at bounding box center [205, 145] width 17 height 17
checkbox input "true"
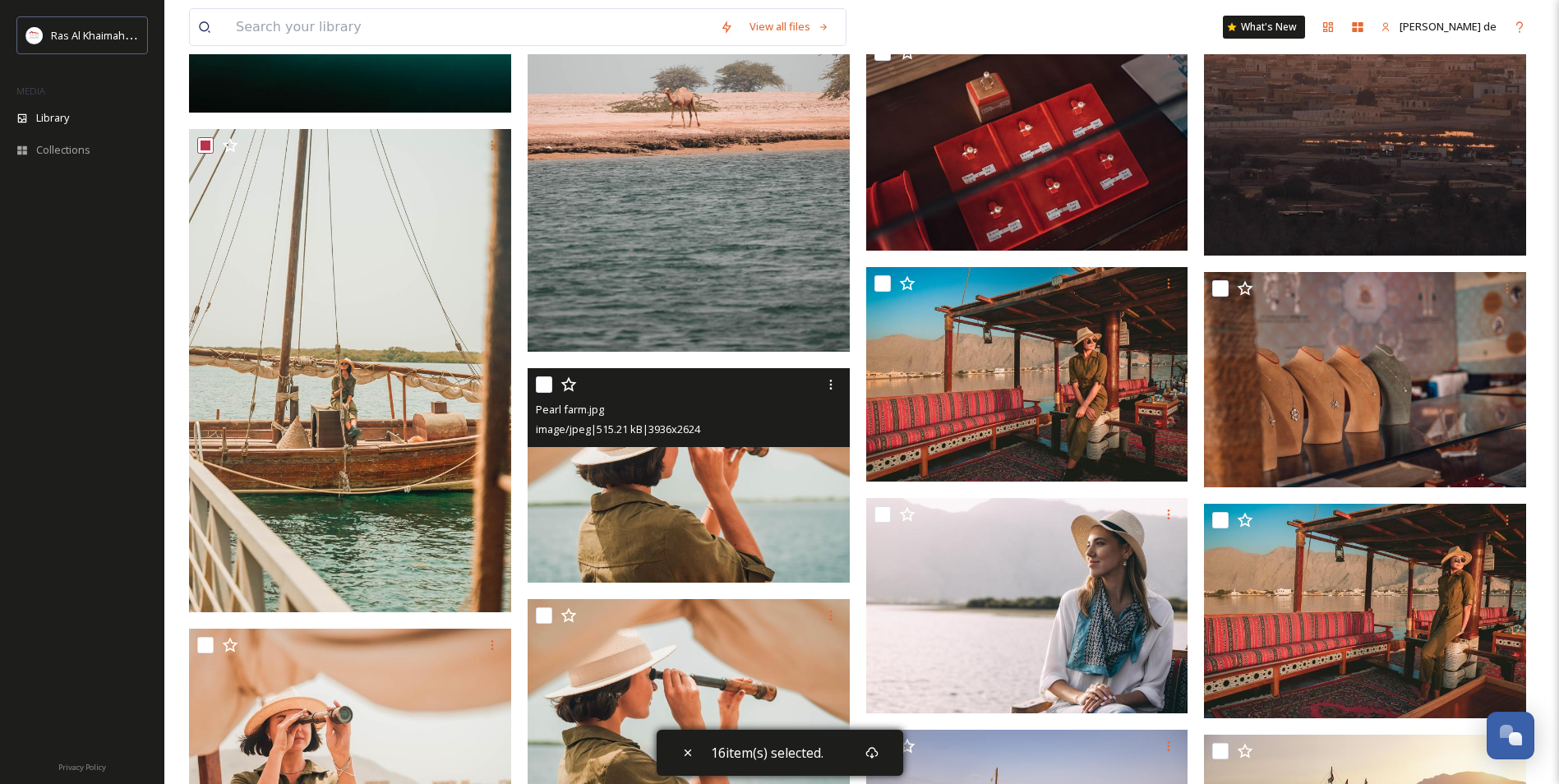
scroll to position [5027, 0]
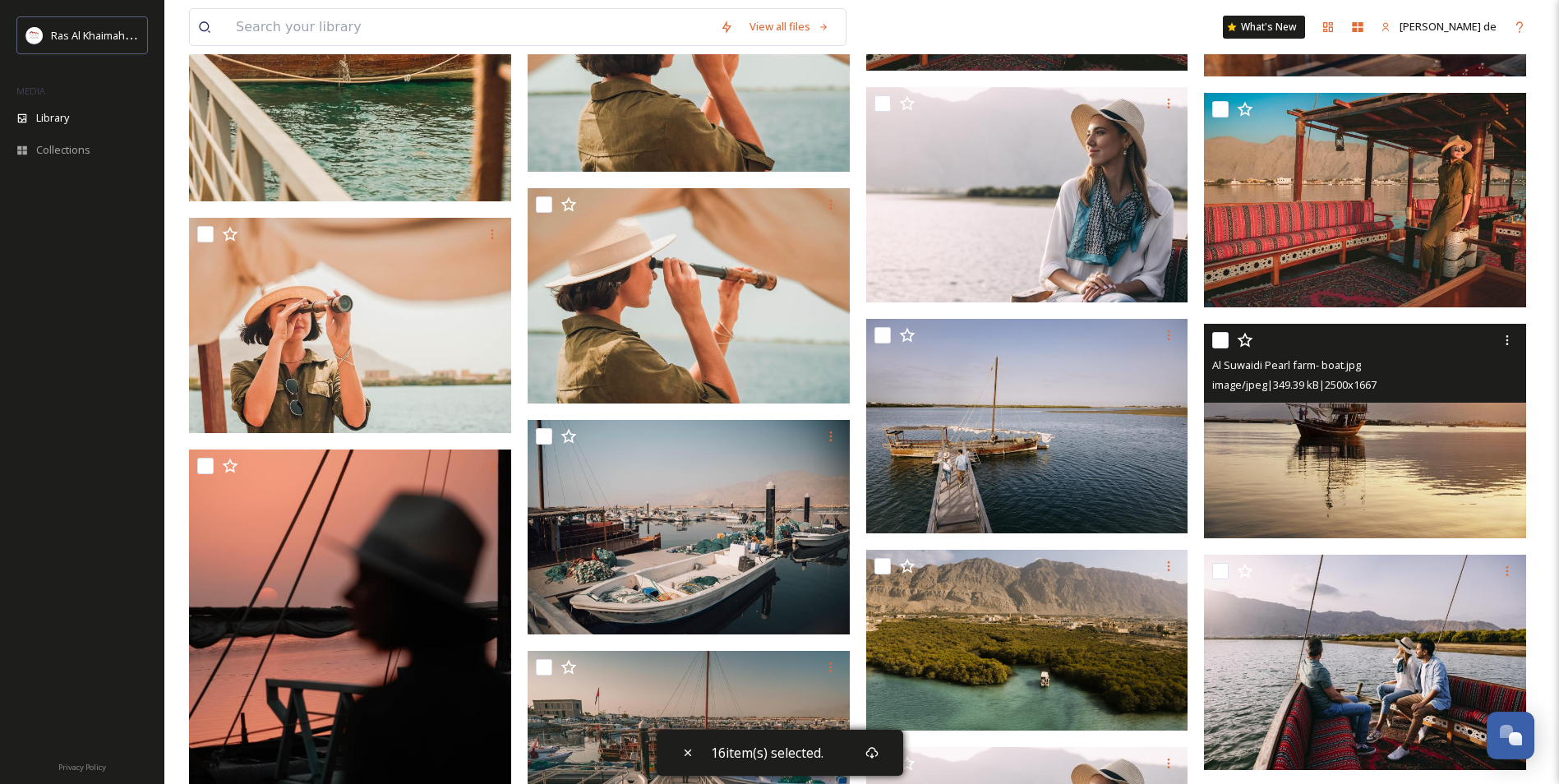
click at [1222, 341] on input "checkbox" at bounding box center [1221, 340] width 17 height 17
checkbox input "true"
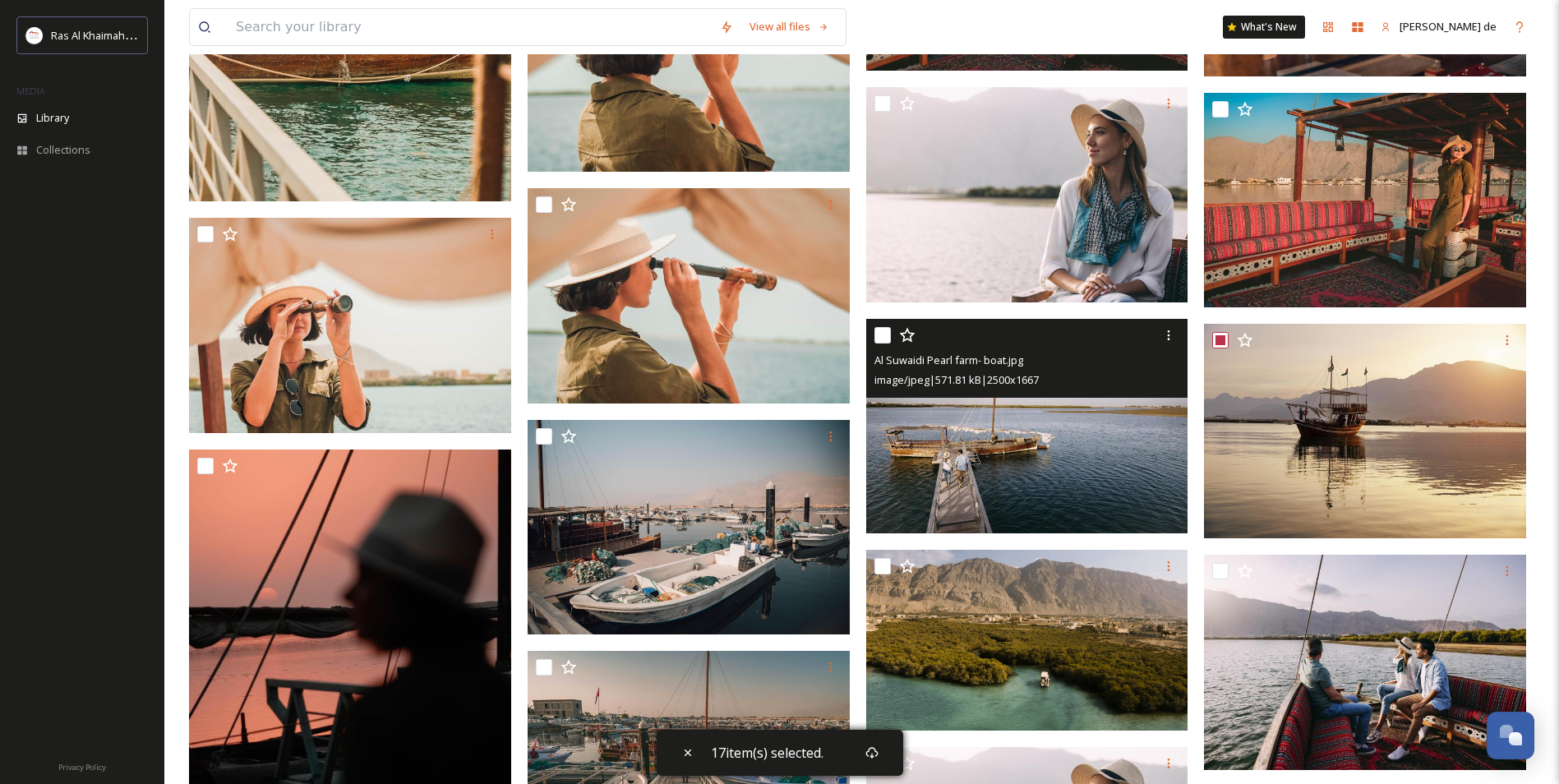
click at [884, 340] on input "checkbox" at bounding box center [882, 335] width 17 height 17
checkbox input "true"
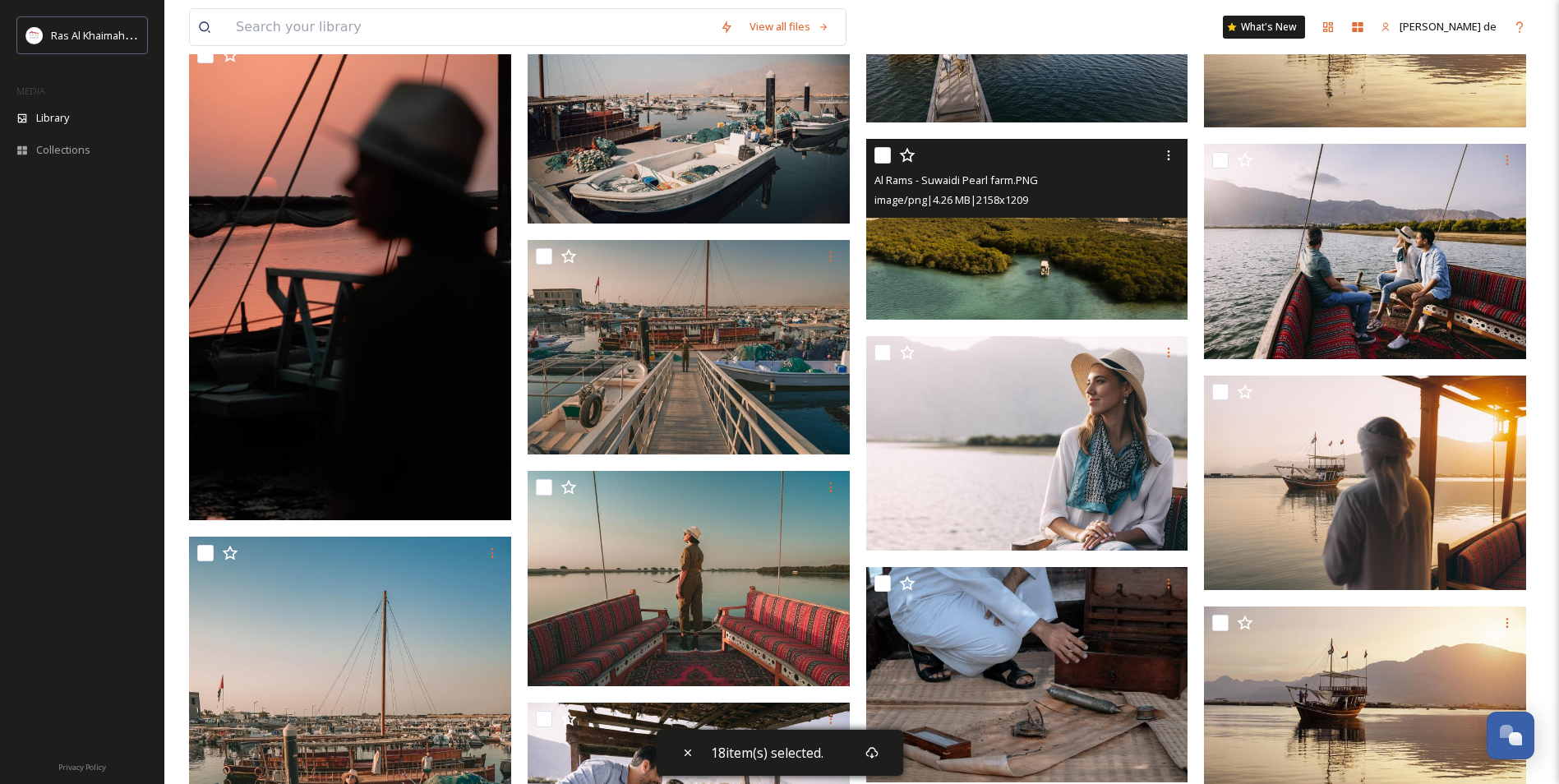
click at [889, 148] on input "checkbox" at bounding box center [882, 155] width 17 height 17
checkbox input "true"
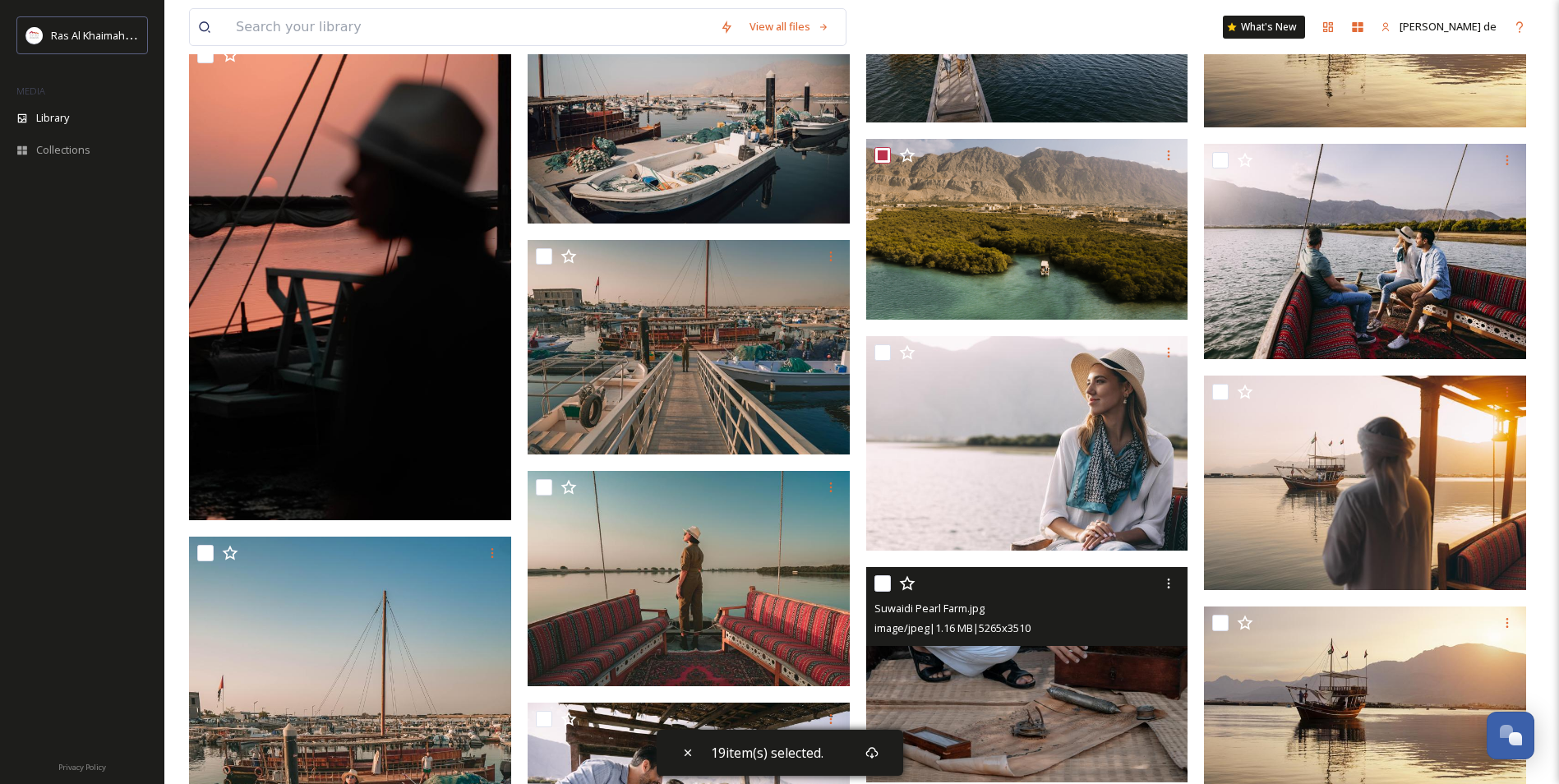
scroll to position [5849, 0]
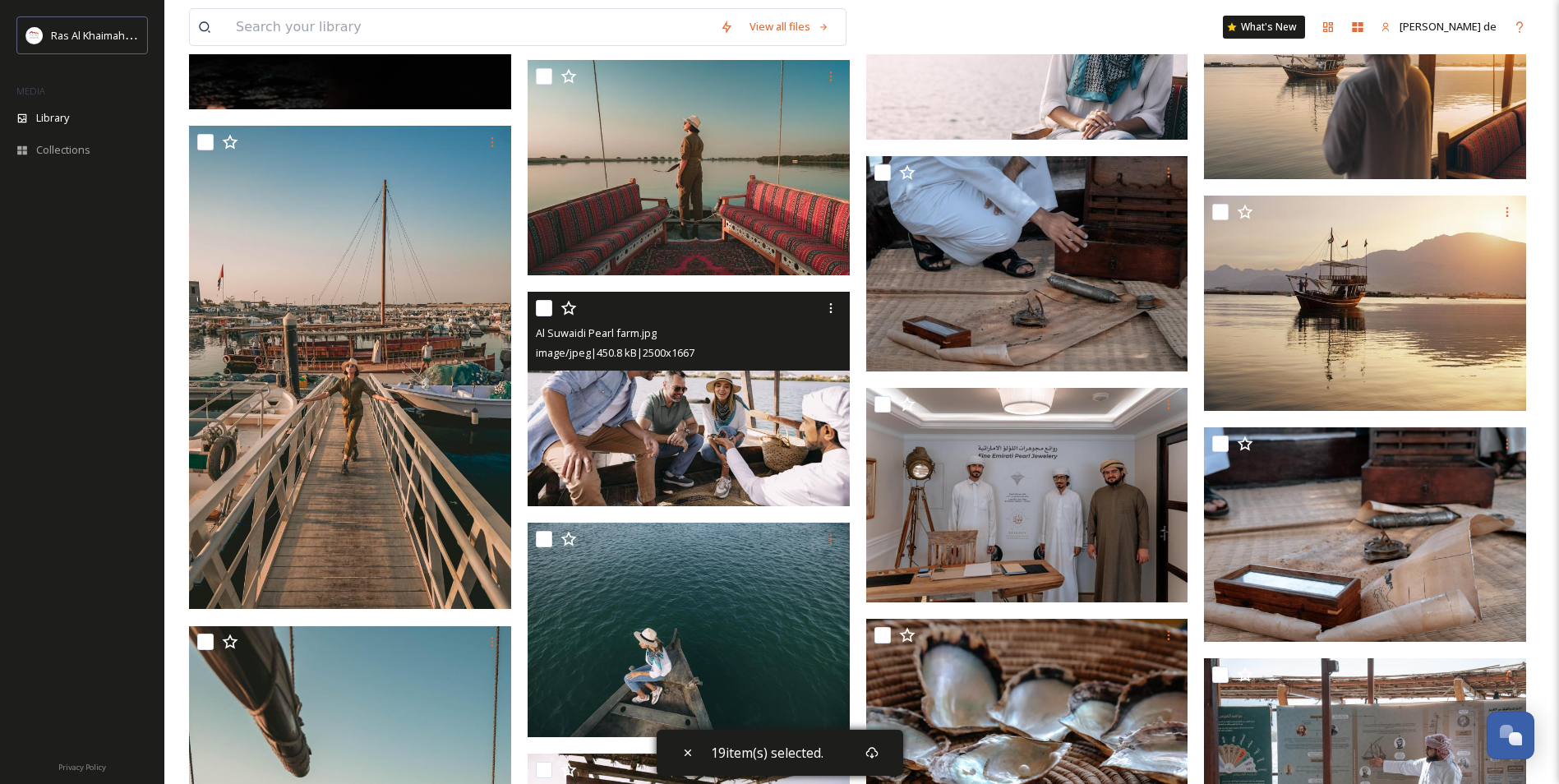
click at [548, 312] on input "checkbox" at bounding box center [544, 307] width 17 height 17
checkbox input "true"
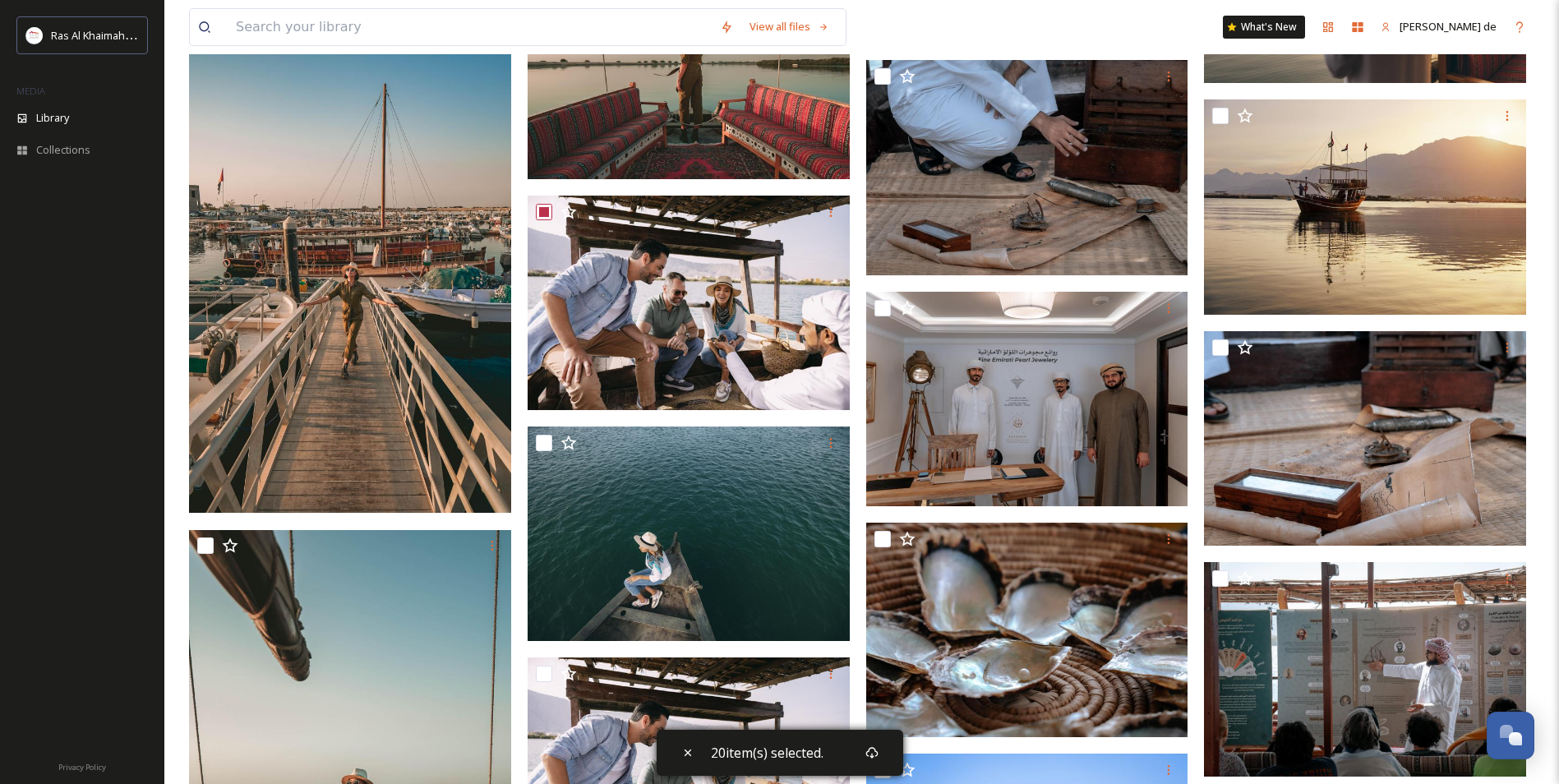
scroll to position [6259, 0]
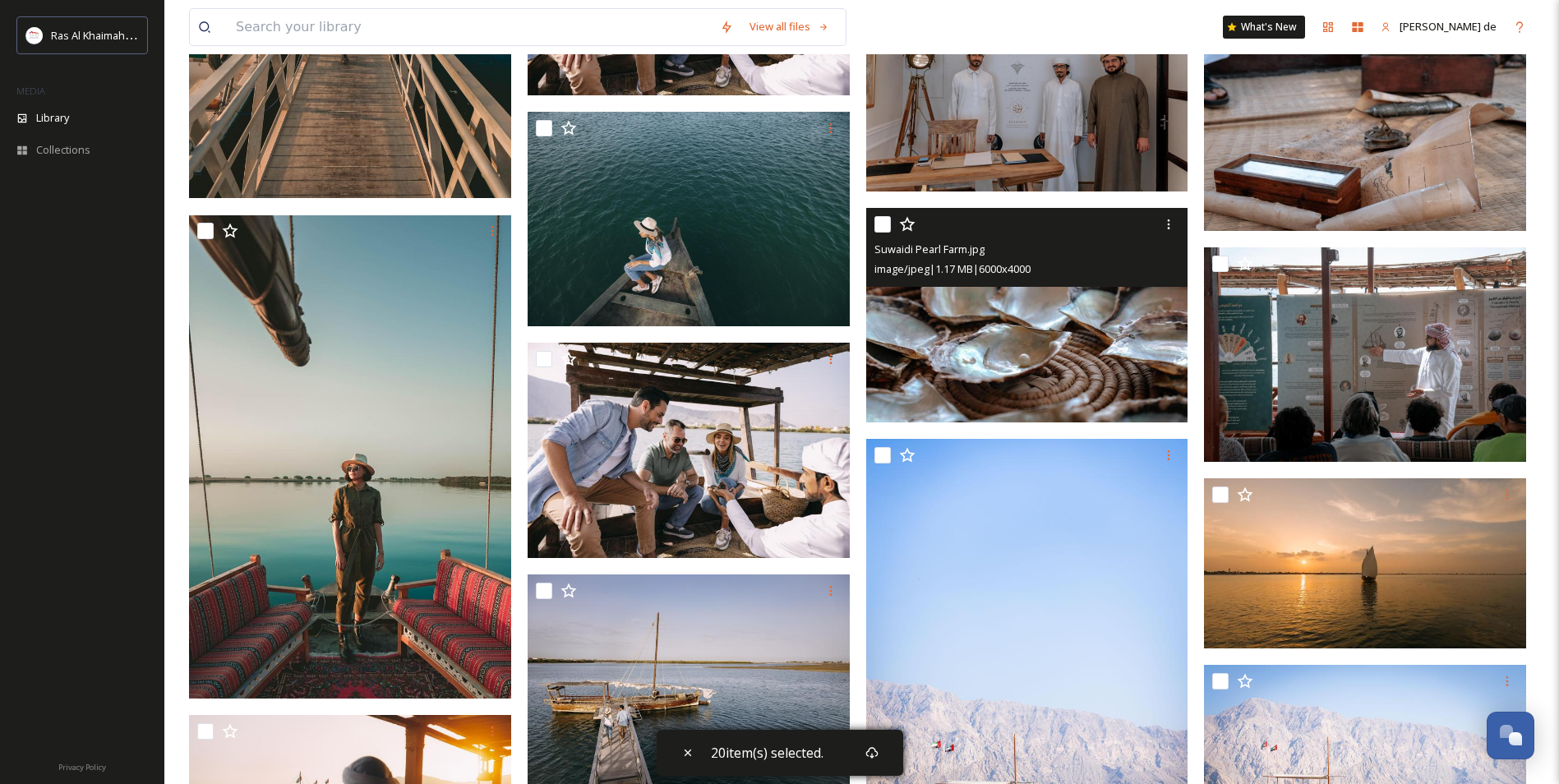
click at [889, 224] on input "checkbox" at bounding box center [882, 224] width 17 height 17
checkbox input "true"
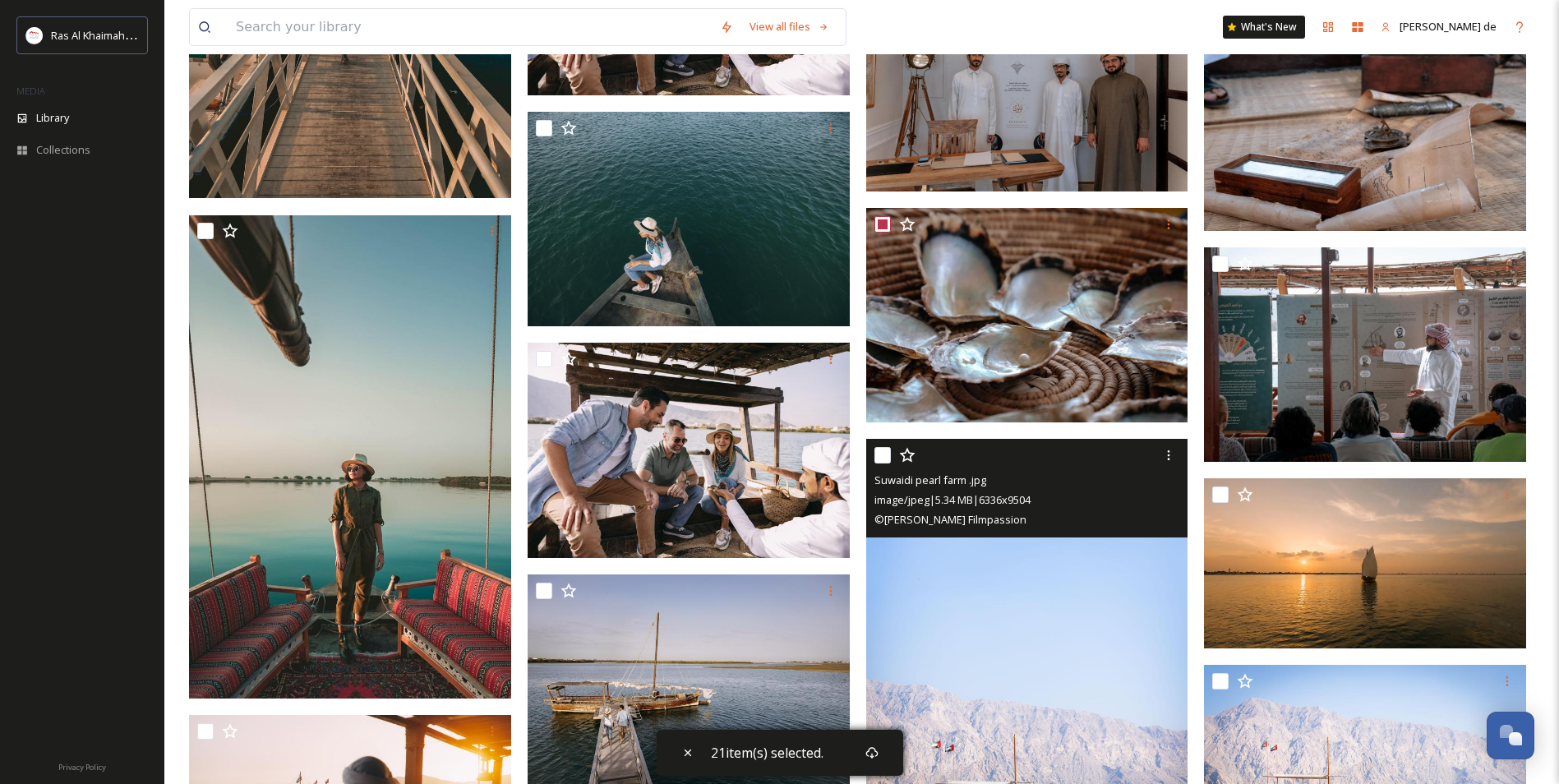
scroll to position [6670, 0]
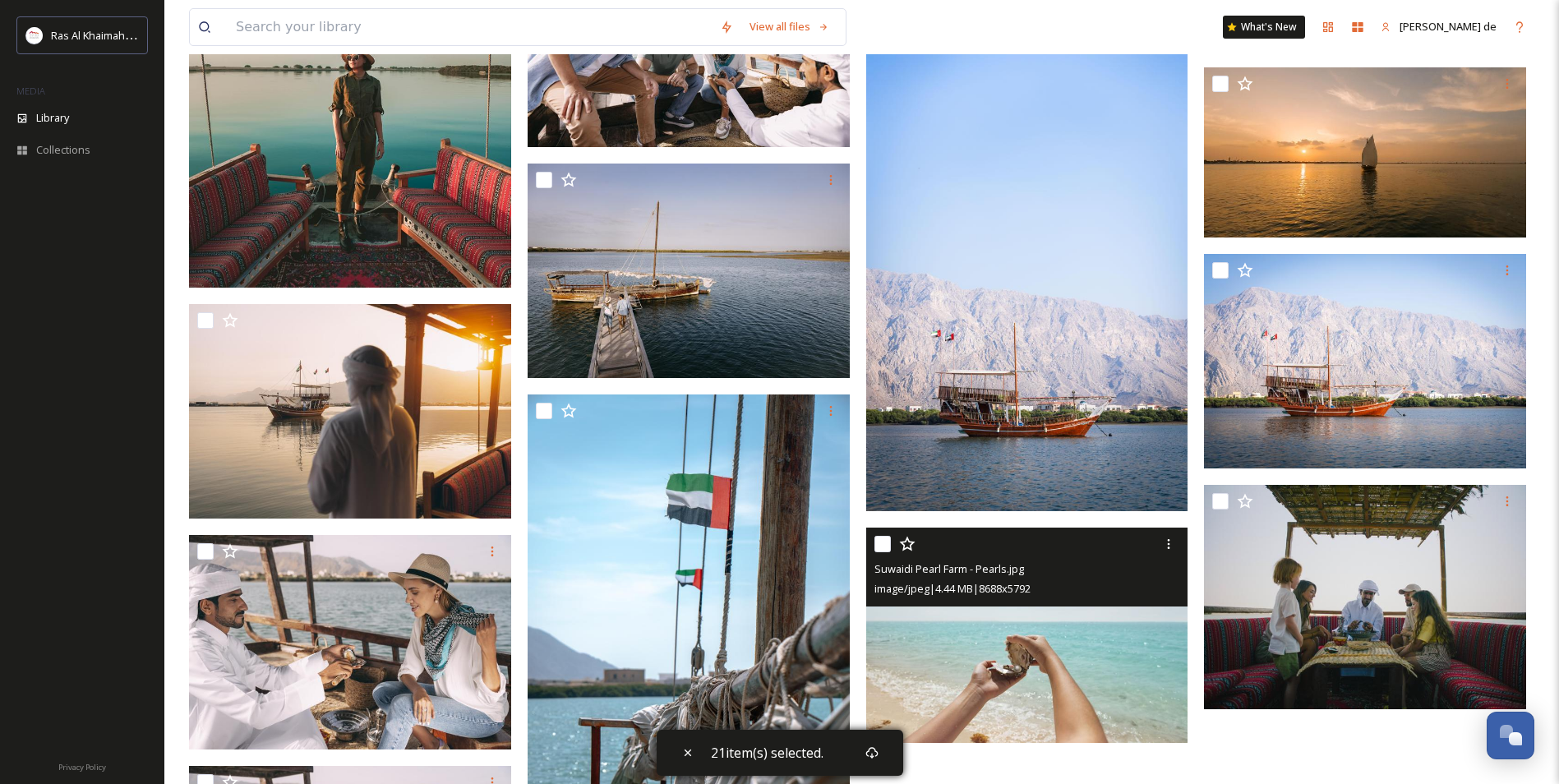
click at [888, 552] on input "checkbox" at bounding box center [882, 543] width 17 height 17
checkbox input "true"
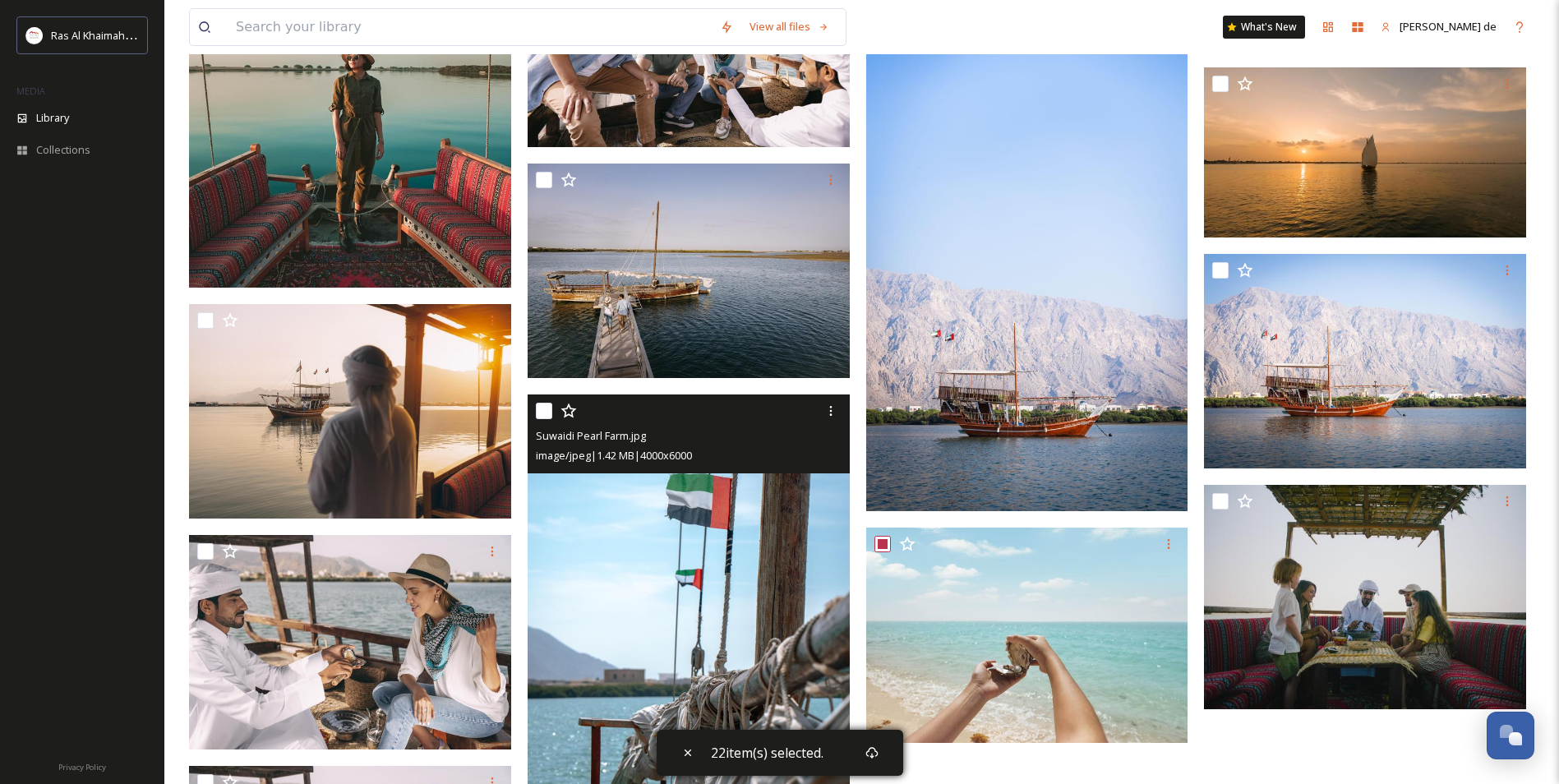
scroll to position [7081, 0]
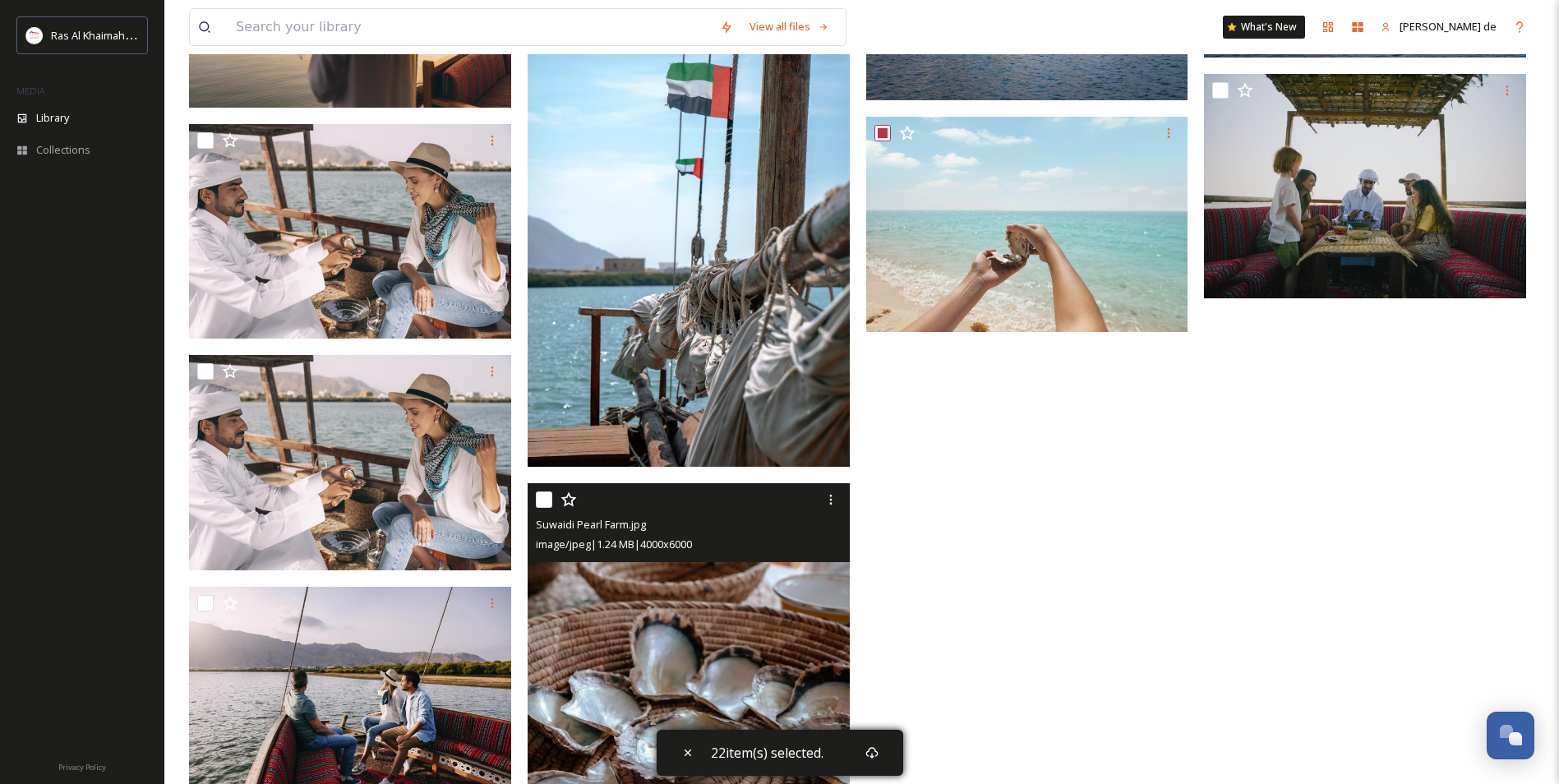
click at [535, 497] on div "Suwaidi Pearl Farm.jpg image/jpeg | 1.24 MB | 4000 x 6000" at bounding box center [689, 521] width 323 height 79
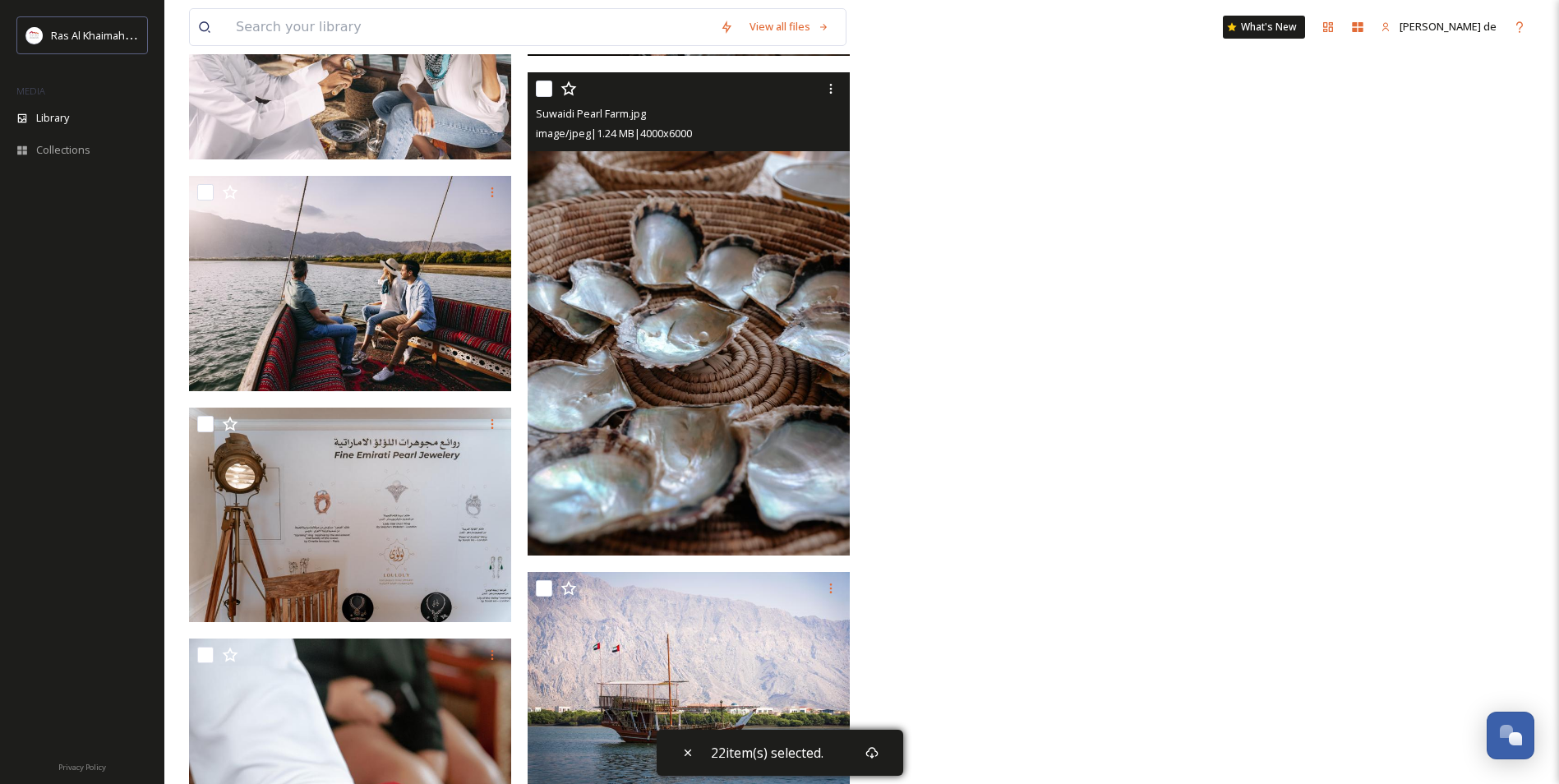
scroll to position [7903, 0]
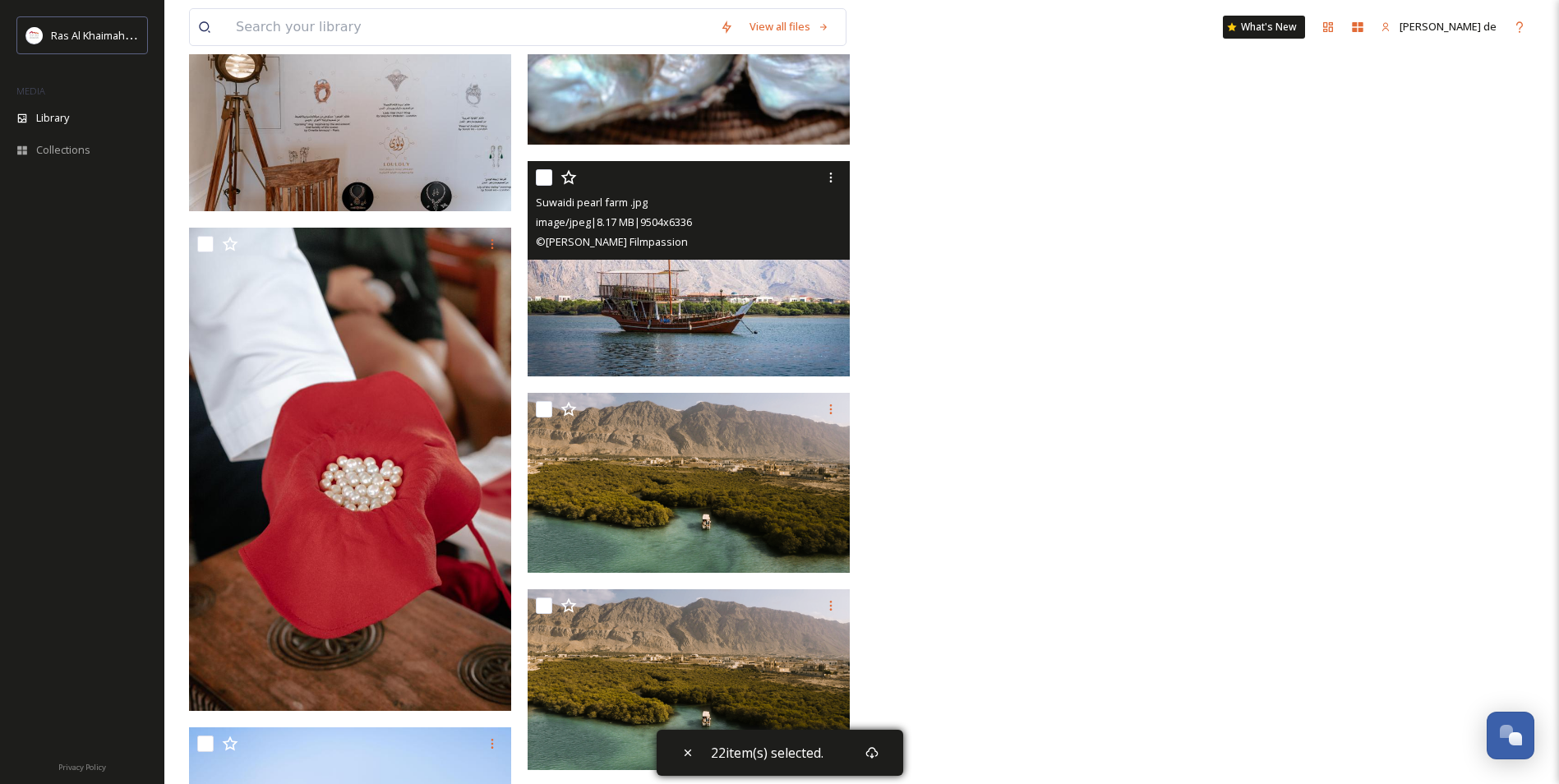
click at [539, 184] on input "checkbox" at bounding box center [544, 177] width 17 height 17
checkbox input "true"
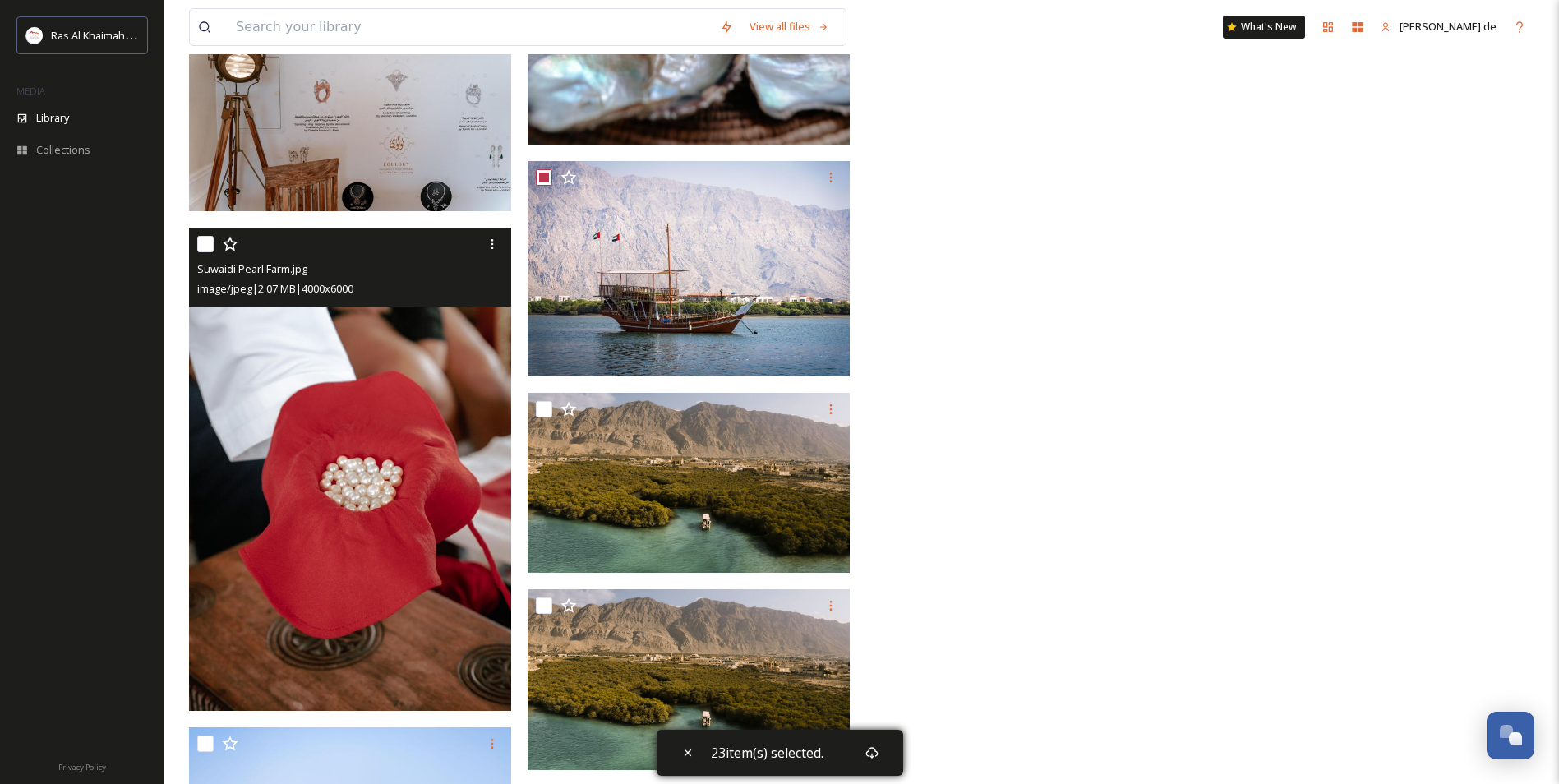
click at [203, 238] on input "checkbox" at bounding box center [205, 244] width 17 height 17
checkbox input "true"
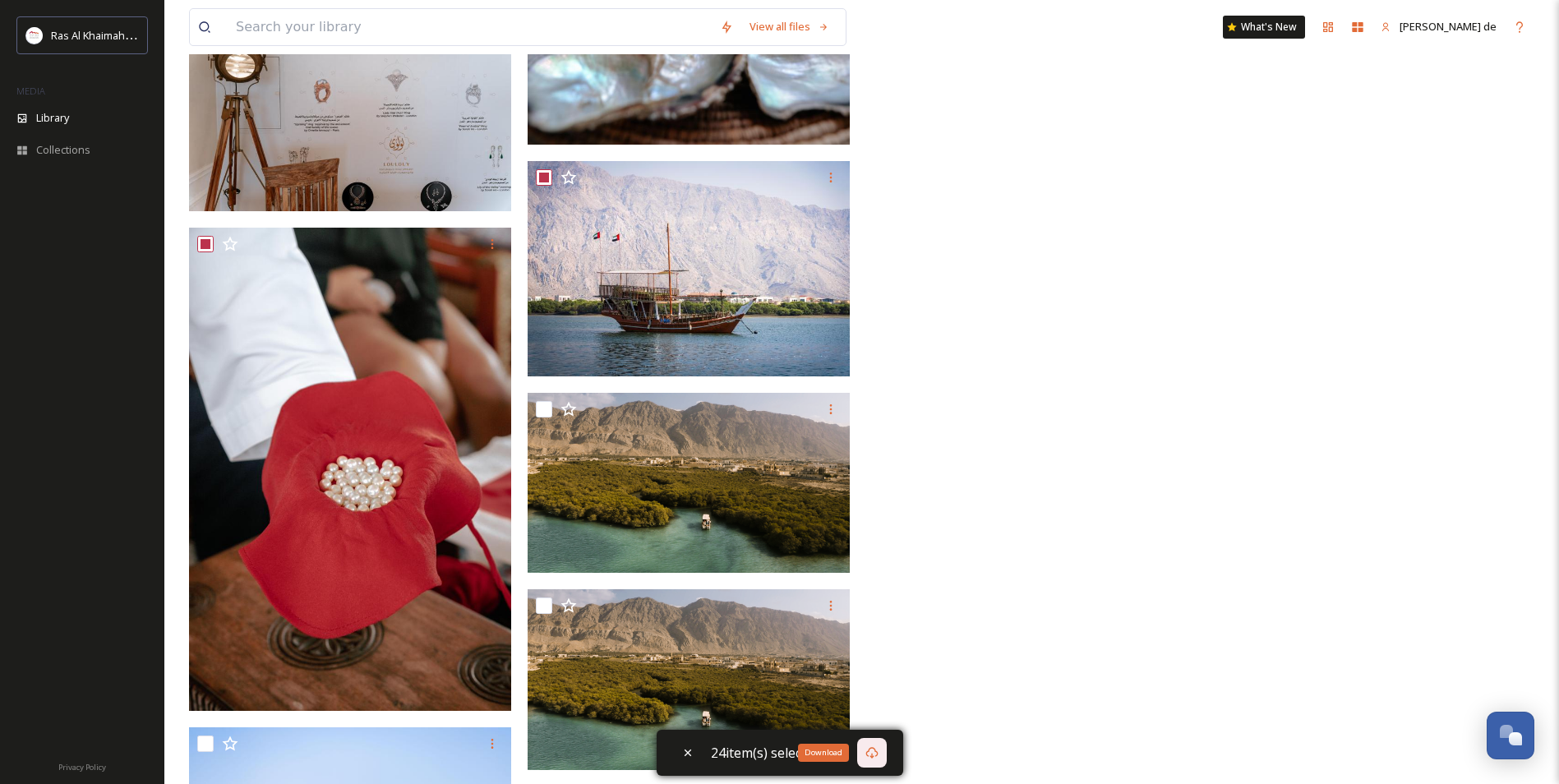
click at [863, 748] on div "Download" at bounding box center [872, 752] width 30 height 30
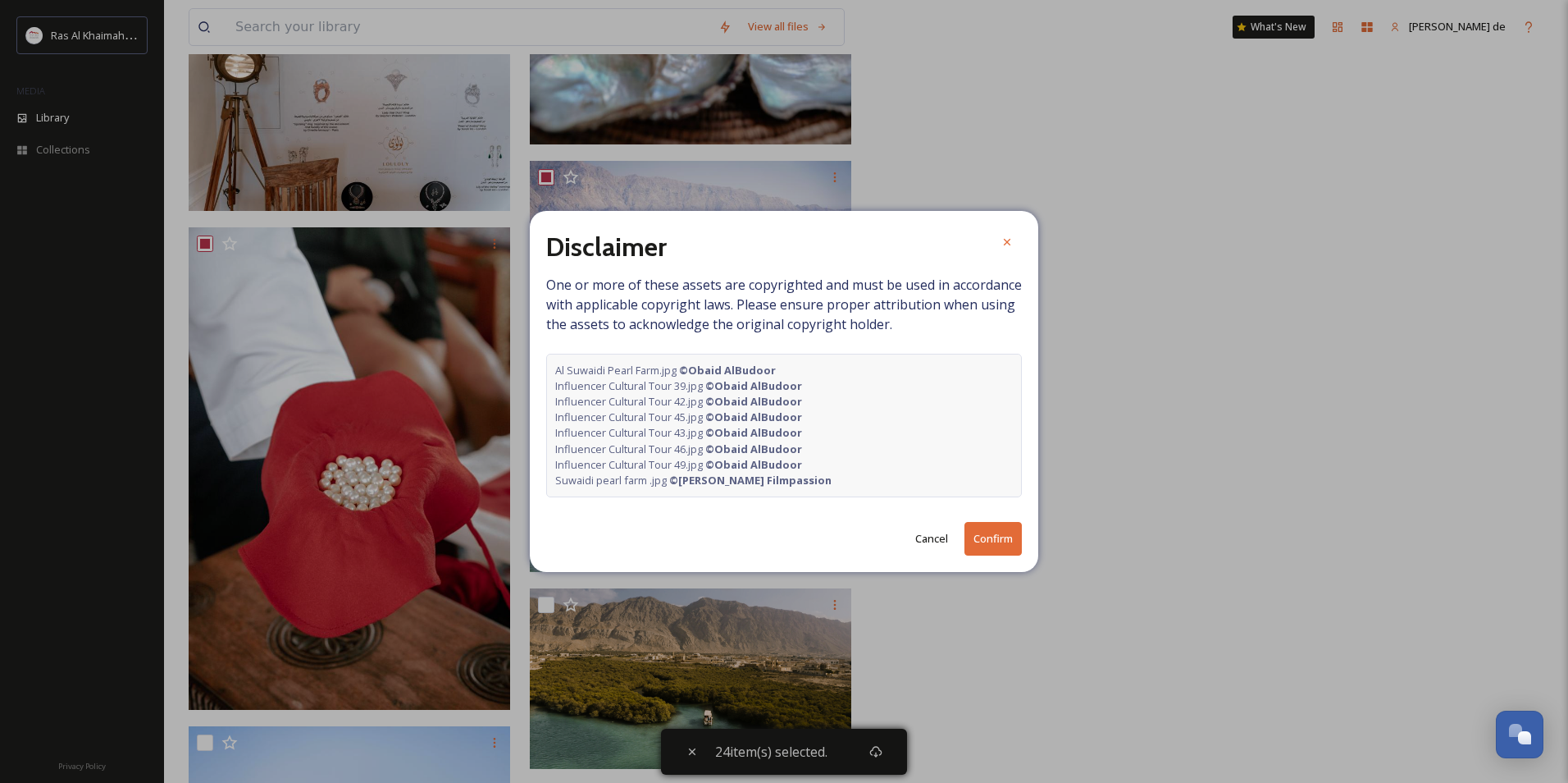
click at [1020, 539] on button "Confirm" at bounding box center [993, 539] width 58 height 34
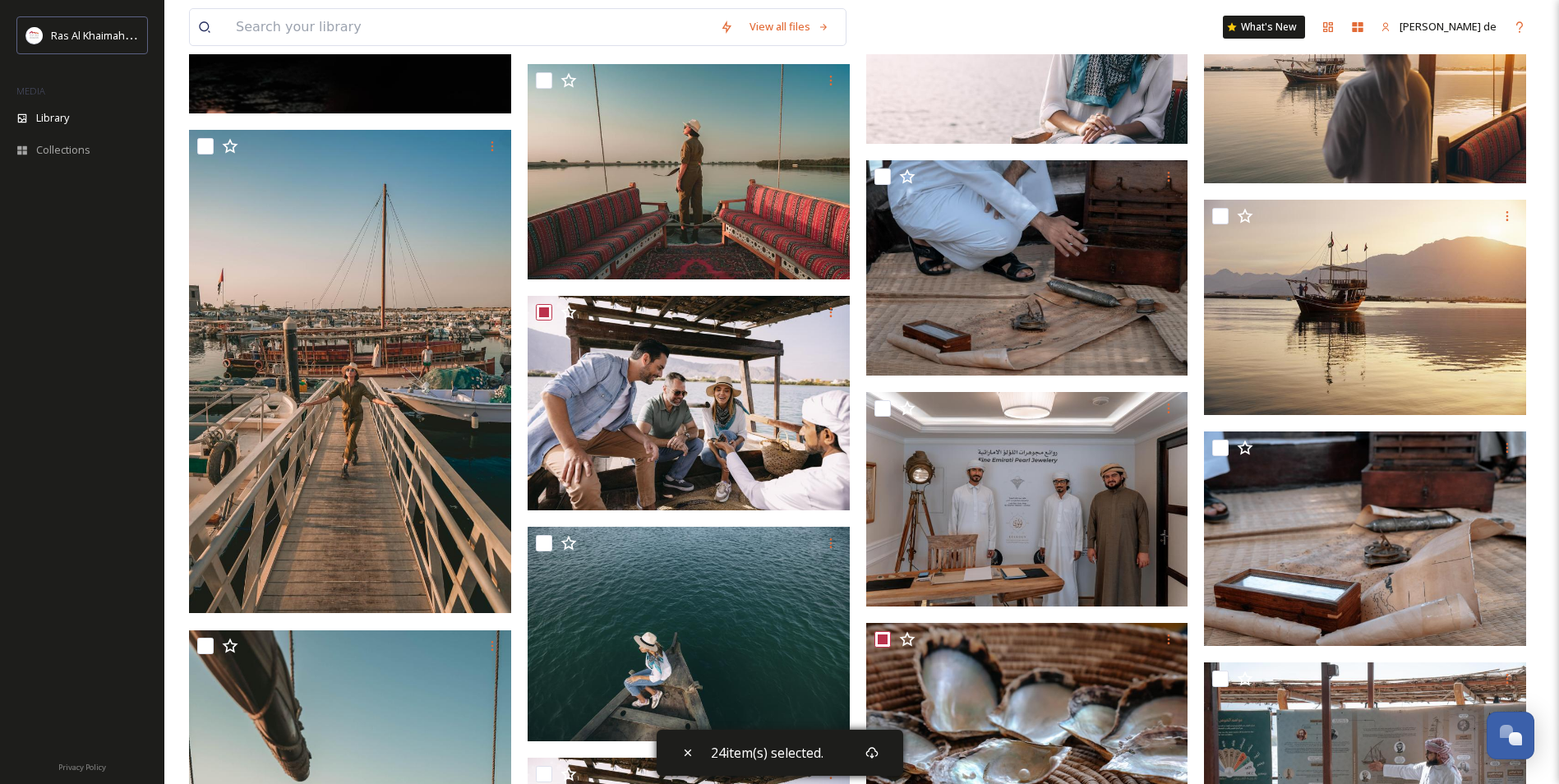
scroll to position [5438, 0]
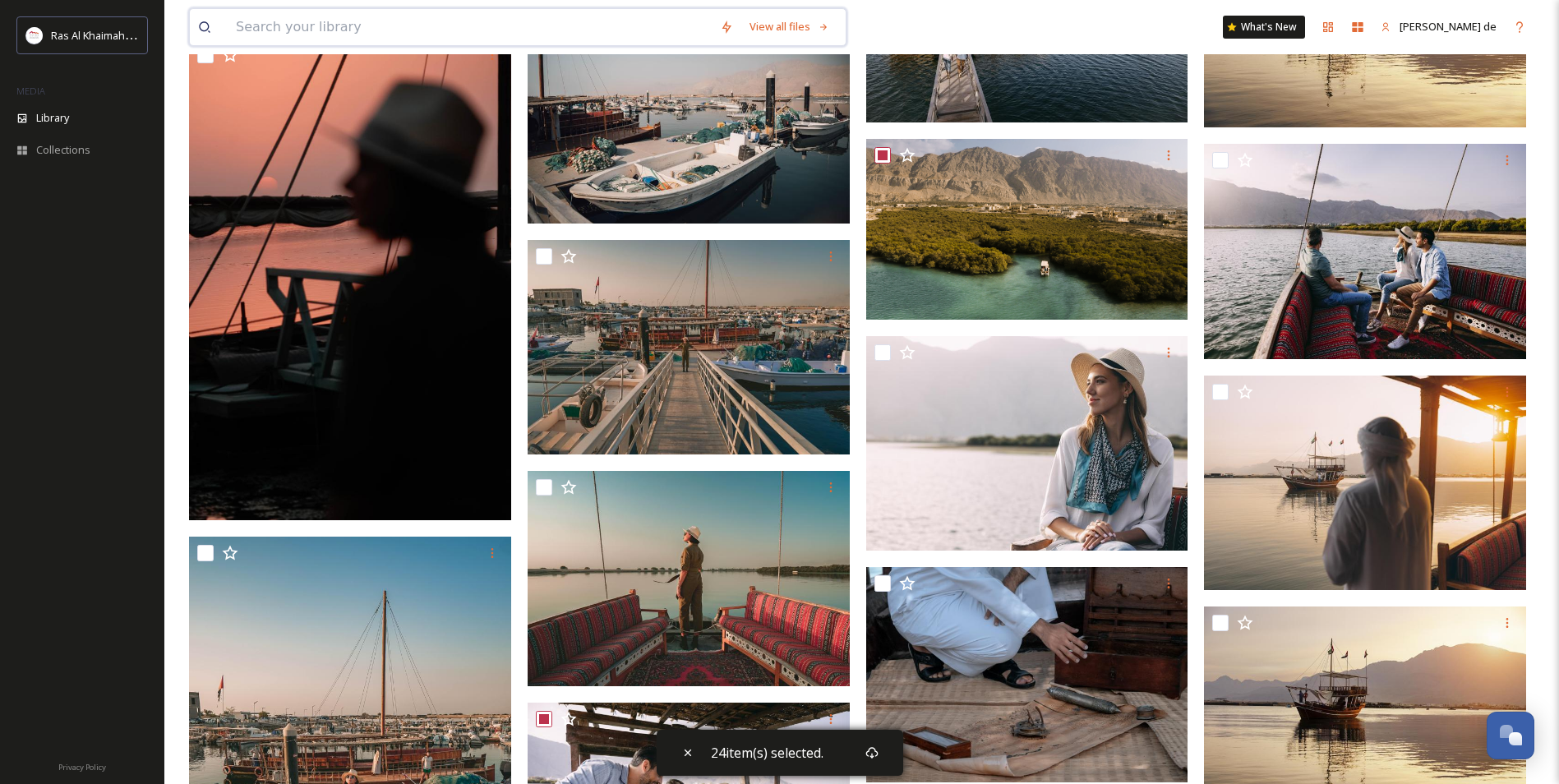
click at [412, 9] on input at bounding box center [470, 27] width 484 height 36
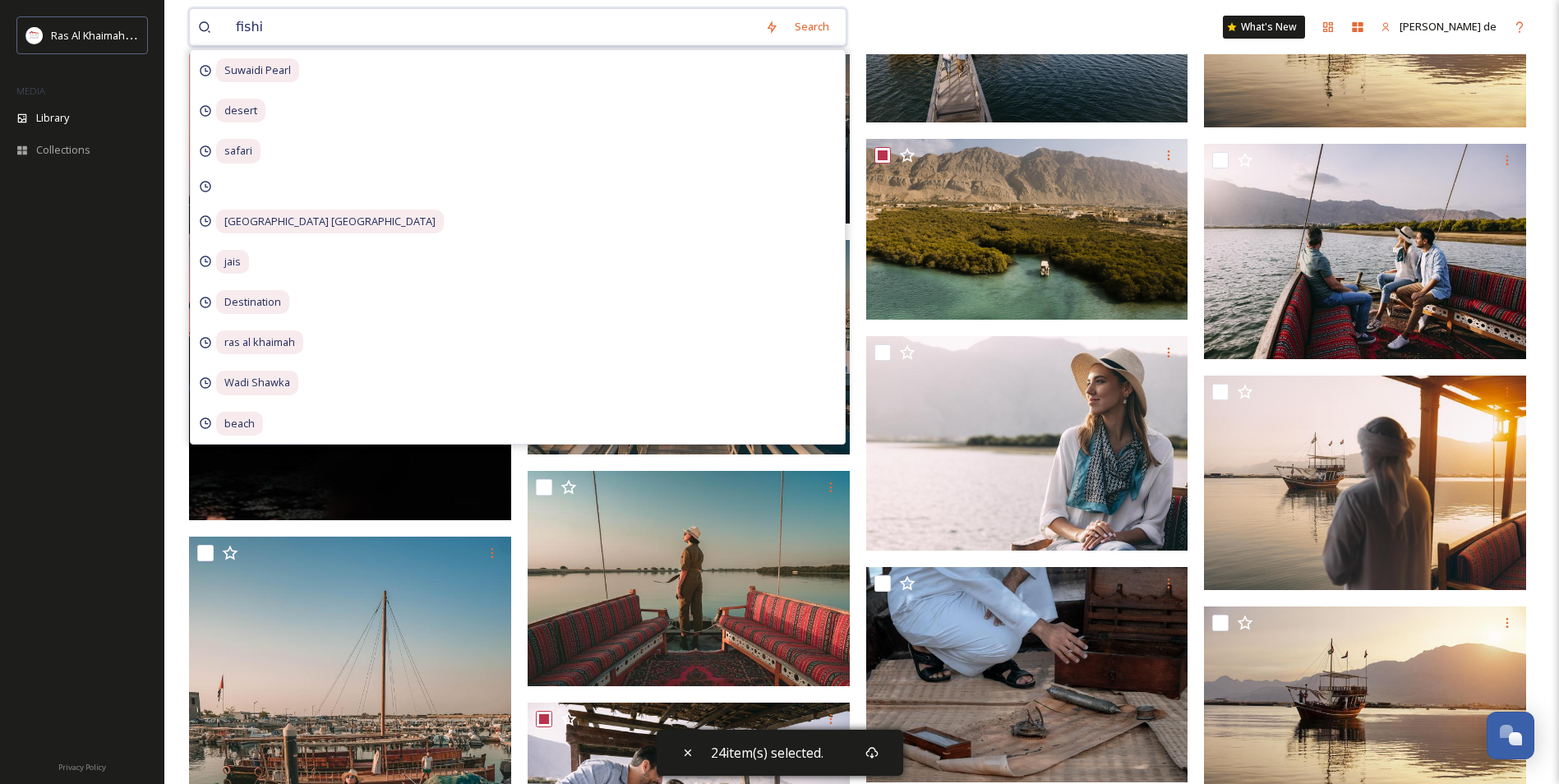
type input "fishin"
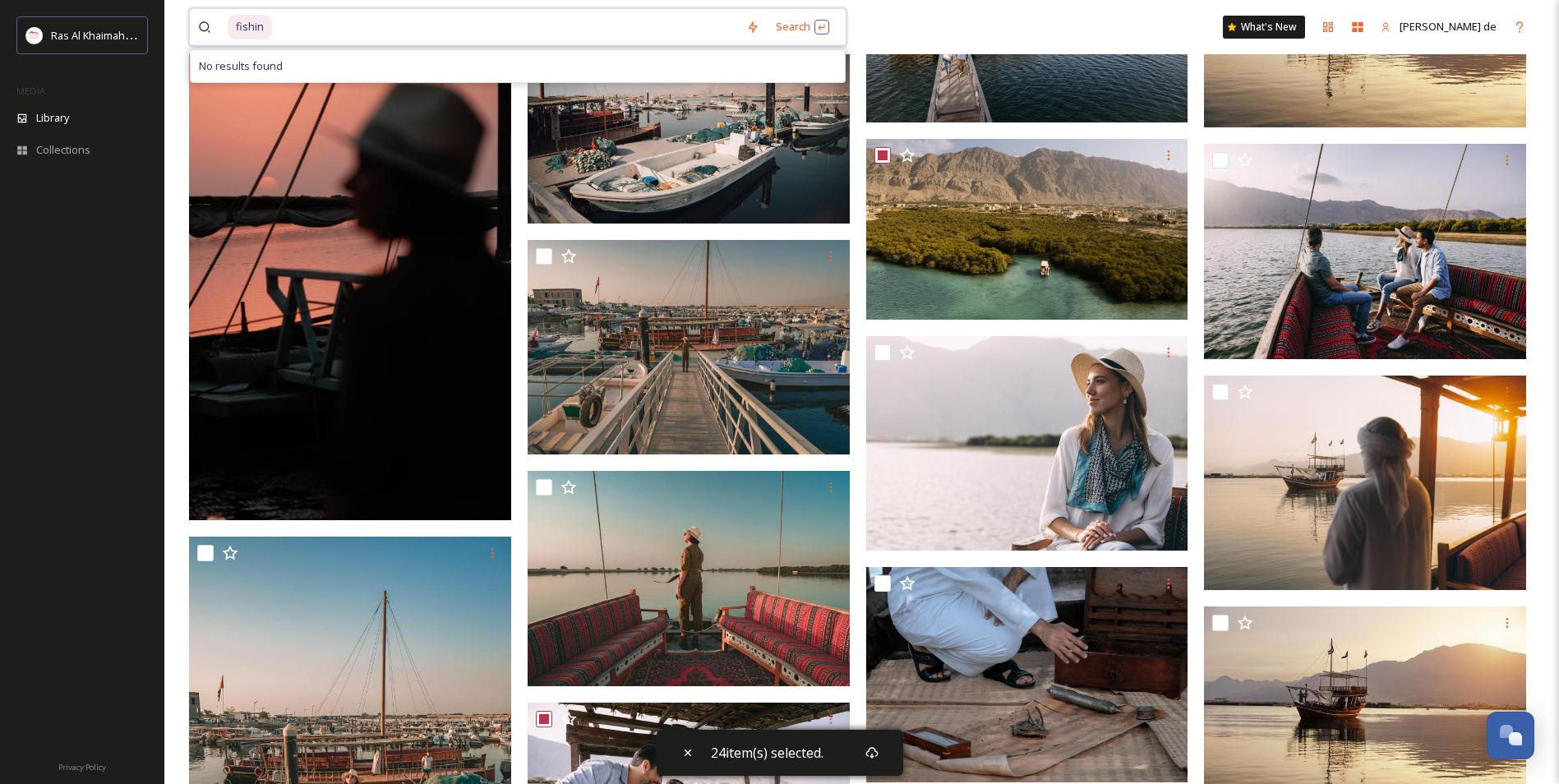
click at [260, 27] on span "fishin" at bounding box center [250, 27] width 45 height 24
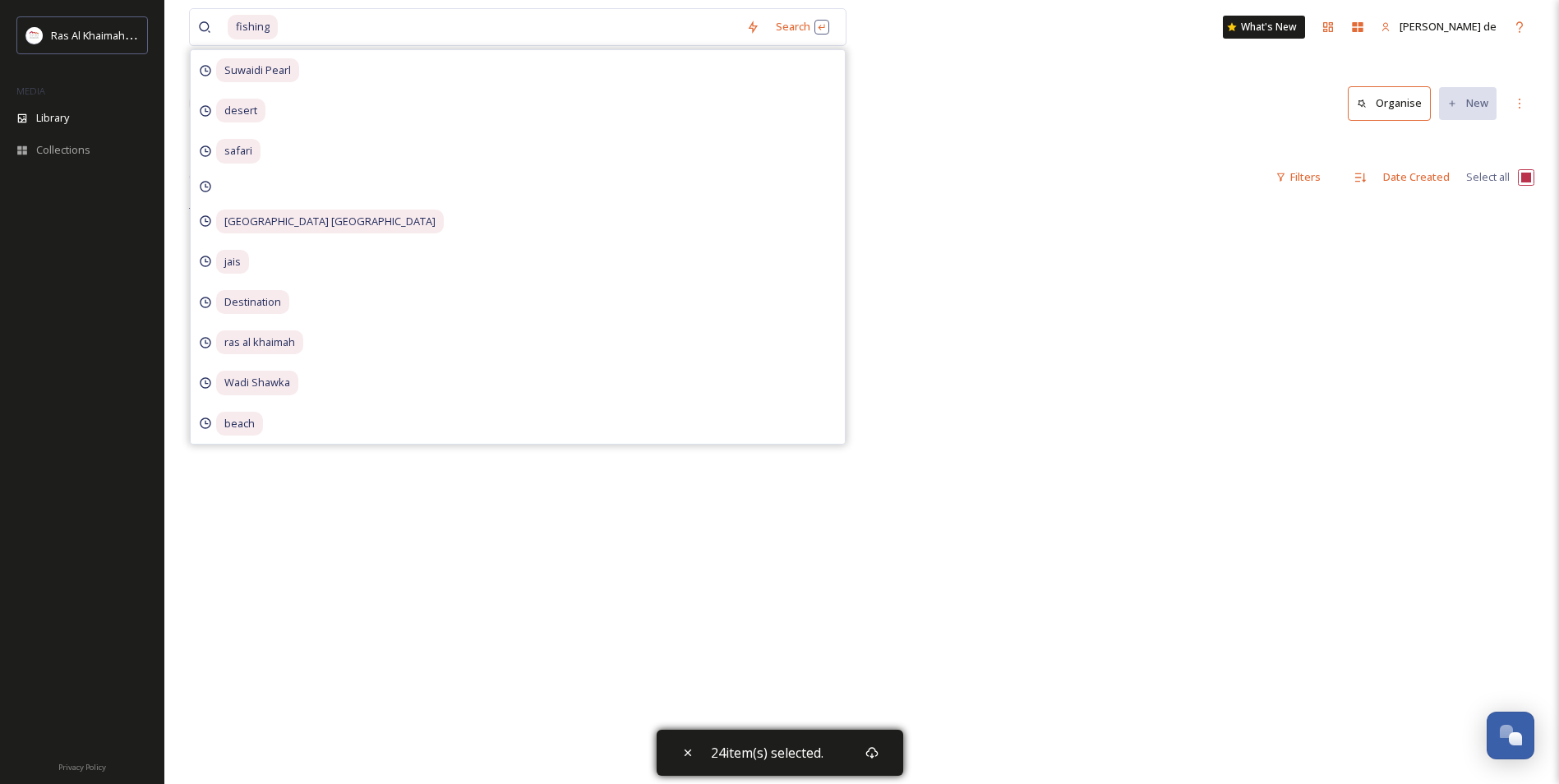
click at [925, 24] on div "fishing Search Suwaidi Pearl desert safari [GEOGRAPHIC_DATA] [GEOGRAPHIC_DATA] …" at bounding box center [862, 27] width 1346 height 54
